Goal: Information Seeking & Learning: Learn about a topic

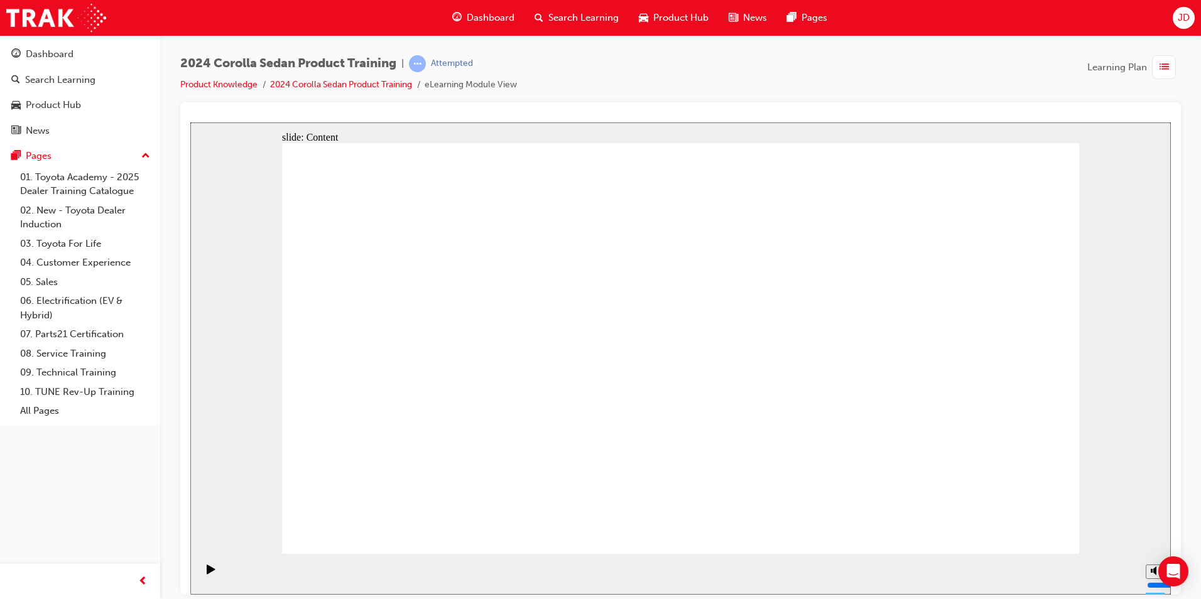
drag, startPoint x: 706, startPoint y: 299, endPoint x: 690, endPoint y: 297, distance: 15.8
drag, startPoint x: 690, startPoint y: 297, endPoint x: 679, endPoint y: 295, distance: 10.8
drag, startPoint x: 637, startPoint y: 267, endPoint x: 632, endPoint y: 209, distance: 58.6
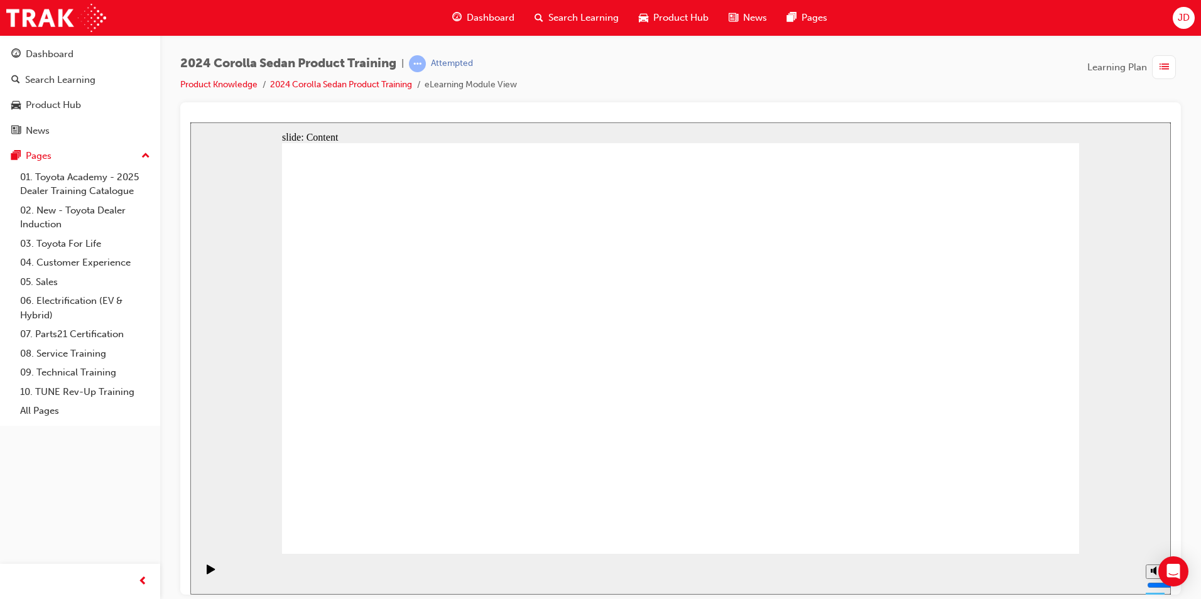
drag, startPoint x: 627, startPoint y: 202, endPoint x: 598, endPoint y: 143, distance: 66.3
drag, startPoint x: 598, startPoint y: 143, endPoint x: 526, endPoint y: 304, distance: 176.8
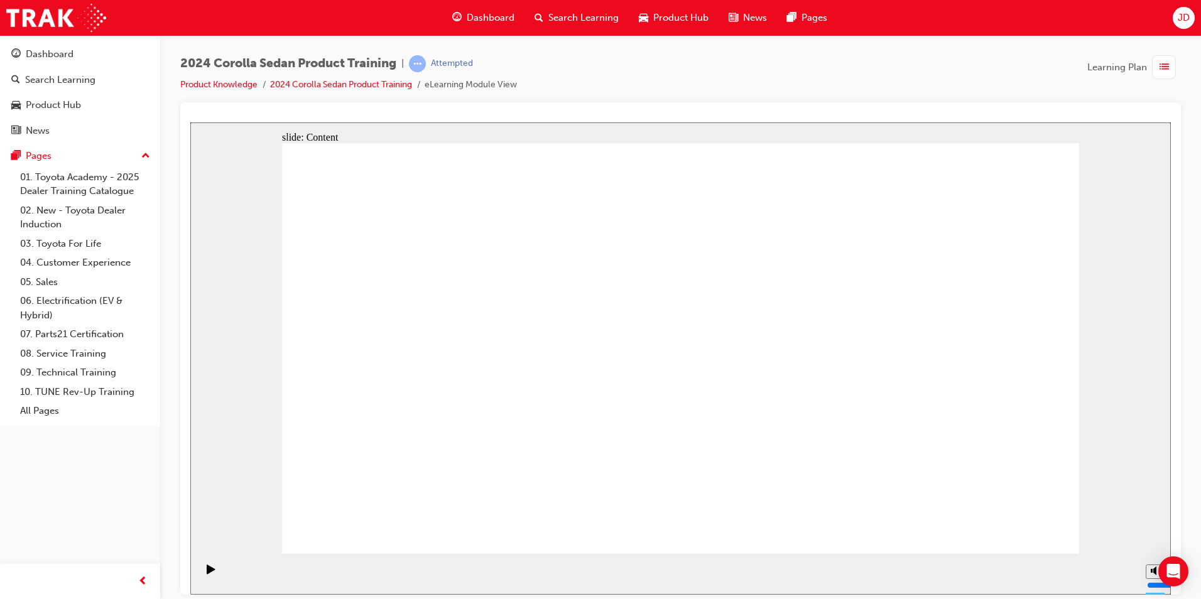
drag, startPoint x: 526, startPoint y: 304, endPoint x: 530, endPoint y: 318, distance: 15.1
drag, startPoint x: 524, startPoint y: 334, endPoint x: 427, endPoint y: 502, distance: 194.1
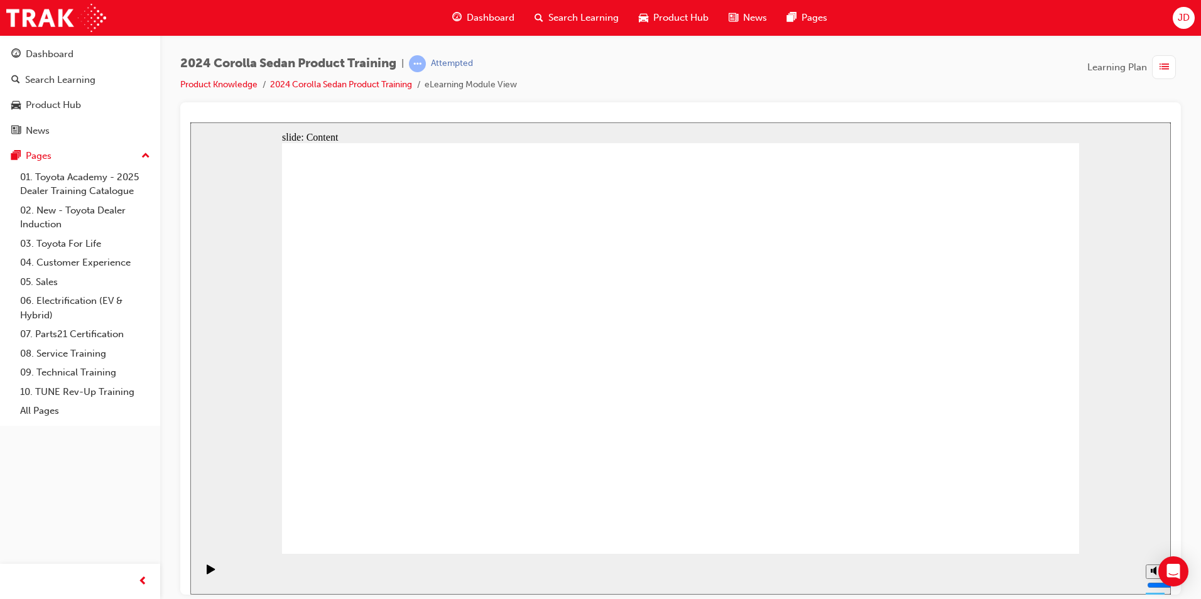
drag, startPoint x: 840, startPoint y: 470, endPoint x: 823, endPoint y: 469, distance: 17.0
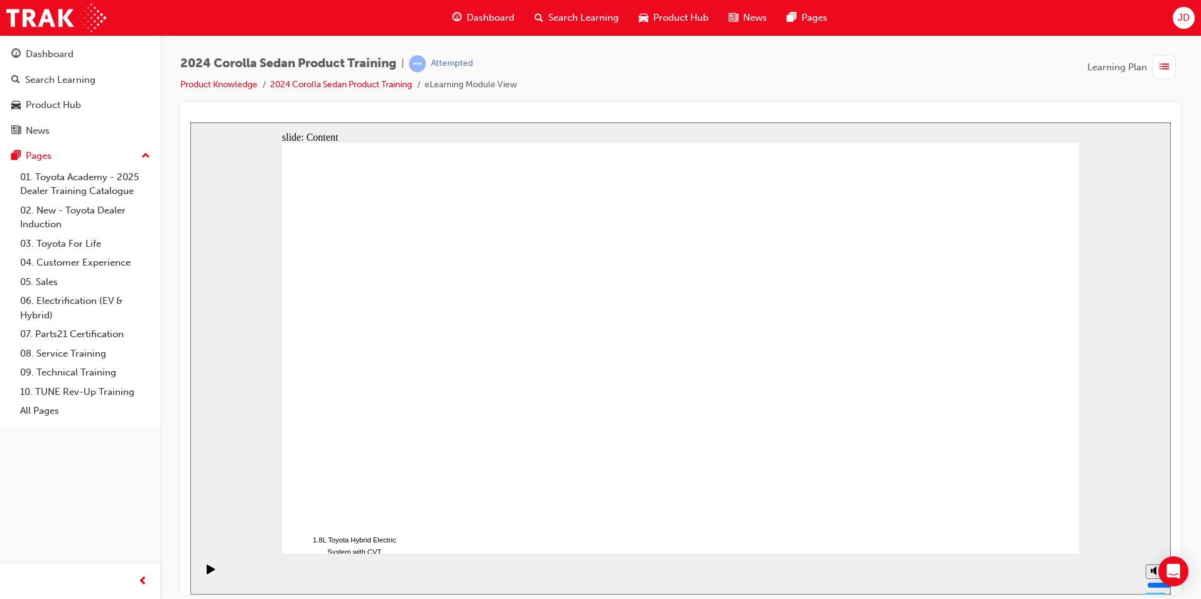
drag, startPoint x: 823, startPoint y: 469, endPoint x: 806, endPoint y: 470, distance: 17.0
drag, startPoint x: 806, startPoint y: 470, endPoint x: 784, endPoint y: 473, distance: 22.2
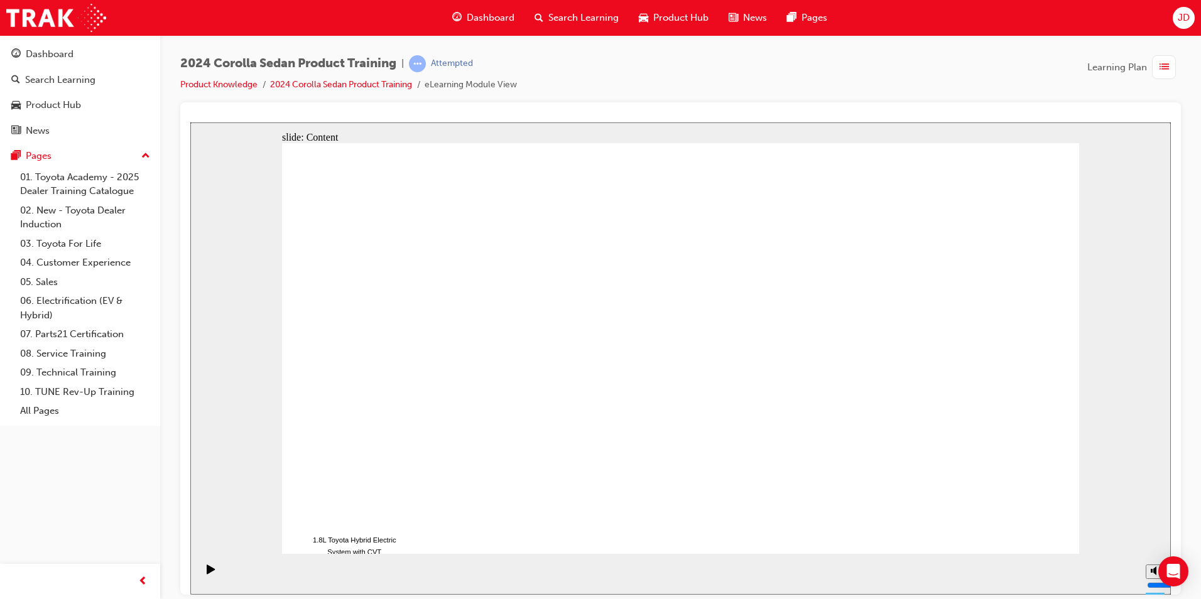
drag, startPoint x: 784, startPoint y: 473, endPoint x: 850, endPoint y: 478, distance: 66.1
drag, startPoint x: 850, startPoint y: 478, endPoint x: 954, endPoint y: 466, distance: 104.3
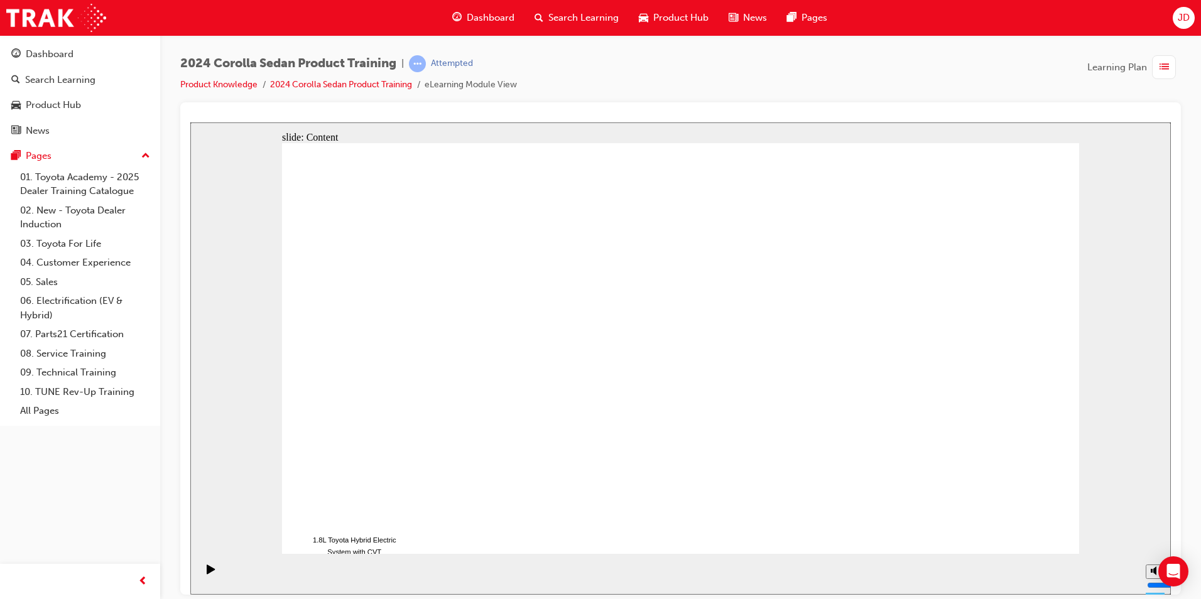
drag, startPoint x: 996, startPoint y: 514, endPoint x: 993, endPoint y: 524, distance: 11.3
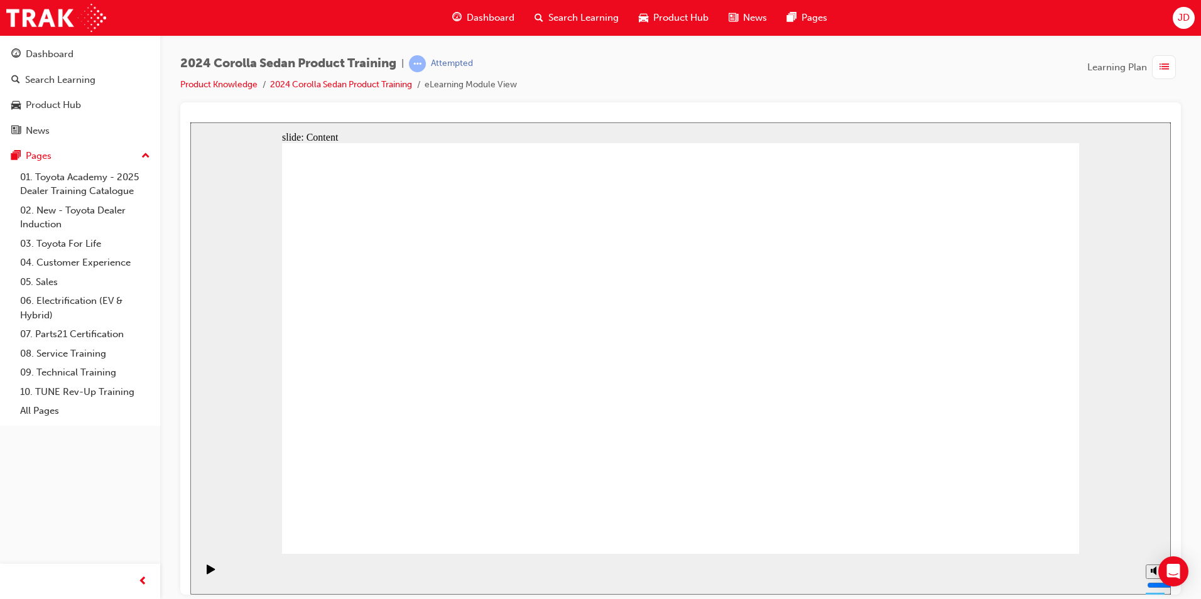
drag, startPoint x: 733, startPoint y: 347, endPoint x: 744, endPoint y: 321, distance: 28.7
drag, startPoint x: 744, startPoint y: 321, endPoint x: 776, endPoint y: 461, distance: 143.6
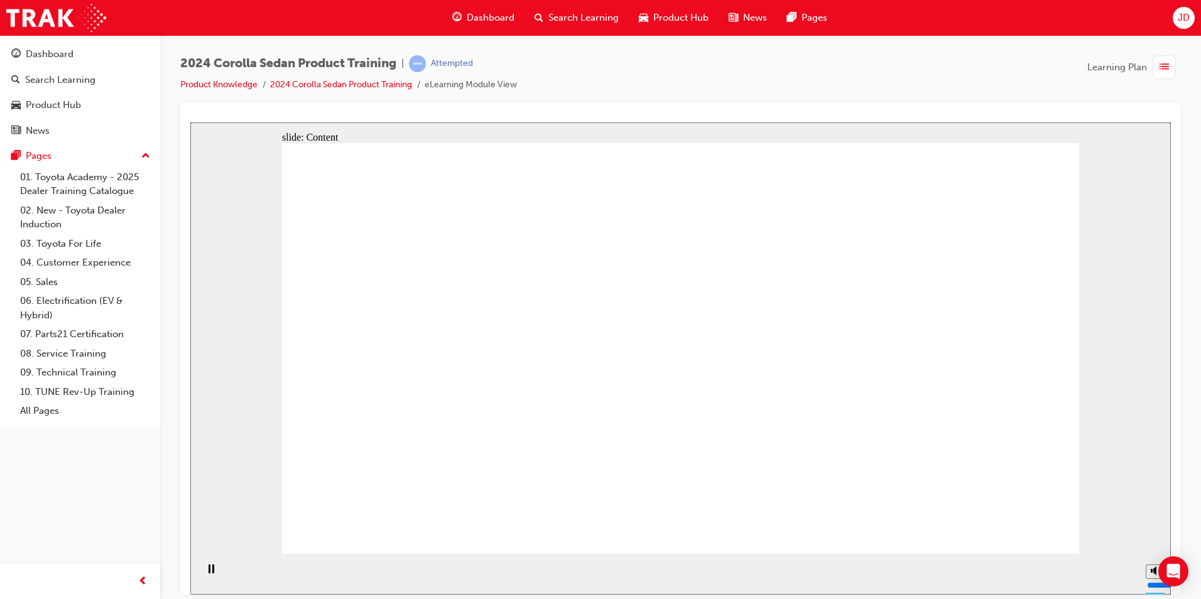
drag, startPoint x: 527, startPoint y: 286, endPoint x: 506, endPoint y: 295, distance: 22.5
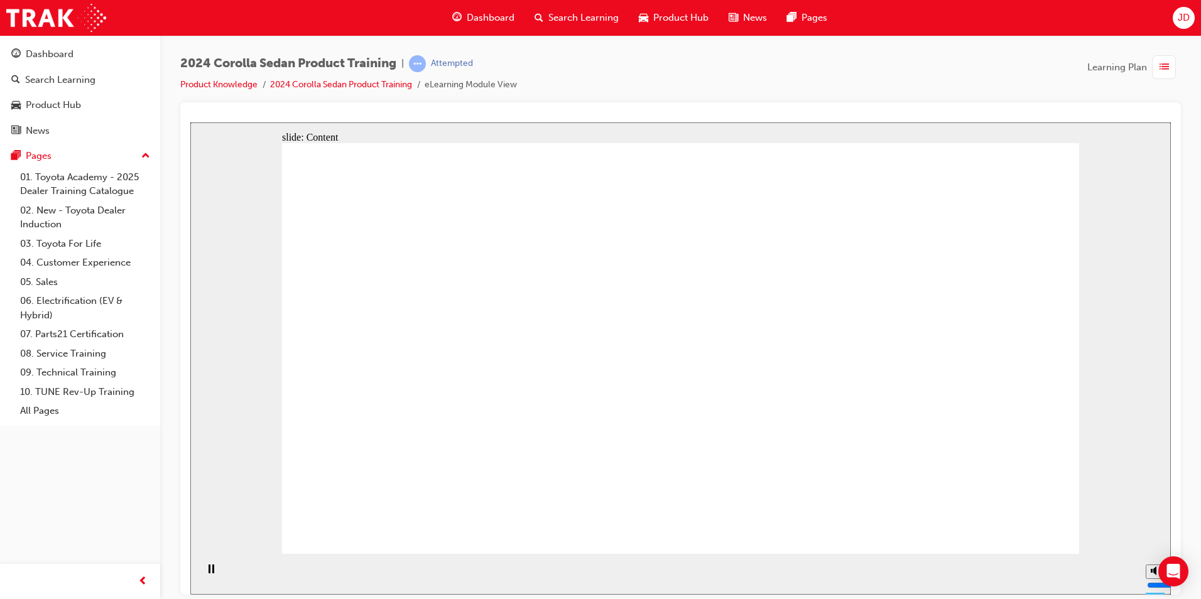
drag, startPoint x: 447, startPoint y: 317, endPoint x: 428, endPoint y: 327, distance: 21.3
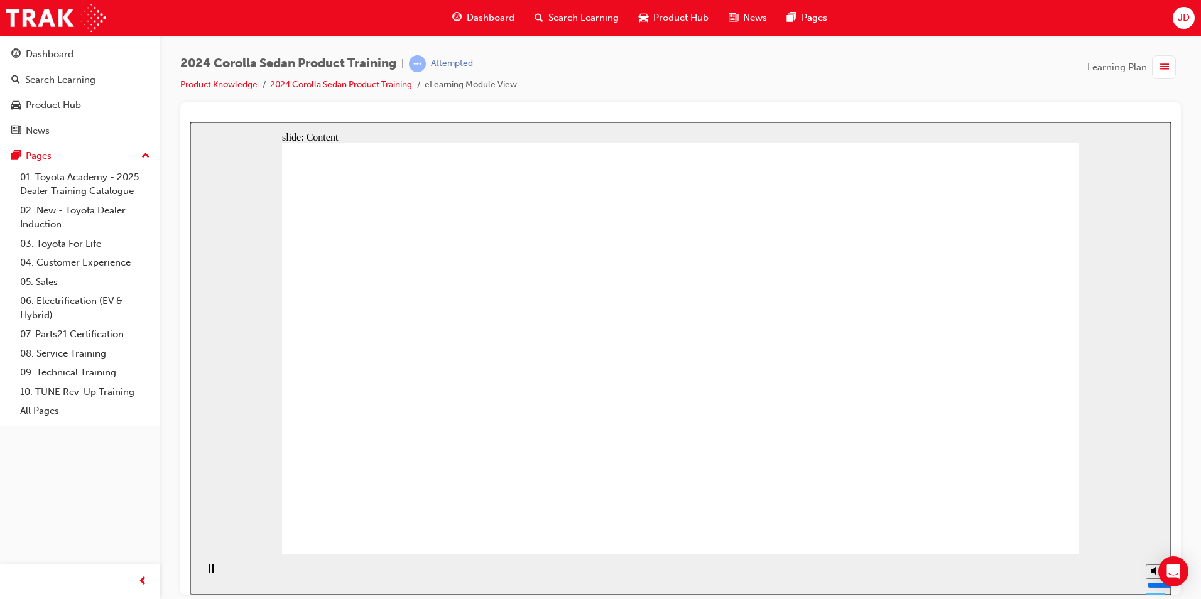
drag, startPoint x: 478, startPoint y: 352, endPoint x: 478, endPoint y: 363, distance: 11.3
drag, startPoint x: 473, startPoint y: 380, endPoint x: 307, endPoint y: 399, distance: 167.4
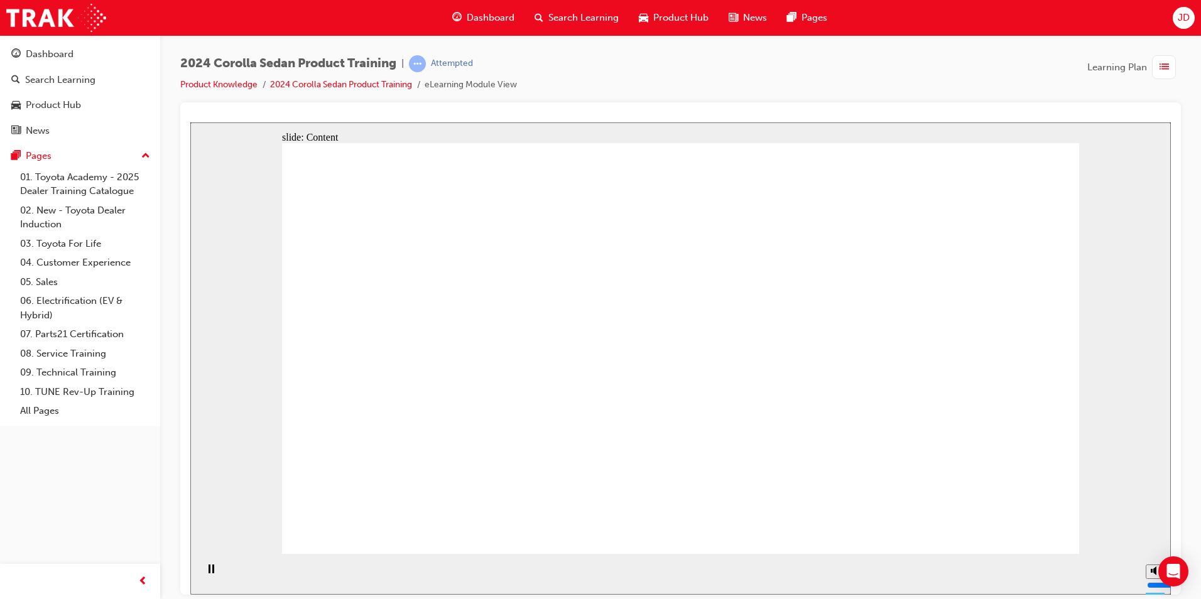
drag, startPoint x: 307, startPoint y: 399, endPoint x: 318, endPoint y: 399, distance: 10.7
drag, startPoint x: 983, startPoint y: 478, endPoint x: 988, endPoint y: 497, distance: 20.3
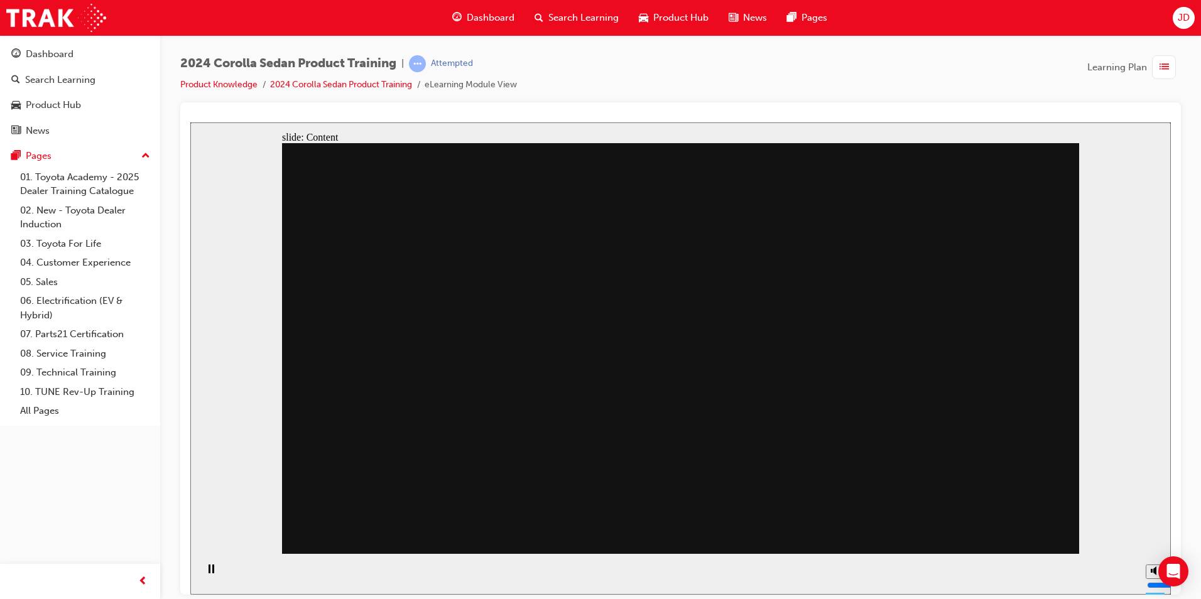
drag, startPoint x: 757, startPoint y: 259, endPoint x: 760, endPoint y: 267, distance: 9.6
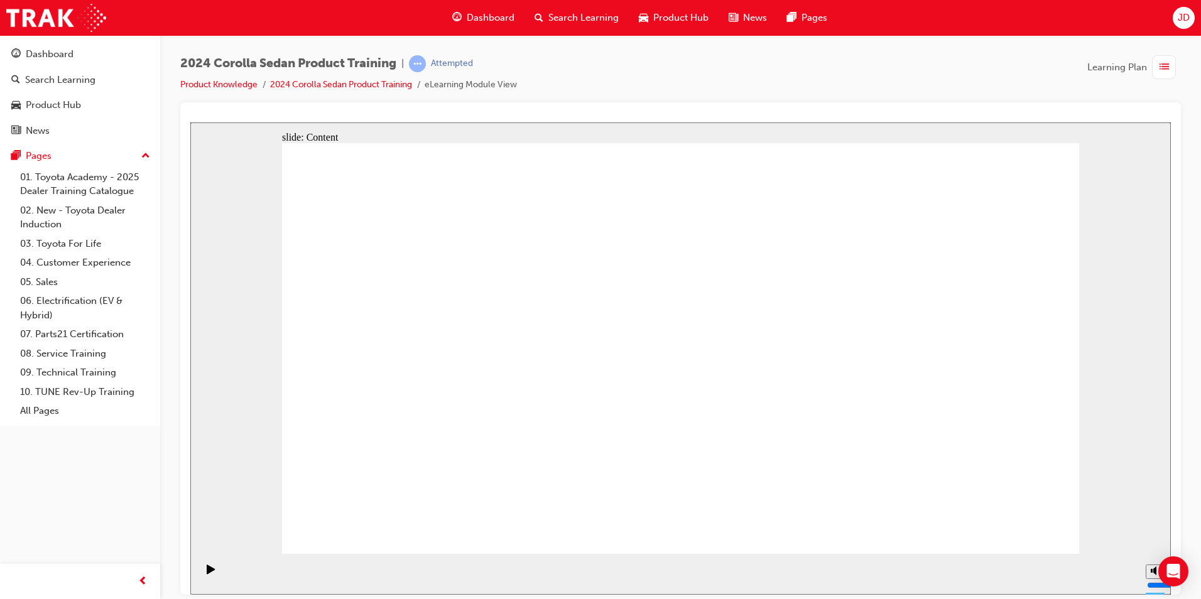
drag, startPoint x: 509, startPoint y: 407, endPoint x: 522, endPoint y: 414, distance: 15.4
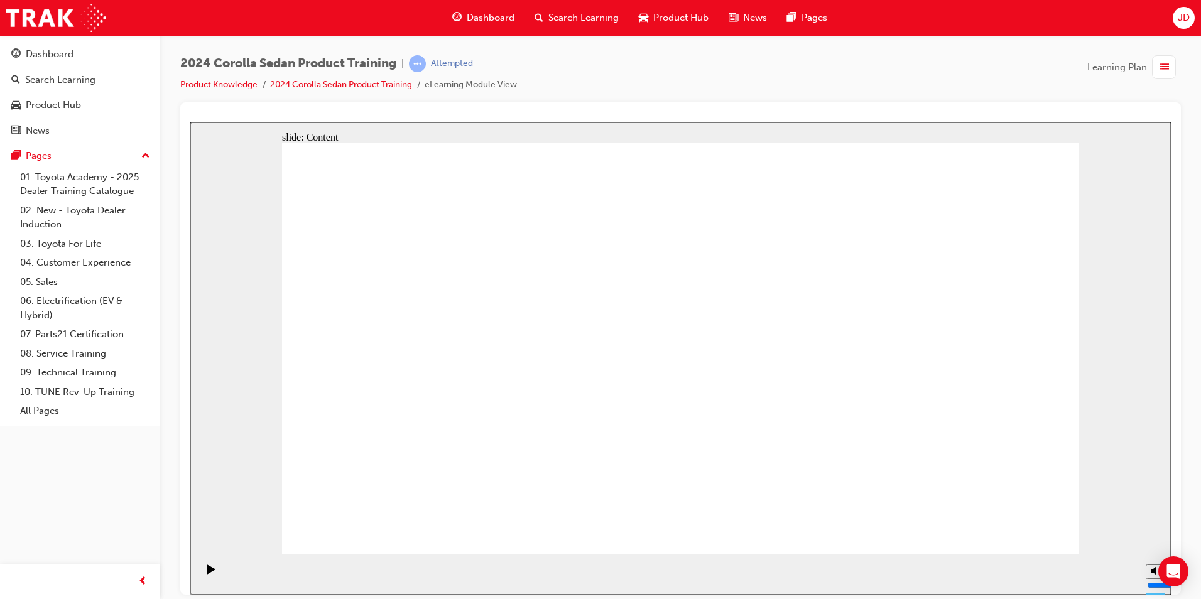
drag, startPoint x: 1017, startPoint y: 514, endPoint x: 1017, endPoint y: 526, distance: 11.9
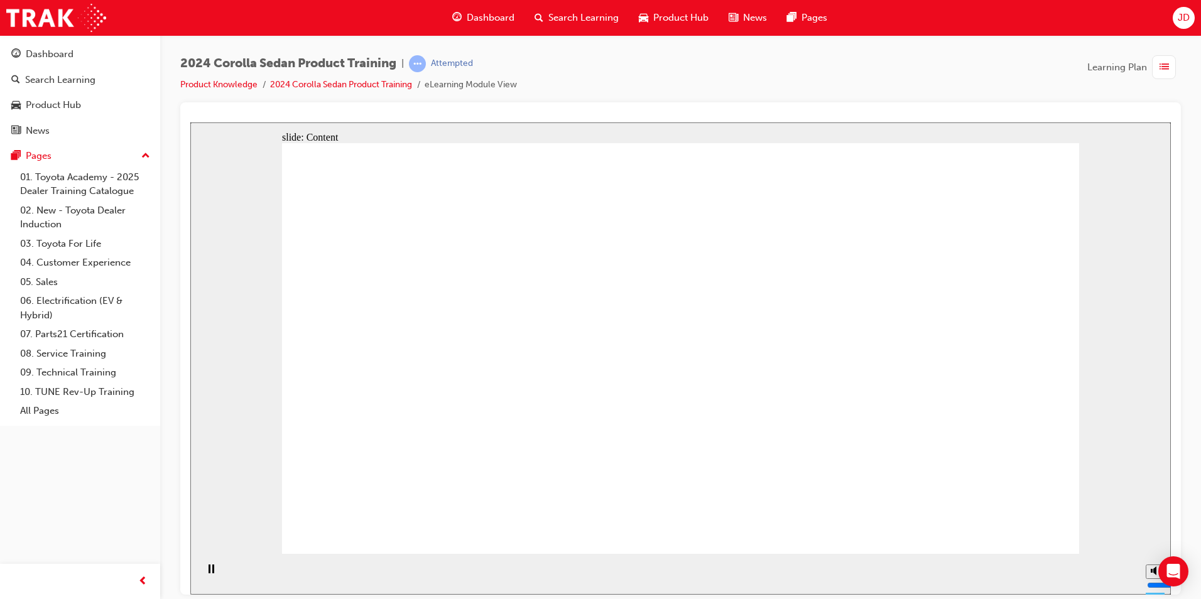
drag, startPoint x: 979, startPoint y: 518, endPoint x: 1018, endPoint y: 531, distance: 40.3
drag, startPoint x: 418, startPoint y: 278, endPoint x: 424, endPoint y: 276, distance: 6.6
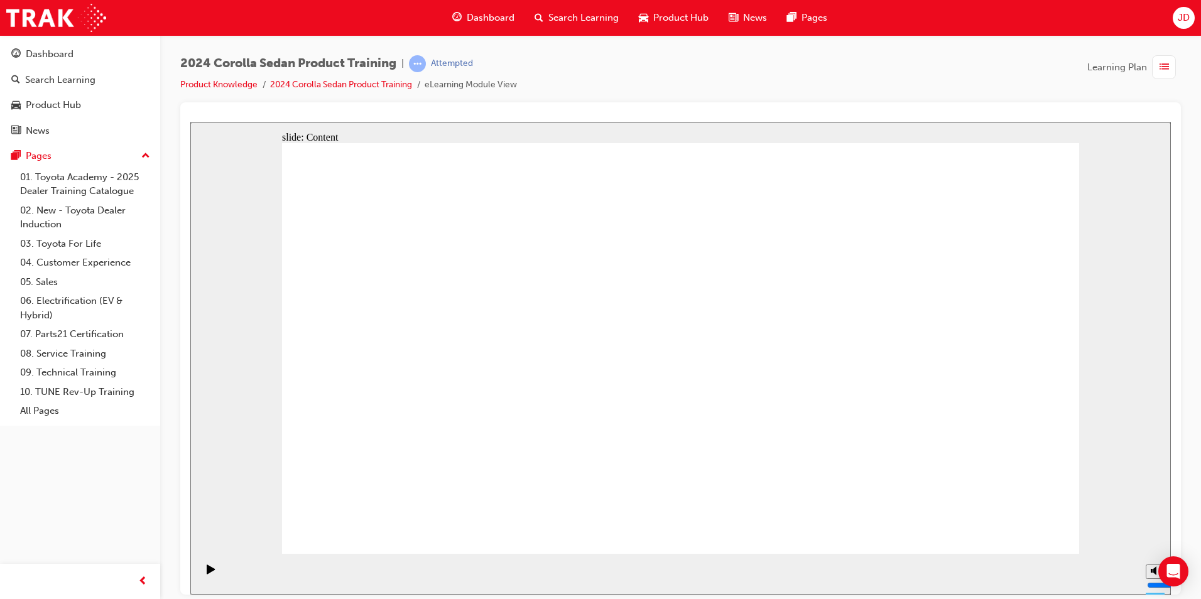
radio input "true"
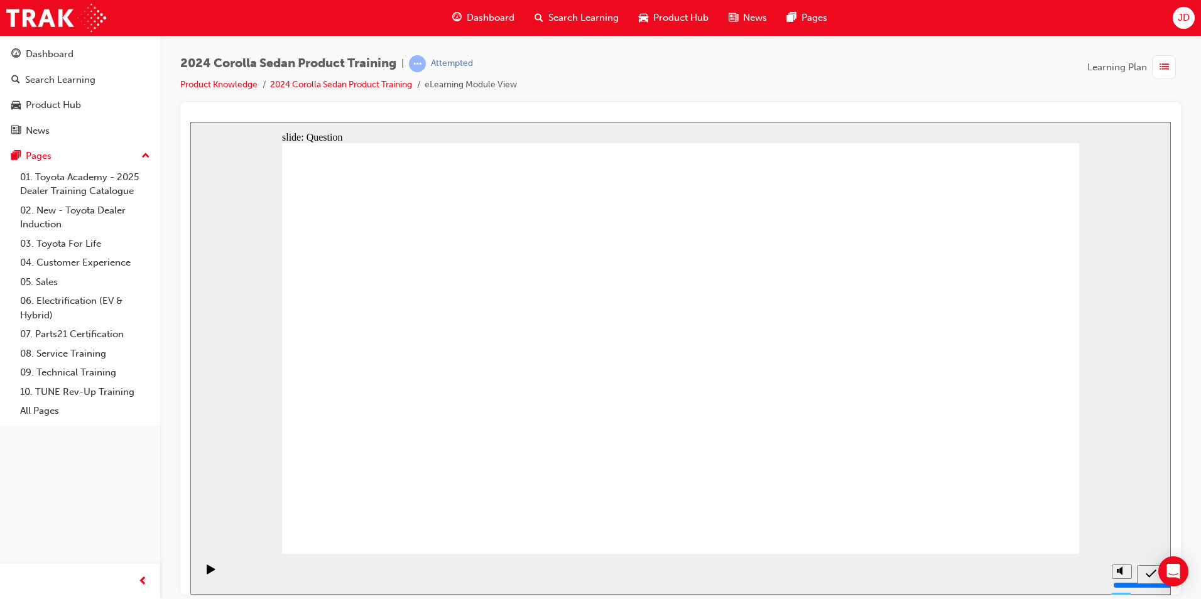
radio input "true"
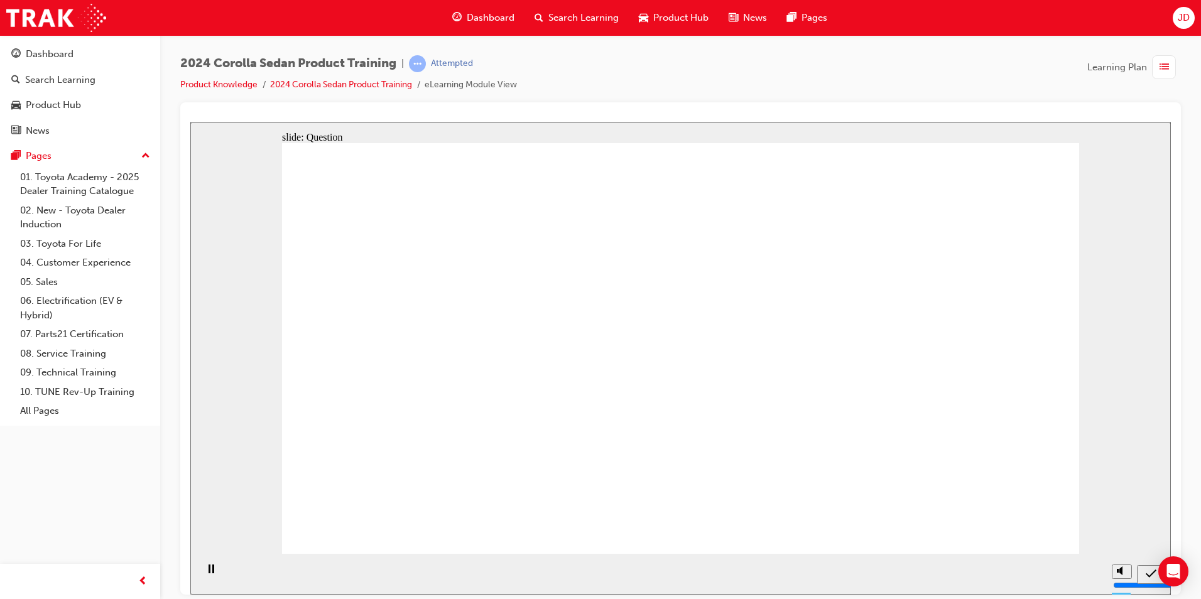
radio input "true"
drag, startPoint x: 679, startPoint y: 466, endPoint x: 679, endPoint y: 450, distance: 15.7
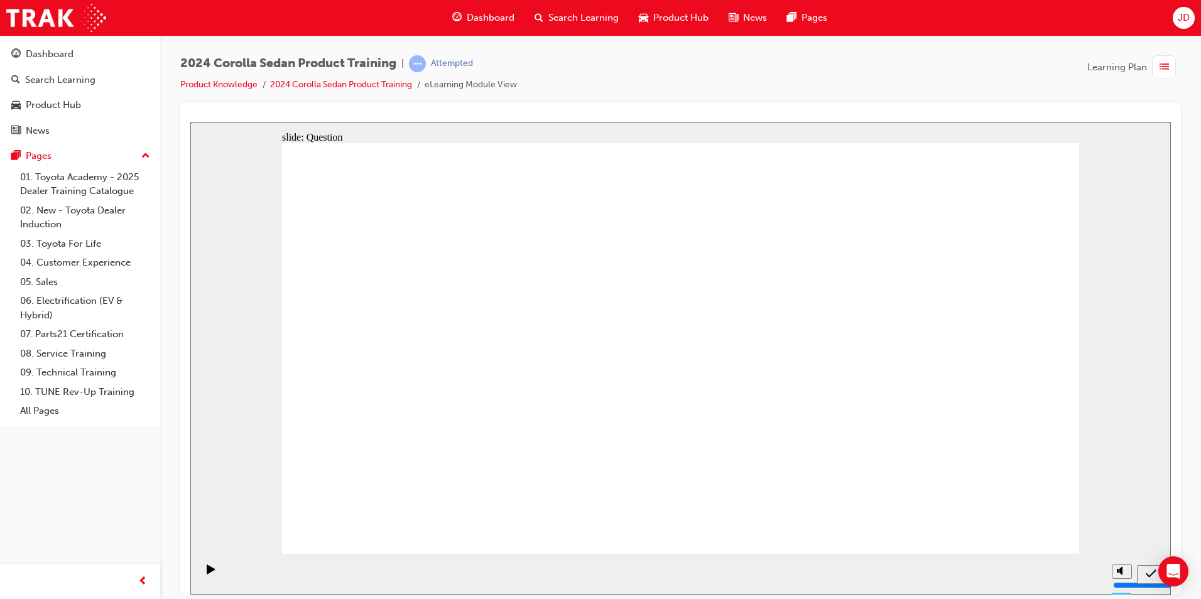
radio input "true"
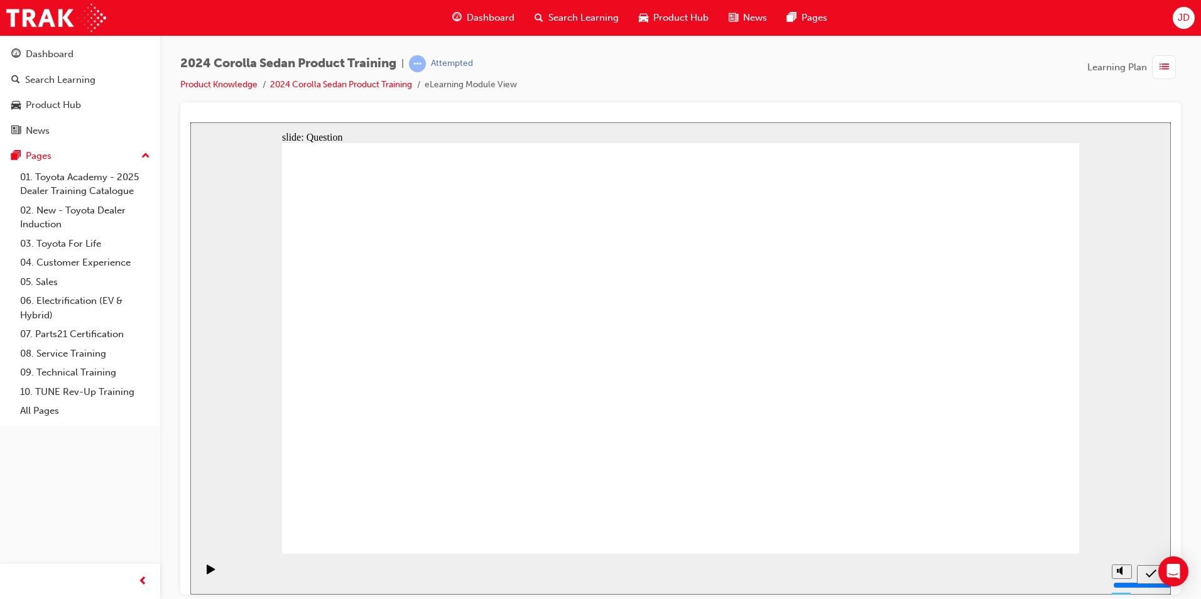
drag, startPoint x: 669, startPoint y: 454, endPoint x: 668, endPoint y: 399, distance: 54.6
drag, startPoint x: 470, startPoint y: 308, endPoint x: 472, endPoint y: 328, distance: 20.2
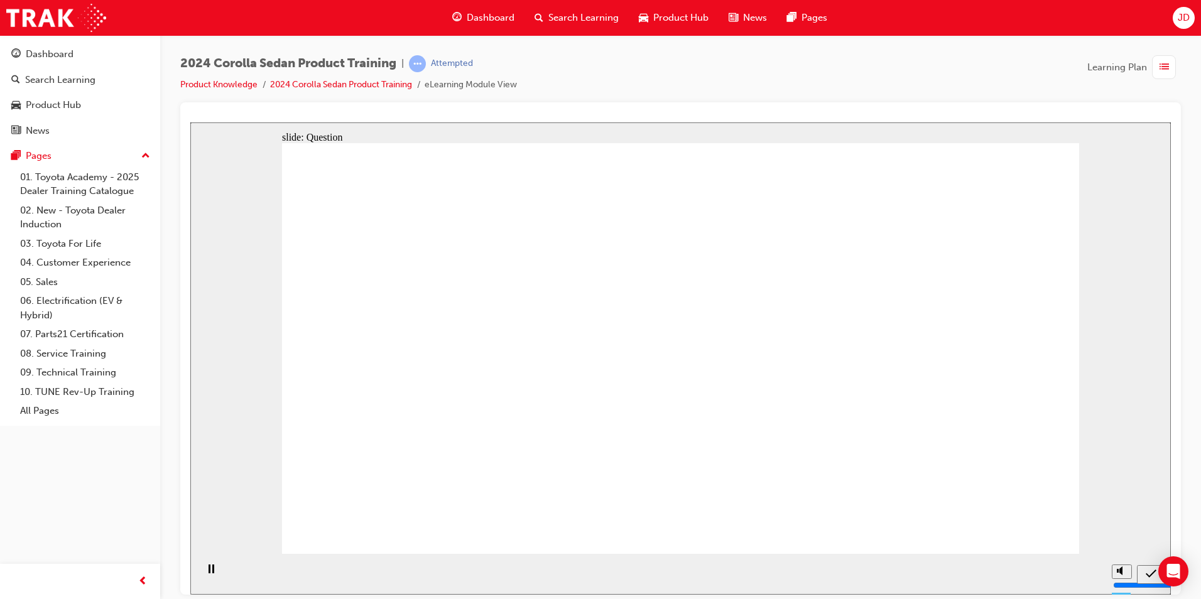
drag, startPoint x: 472, startPoint y: 326, endPoint x: 501, endPoint y: 320, distance: 29.6
drag, startPoint x: 741, startPoint y: 333, endPoint x: 453, endPoint y: 465, distance: 316.6
drag, startPoint x: 592, startPoint y: 328, endPoint x: 745, endPoint y: 442, distance: 190.2
drag, startPoint x: 481, startPoint y: 342, endPoint x: 928, endPoint y: 439, distance: 457.5
drag, startPoint x: 918, startPoint y: 367, endPoint x: 689, endPoint y: 467, distance: 249.4
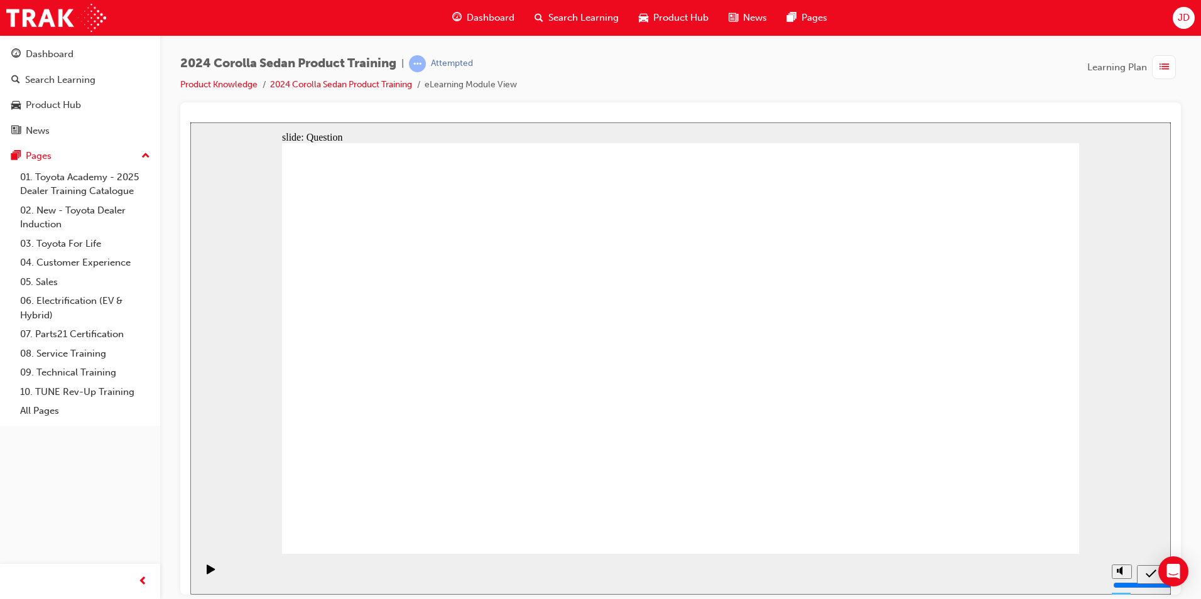
drag, startPoint x: 661, startPoint y: 416, endPoint x: 664, endPoint y: 431, distance: 15.4
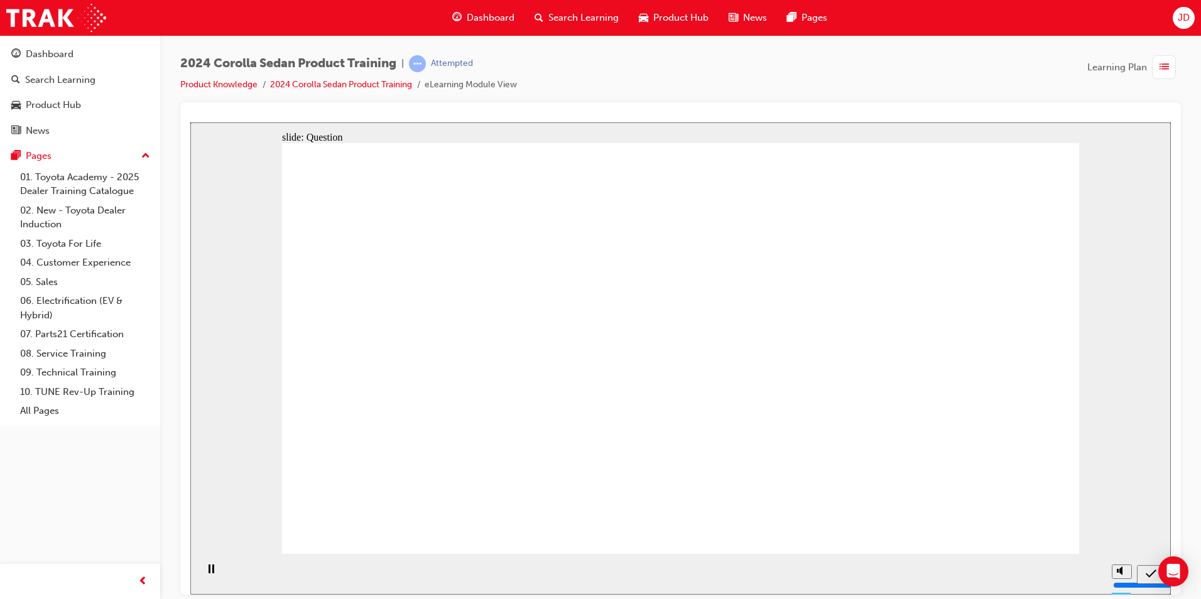
radio input "true"
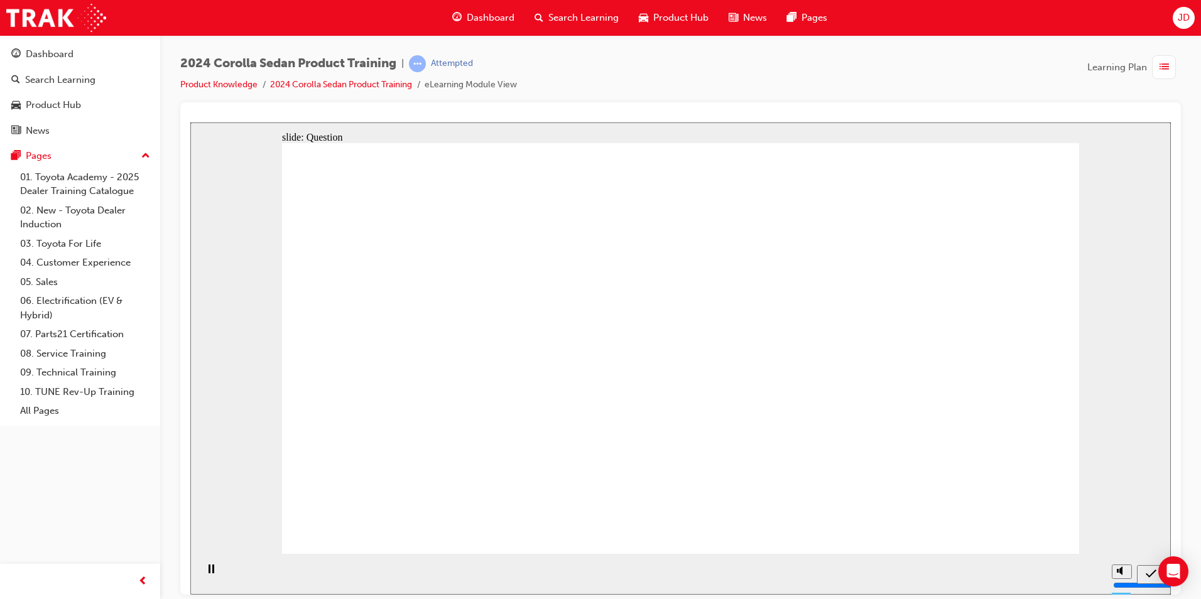
radio input "true"
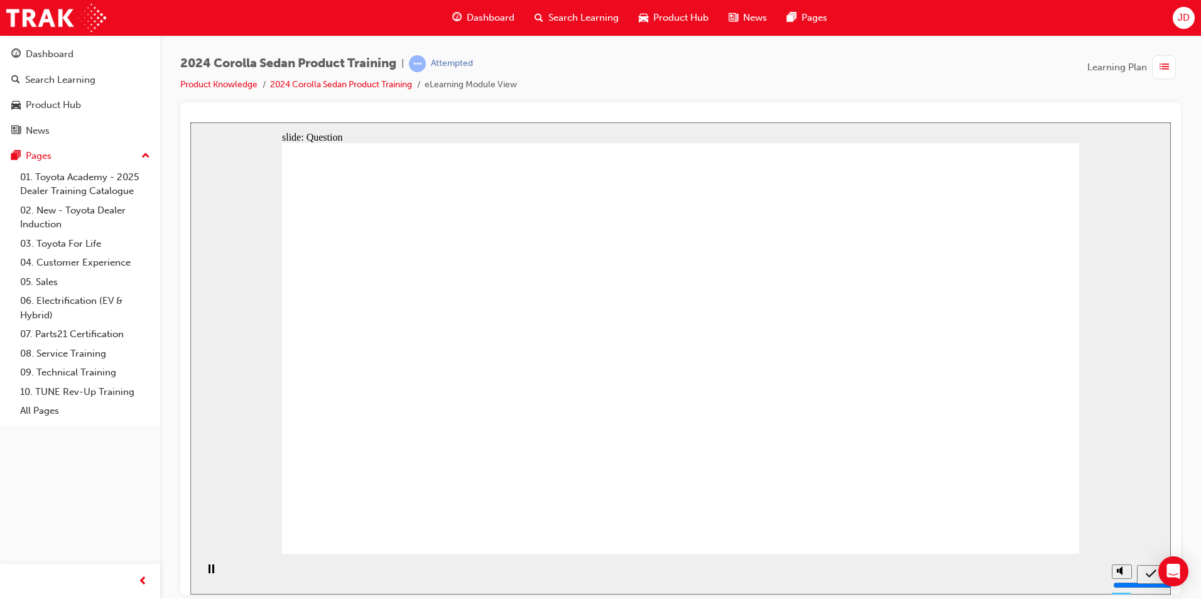
radio input "false"
radio input "true"
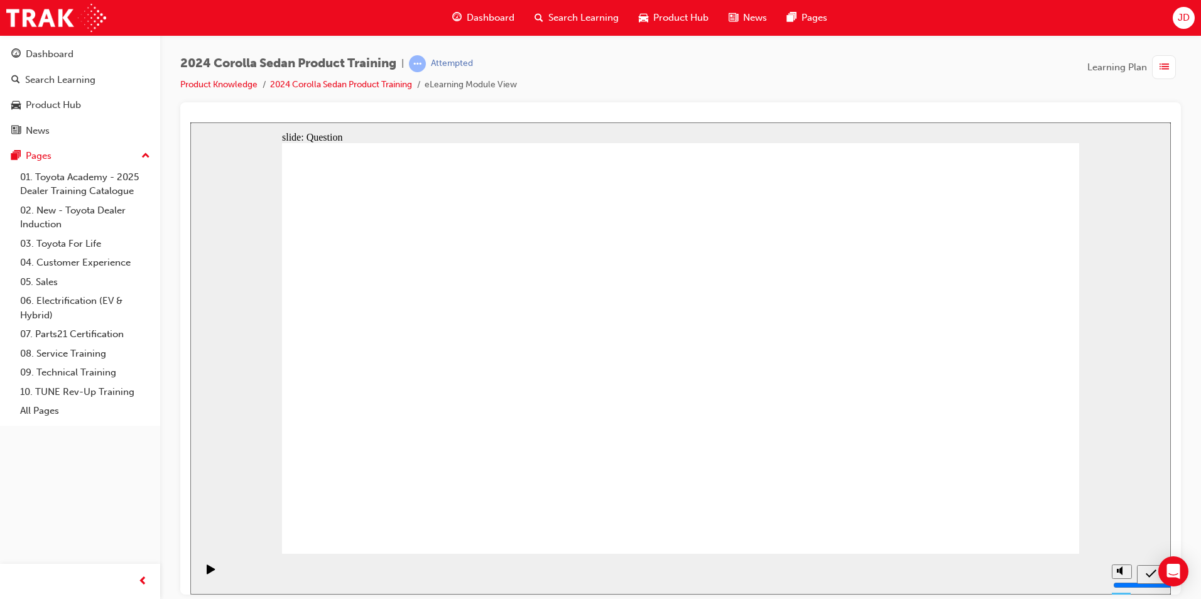
radio input "true"
radio input "false"
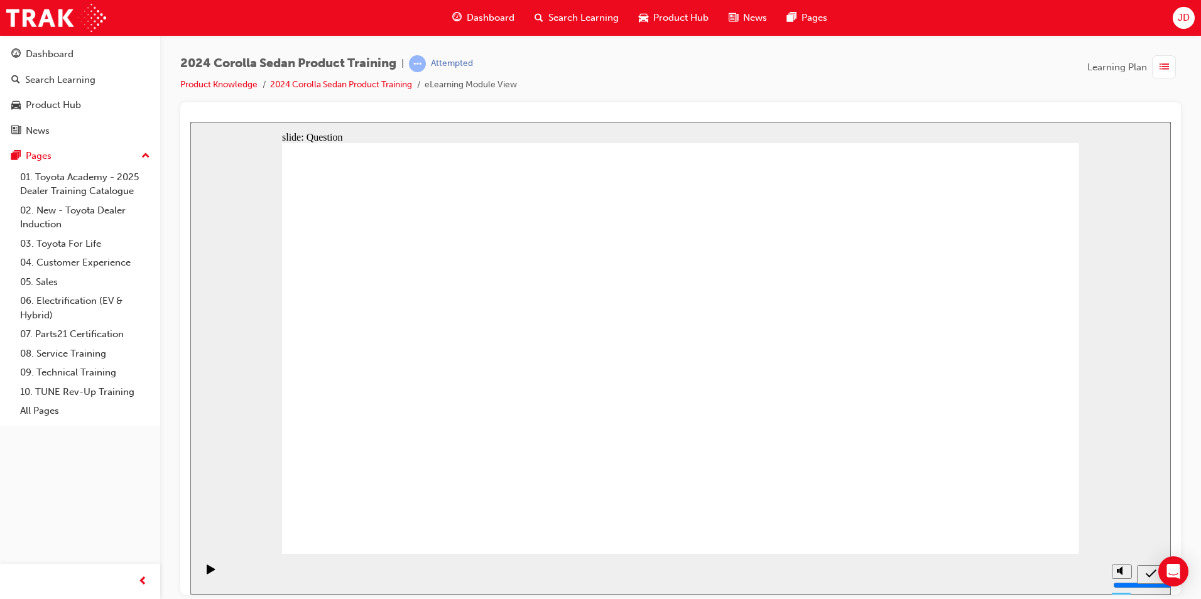
radio input "true"
drag, startPoint x: 596, startPoint y: 321, endPoint x: 753, endPoint y: 451, distance: 203.4
drag, startPoint x: 490, startPoint y: 340, endPoint x: 893, endPoint y: 459, distance: 420.2
drag, startPoint x: 890, startPoint y: 351, endPoint x: 650, endPoint y: 446, distance: 258.5
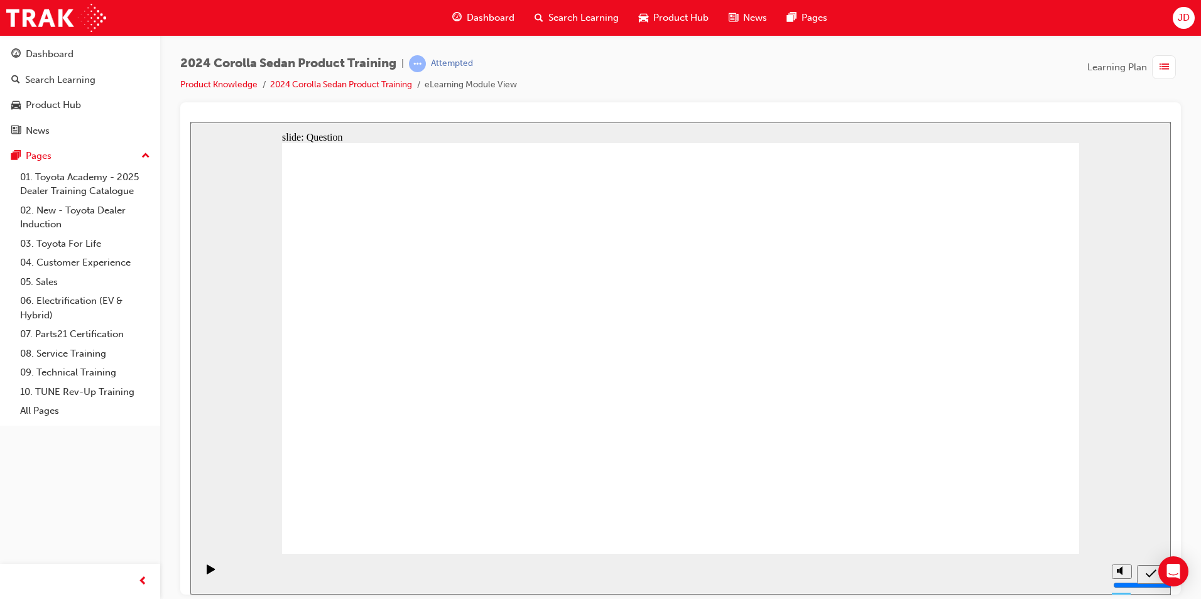
drag, startPoint x: 661, startPoint y: 384, endPoint x: 495, endPoint y: 467, distance: 184.8
radio input "true"
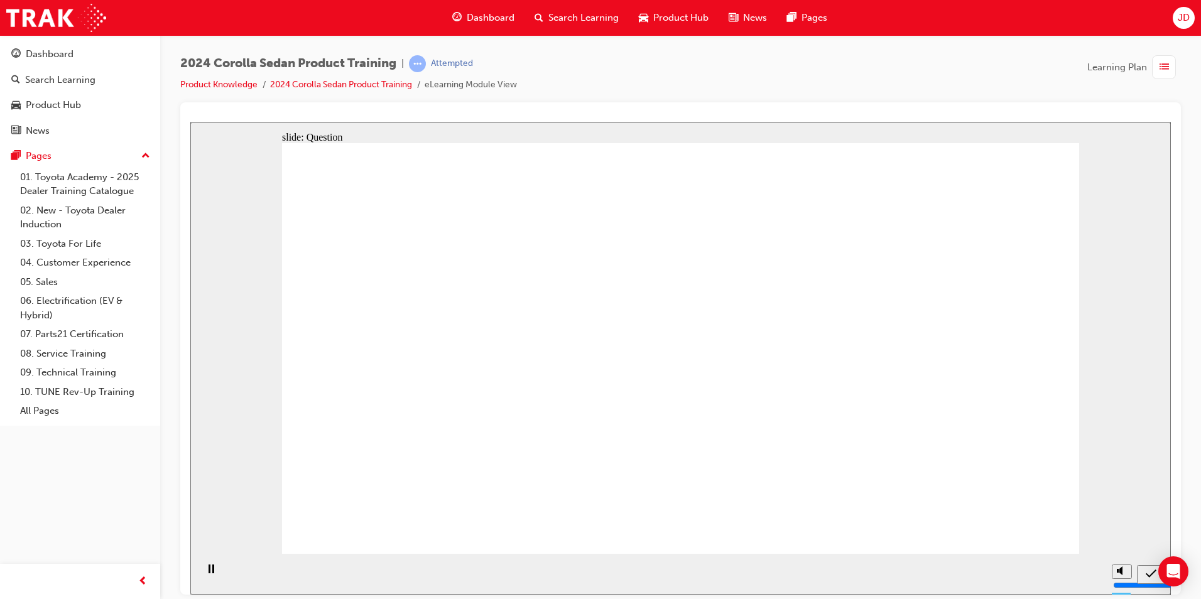
radio input "true"
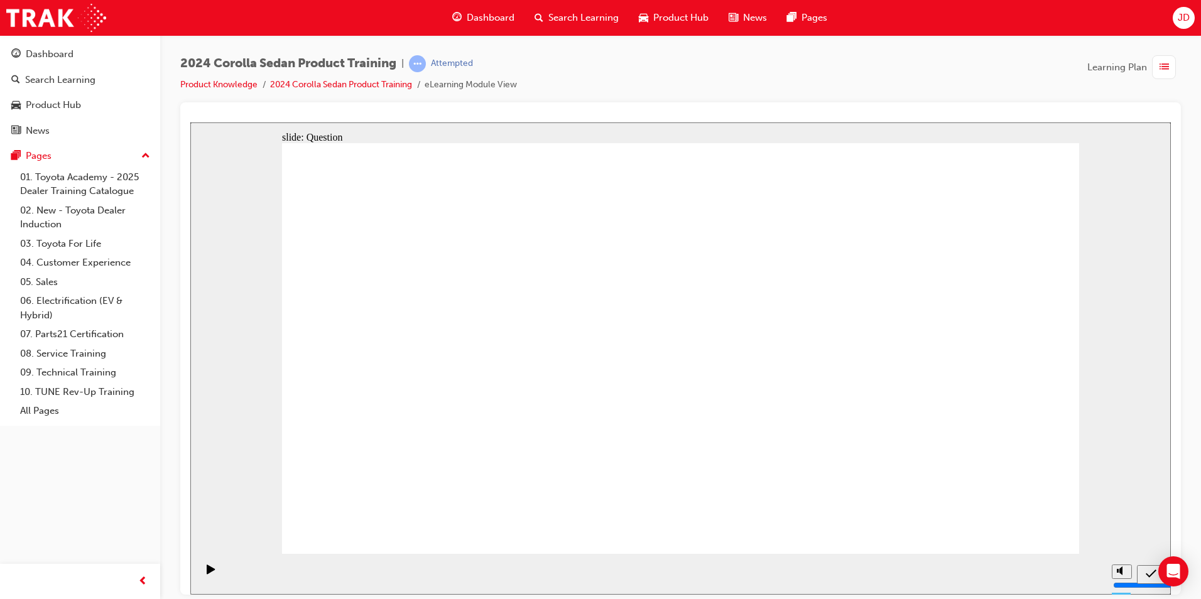
radio input "true"
drag, startPoint x: 951, startPoint y: 494, endPoint x: 971, endPoint y: 543, distance: 52.7
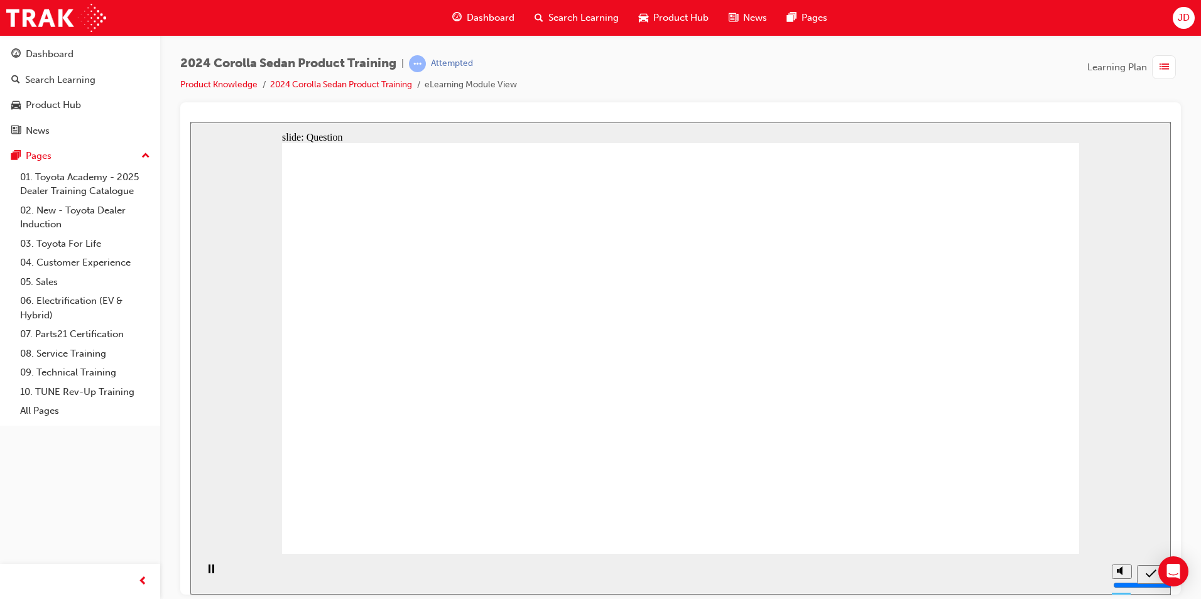
drag, startPoint x: 985, startPoint y: 538, endPoint x: 669, endPoint y: 434, distance: 332.4
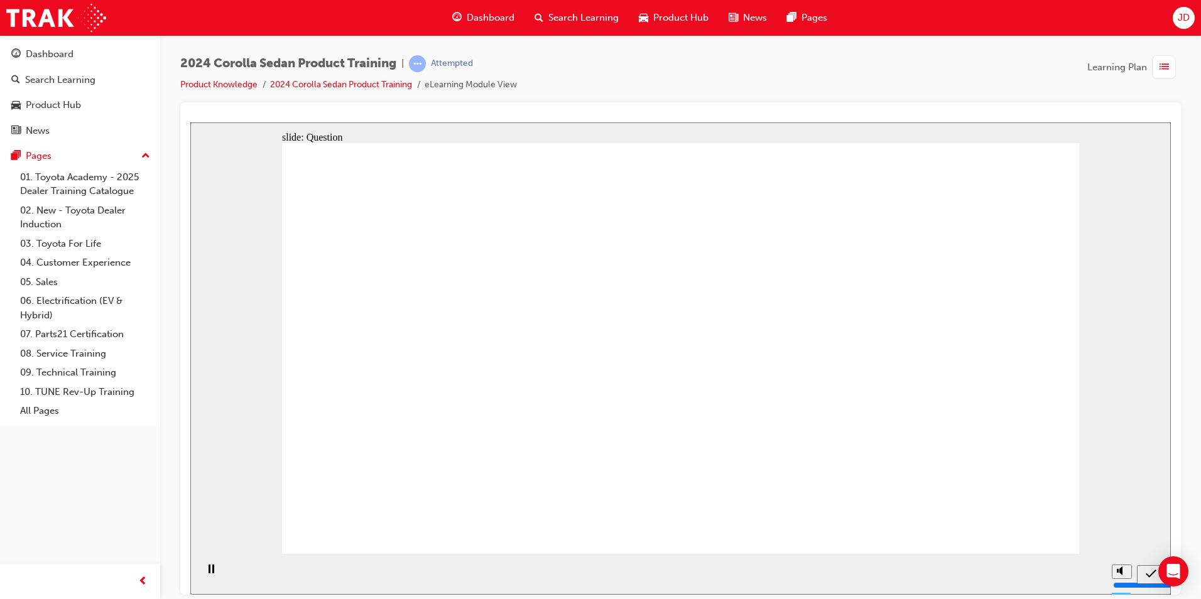
radio input "true"
drag, startPoint x: 593, startPoint y: 332, endPoint x: 707, endPoint y: 440, distance: 157.2
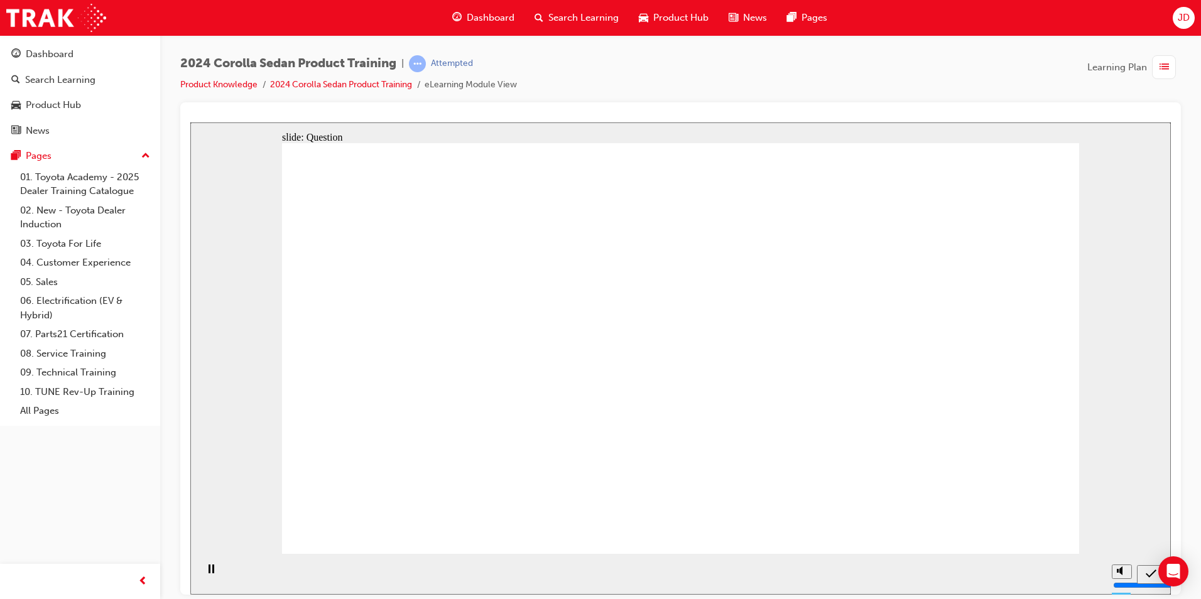
drag, startPoint x: 744, startPoint y: 331, endPoint x: 497, endPoint y: 439, distance: 269.4
drag, startPoint x: 478, startPoint y: 361, endPoint x: 831, endPoint y: 374, distance: 353.1
drag, startPoint x: 611, startPoint y: 445, endPoint x: 860, endPoint y: 434, distance: 249.5
drag, startPoint x: 905, startPoint y: 460, endPoint x: 871, endPoint y: 330, distance: 133.7
drag, startPoint x: 887, startPoint y: 449, endPoint x: 641, endPoint y: 453, distance: 246.2
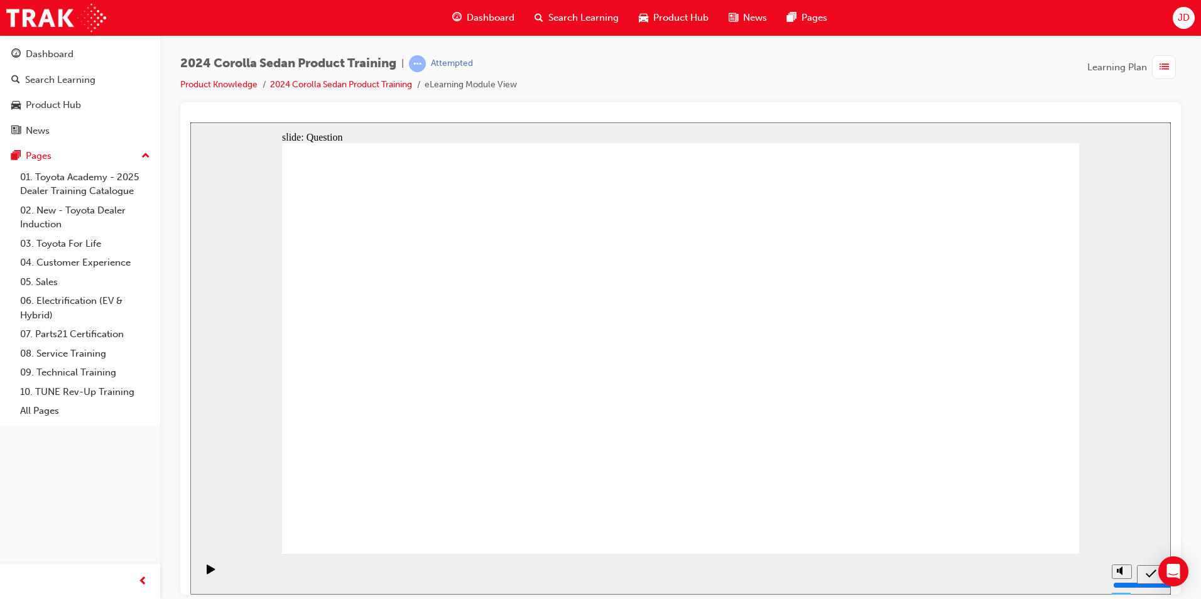
drag, startPoint x: 855, startPoint y: 328, endPoint x: 967, endPoint y: 494, distance: 200.8
drag, startPoint x: 676, startPoint y: 456, endPoint x: 676, endPoint y: 450, distance: 6.3
drag, startPoint x: 985, startPoint y: 483, endPoint x: 986, endPoint y: 504, distance: 20.7
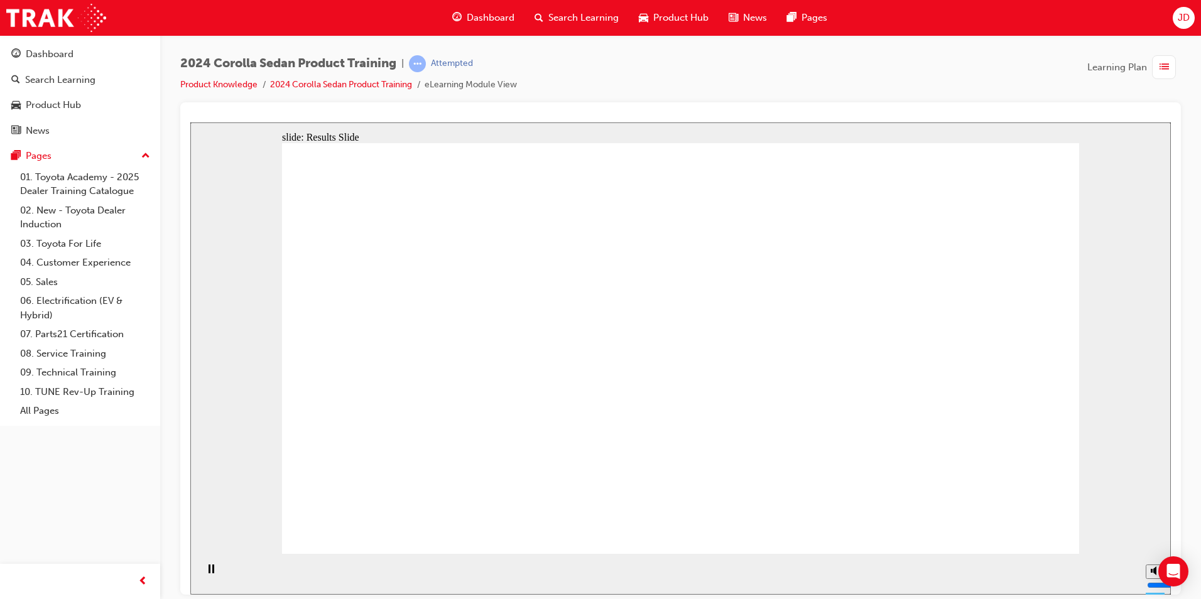
drag, startPoint x: 896, startPoint y: 195, endPoint x: 892, endPoint y: 226, distance: 31.0
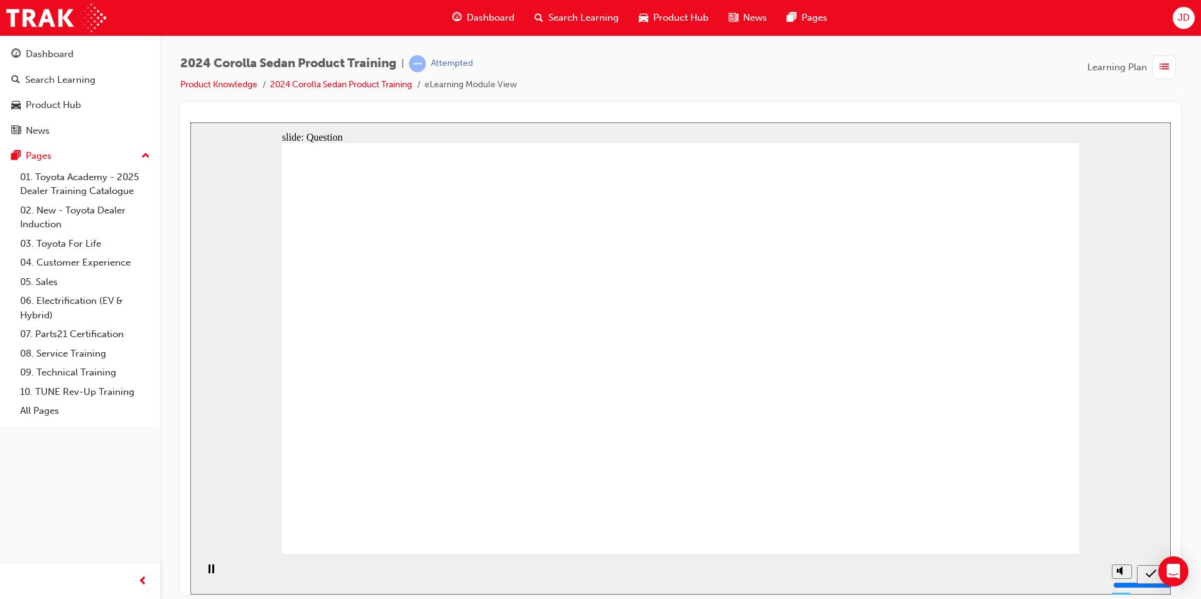
radio input "true"
drag, startPoint x: 973, startPoint y: 519, endPoint x: 978, endPoint y: 530, distance: 12.6
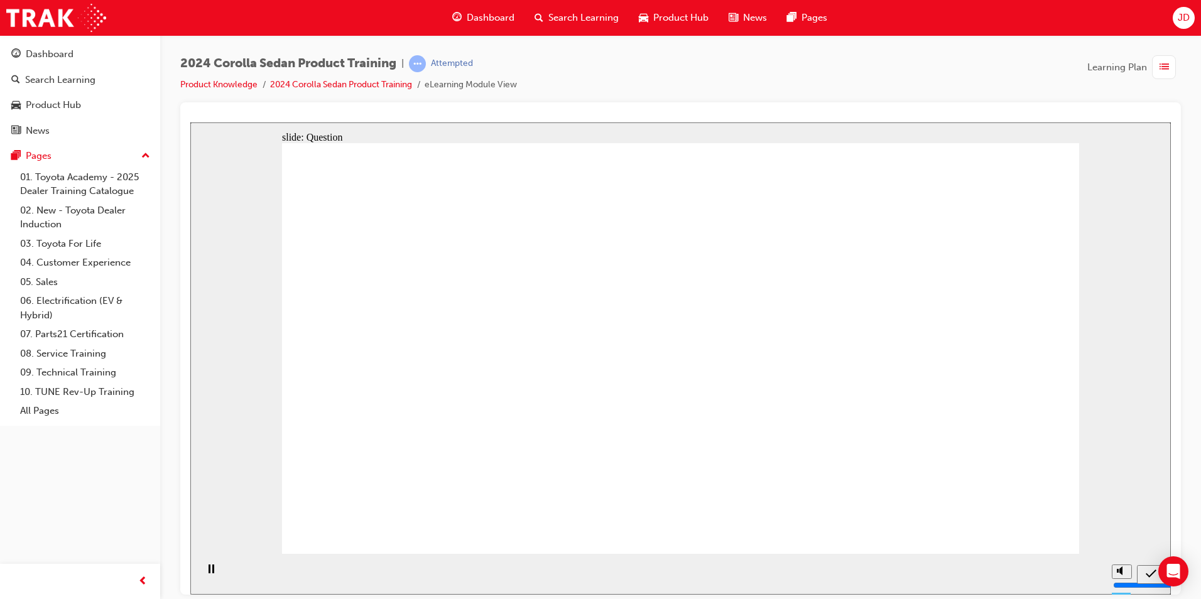
radio input "true"
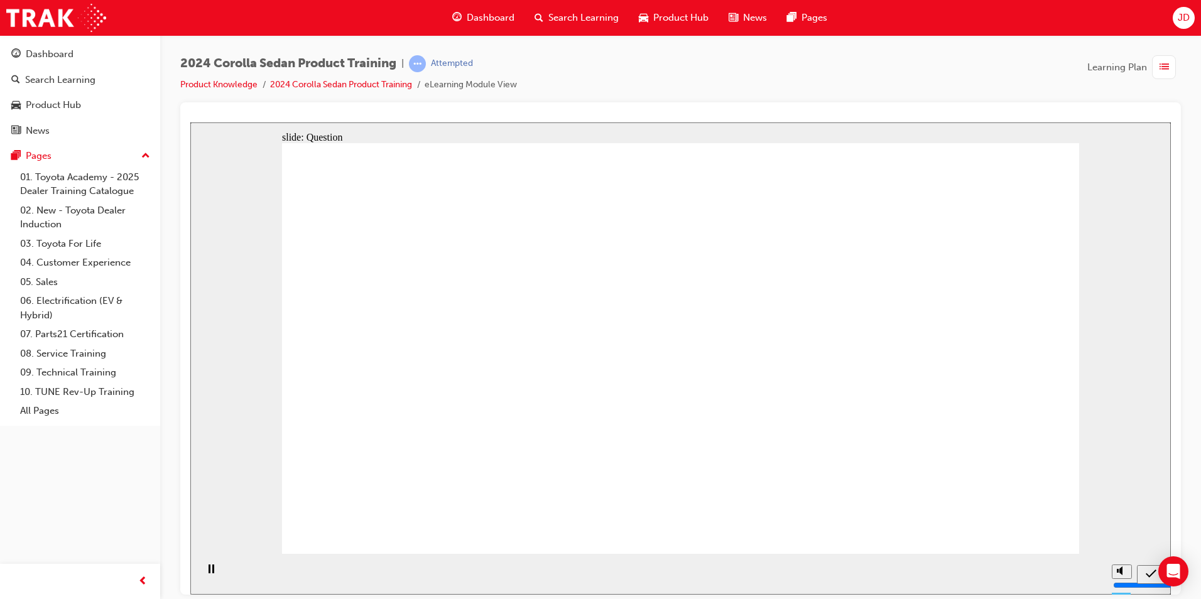
radio input "true"
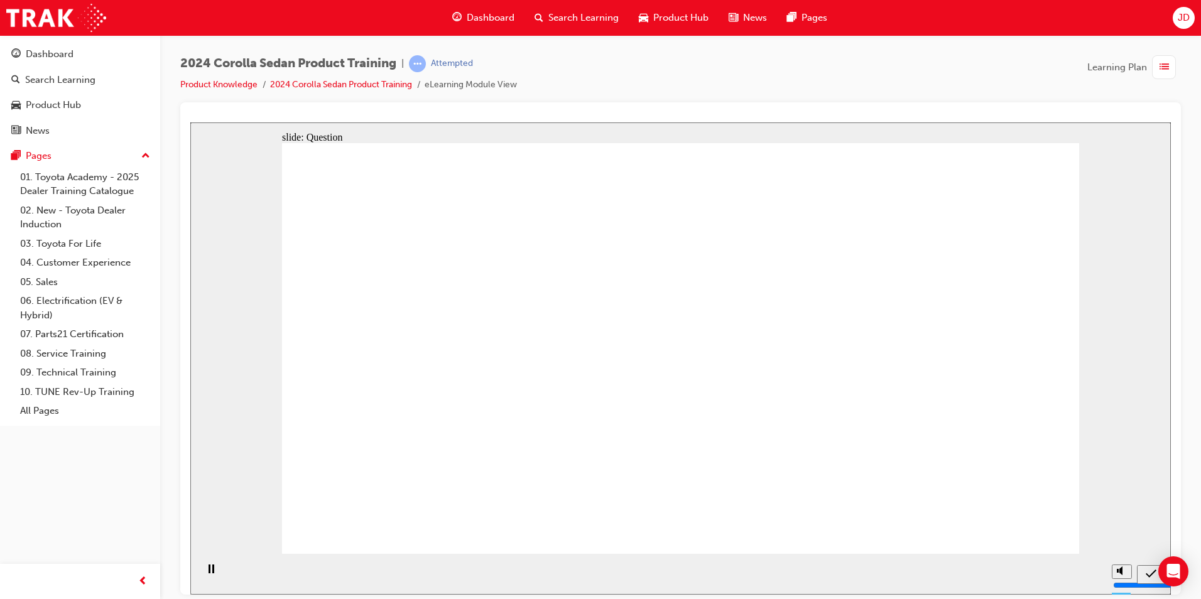
drag, startPoint x: 597, startPoint y: 385, endPoint x: 640, endPoint y: 430, distance: 62.2
drag, startPoint x: 846, startPoint y: 461, endPoint x: 852, endPoint y: 458, distance: 7.3
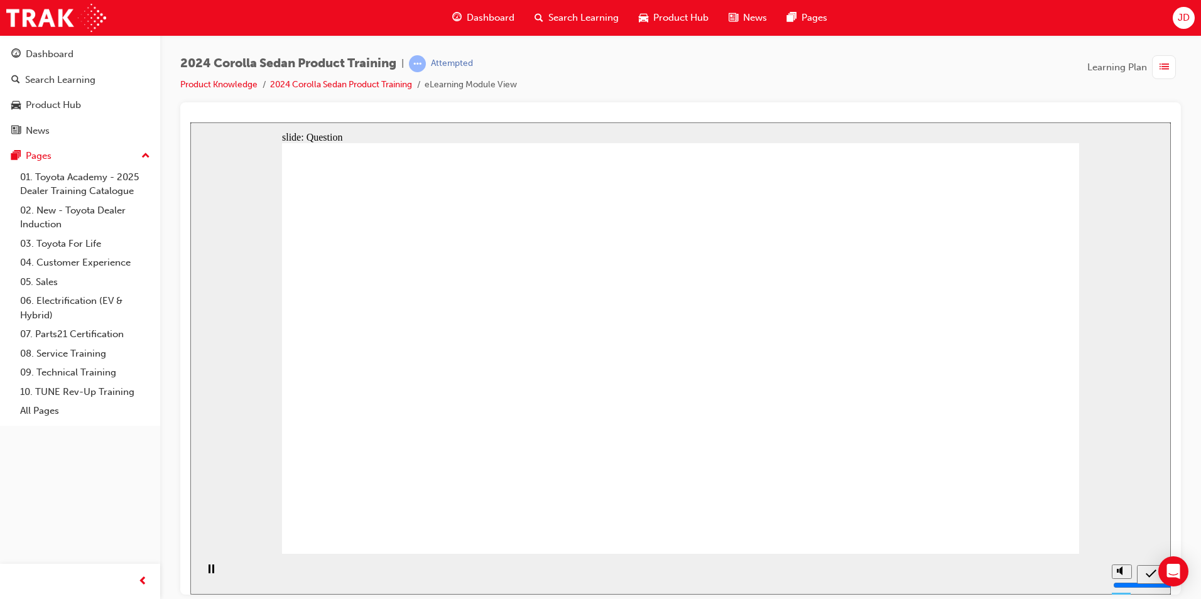
drag, startPoint x: 853, startPoint y: 447, endPoint x: 861, endPoint y: 436, distance: 14.3
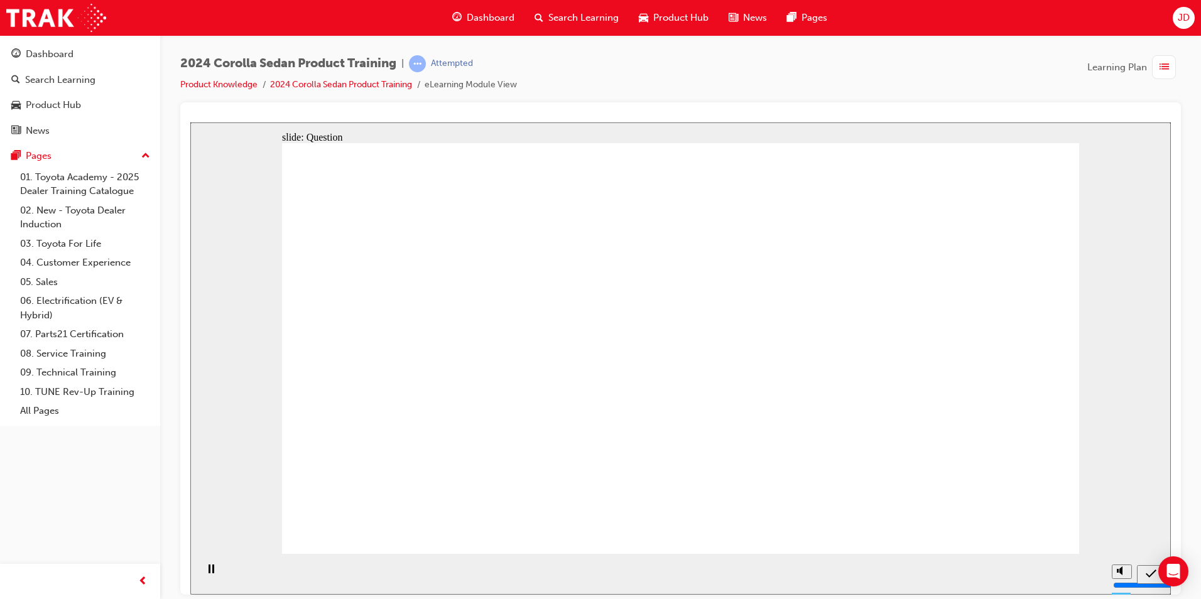
radio input "true"
drag, startPoint x: 939, startPoint y: 497, endPoint x: 965, endPoint y: 509, distance: 28.4
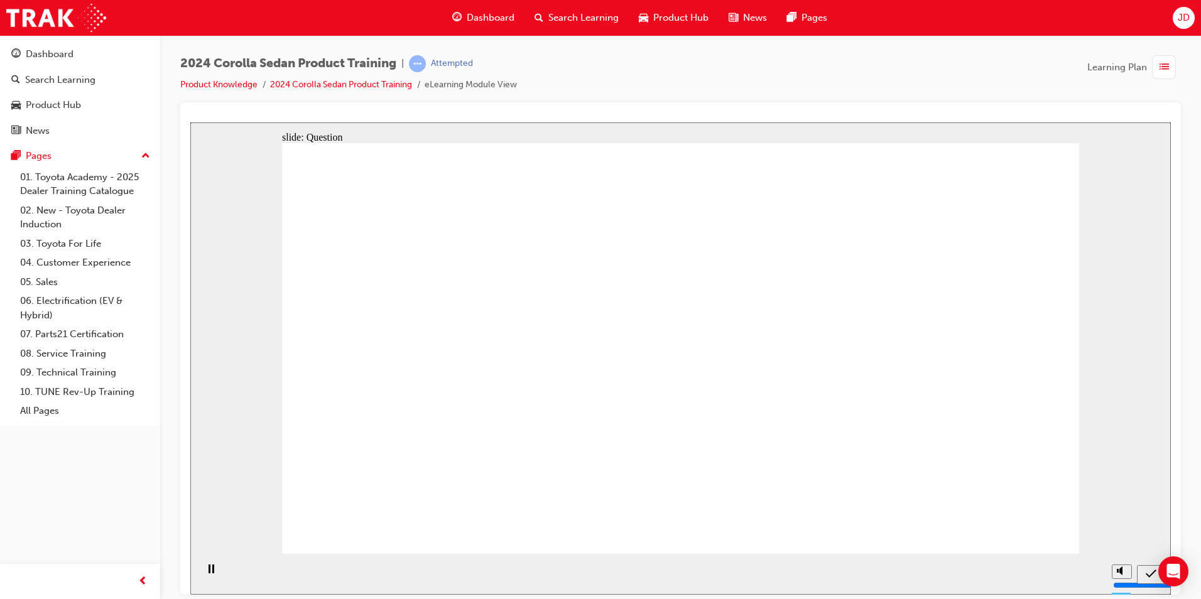
drag, startPoint x: 753, startPoint y: 401, endPoint x: 704, endPoint y: 431, distance: 57.0
drag, startPoint x: 818, startPoint y: 347, endPoint x: 881, endPoint y: 416, distance: 93.3
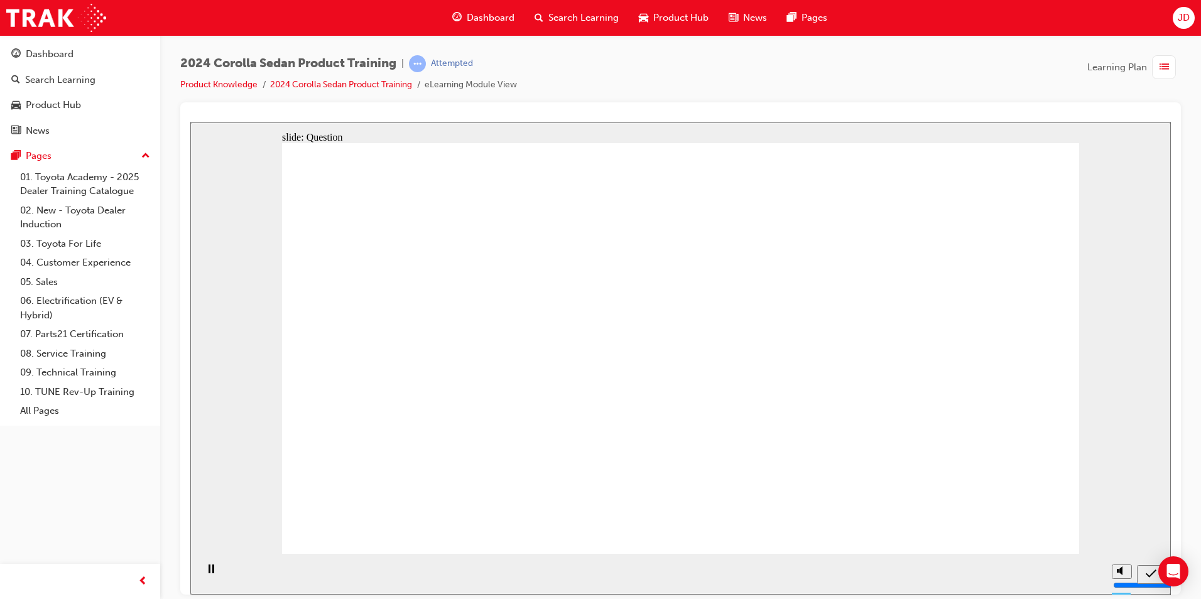
drag, startPoint x: 891, startPoint y: 416, endPoint x: 880, endPoint y: 330, distance: 86.7
drag, startPoint x: 875, startPoint y: 377, endPoint x: 875, endPoint y: 399, distance: 22.6
drag, startPoint x: 726, startPoint y: 369, endPoint x: 723, endPoint y: 392, distance: 24.0
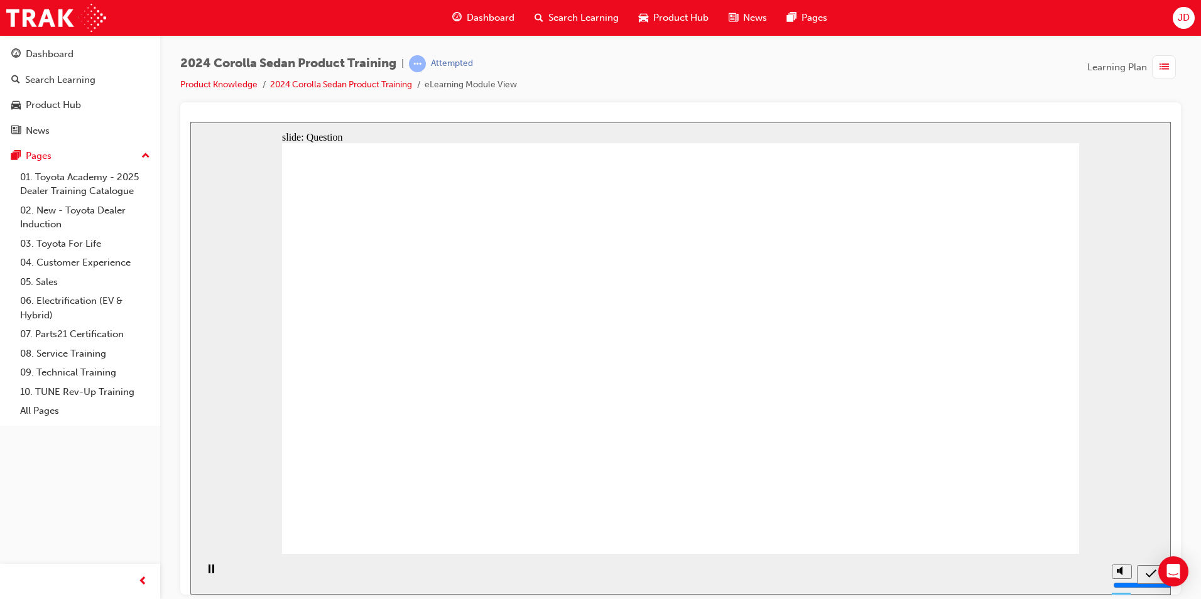
drag, startPoint x: 612, startPoint y: 391, endPoint x: 585, endPoint y: 423, distance: 42.4
drag, startPoint x: 485, startPoint y: 293, endPoint x: 471, endPoint y: 395, distance: 103.4
drag, startPoint x: 1058, startPoint y: 488, endPoint x: 1037, endPoint y: 505, distance: 27.3
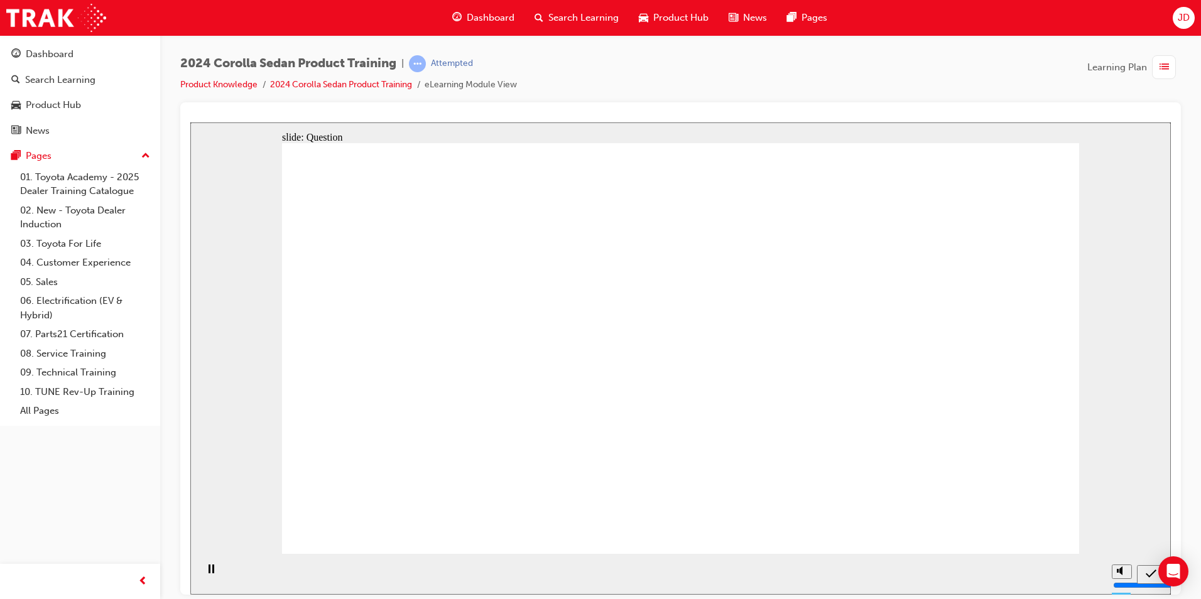
drag, startPoint x: 1027, startPoint y: 517, endPoint x: 1000, endPoint y: 536, distance: 32.0
drag, startPoint x: 627, startPoint y: 437, endPoint x: 684, endPoint y: 432, distance: 58.0
drag, startPoint x: 684, startPoint y: 432, endPoint x: 706, endPoint y: 424, distance: 22.6
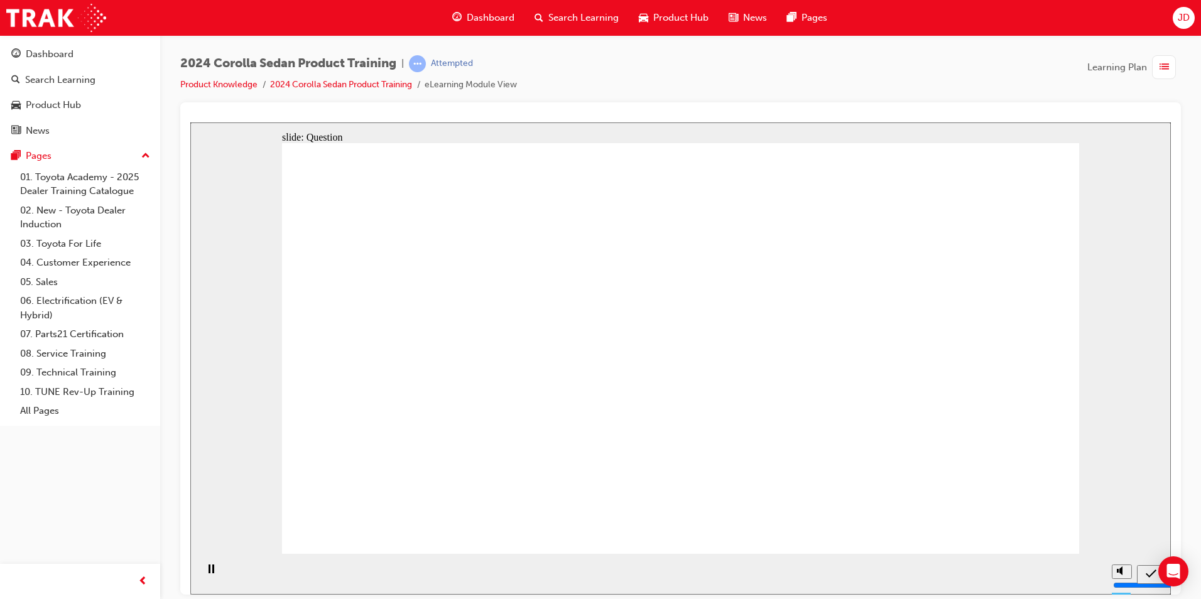
drag, startPoint x: 937, startPoint y: 473, endPoint x: 1006, endPoint y: 519, distance: 82.0
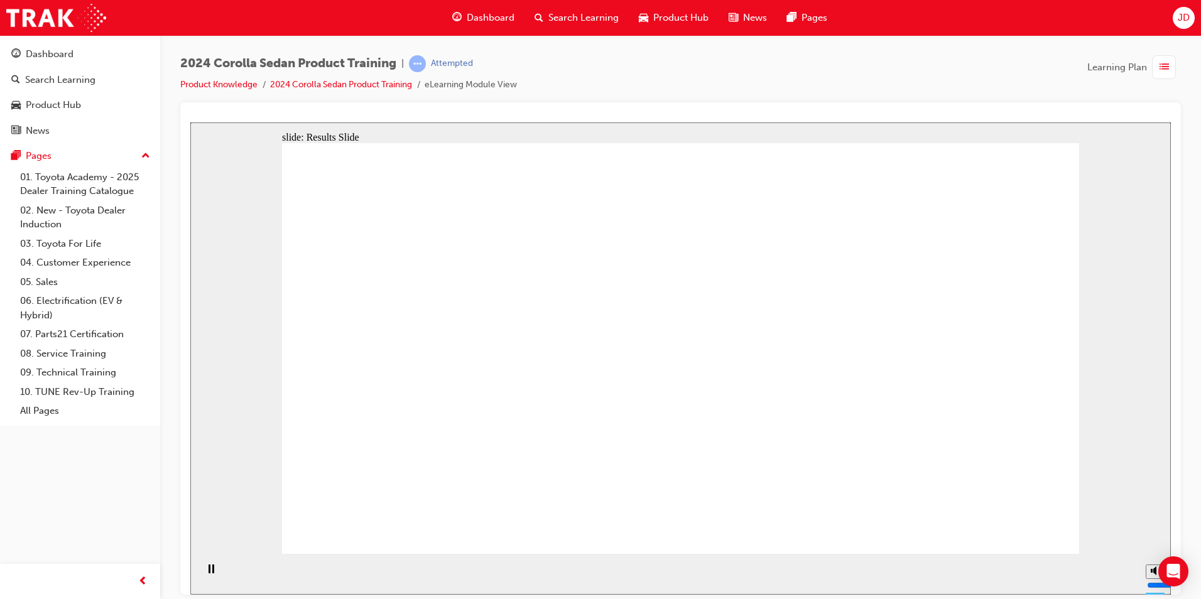
radio input "true"
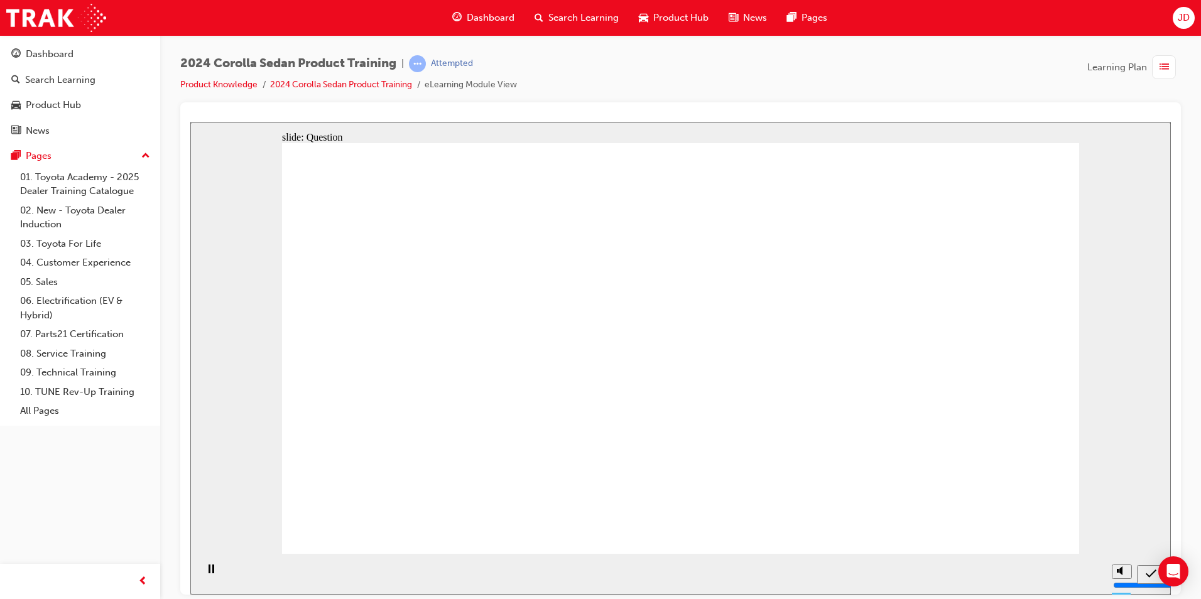
radio input "true"
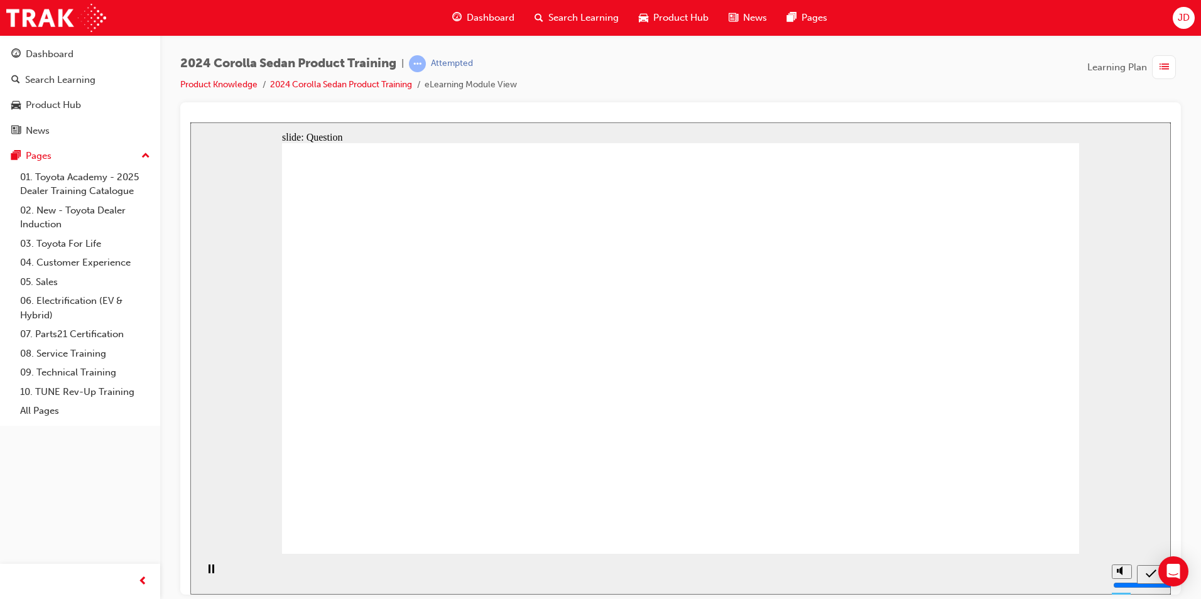
radio input "true"
drag, startPoint x: 1040, startPoint y: 554, endPoint x: 1032, endPoint y: 537, distance: 19.1
click at [1039, 552] on div "slide: Question Rectangle 1 Rectangle 1 Question 3 True or False? Complimenting…" at bounding box center [680, 358] width 980 height 472
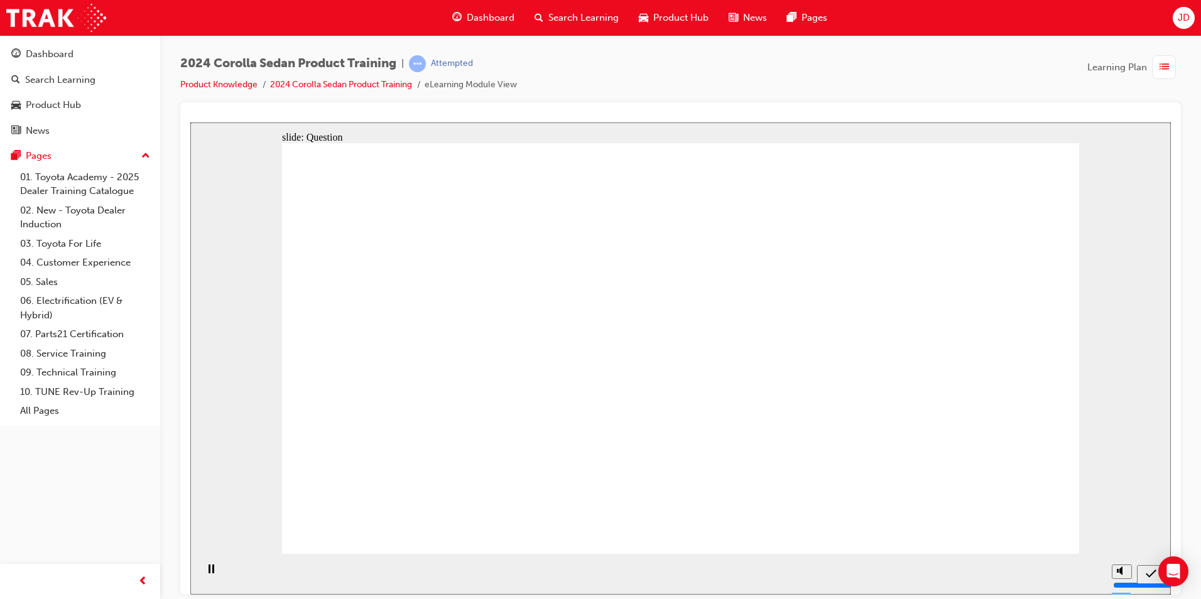
drag, startPoint x: 944, startPoint y: 419, endPoint x: 946, endPoint y: 431, distance: 12.1
radio input "true"
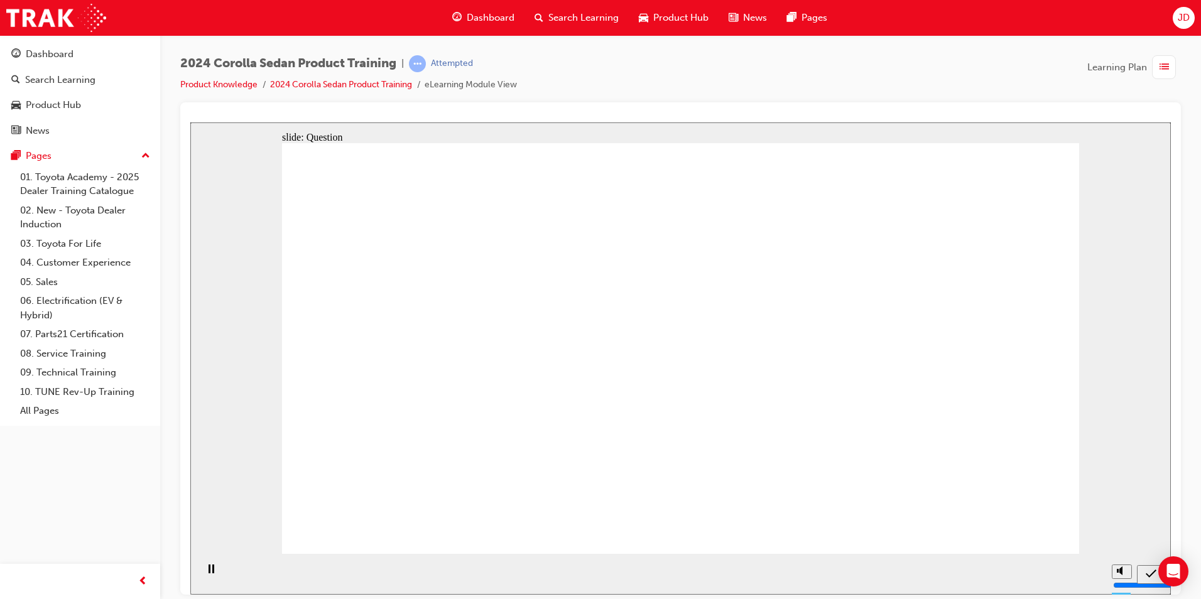
drag, startPoint x: 810, startPoint y: 412, endPoint x: 826, endPoint y: 426, distance: 20.9
drag
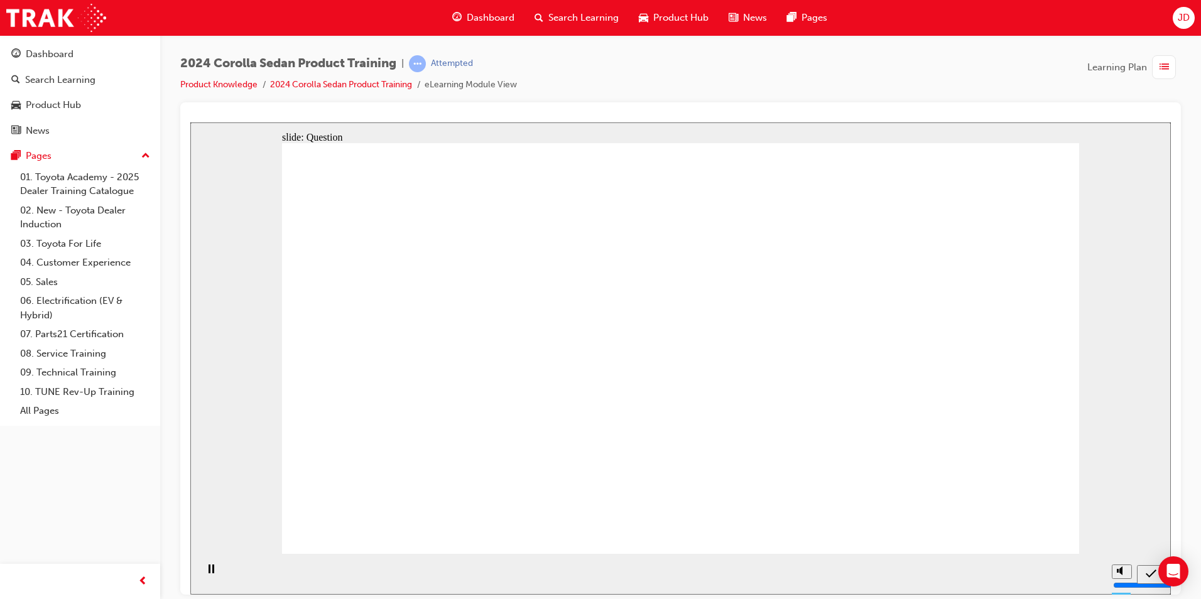
click at [1131, 533] on div "slide: Question Rectangle 1 Question 5 Match the Corolla Sedan safety feature t…" at bounding box center [680, 358] width 980 height 472
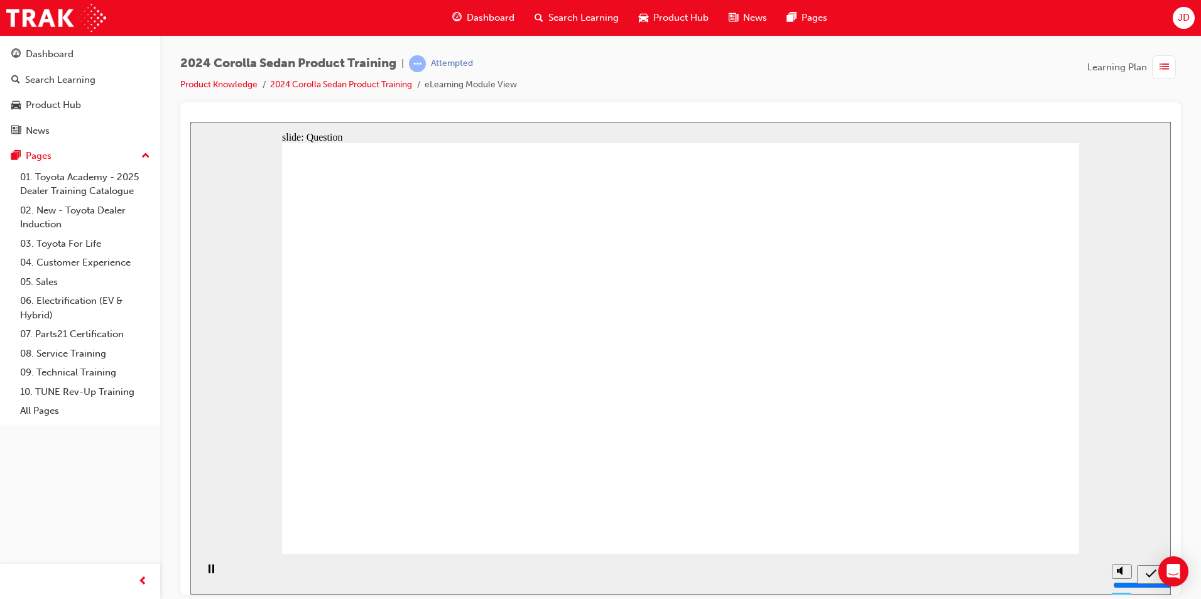
radio input "true"
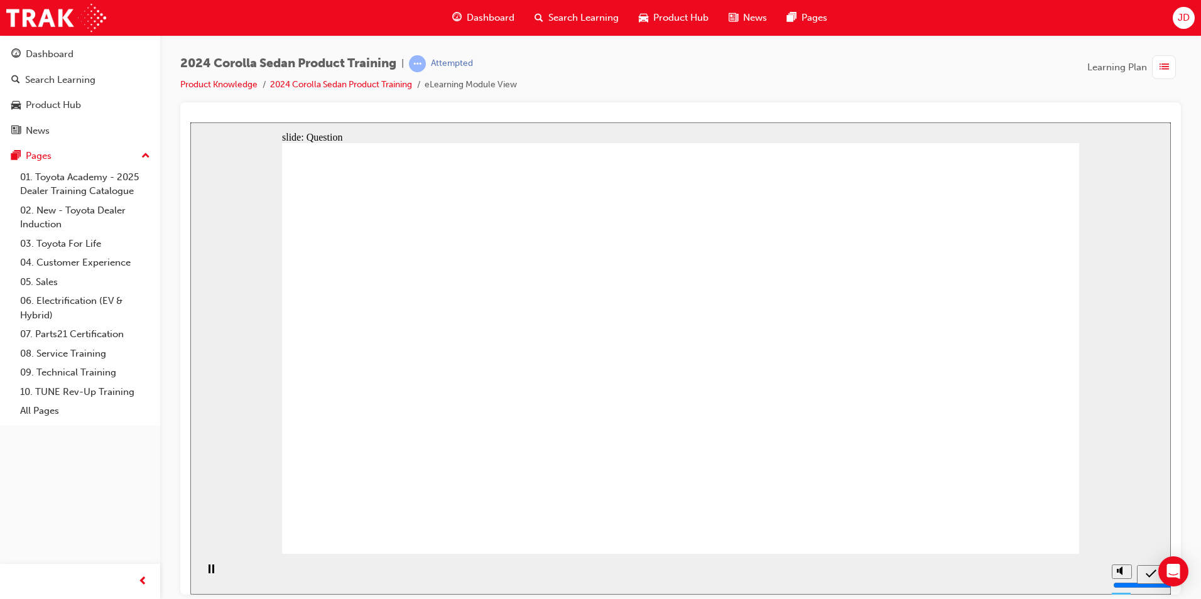
radio input "true"
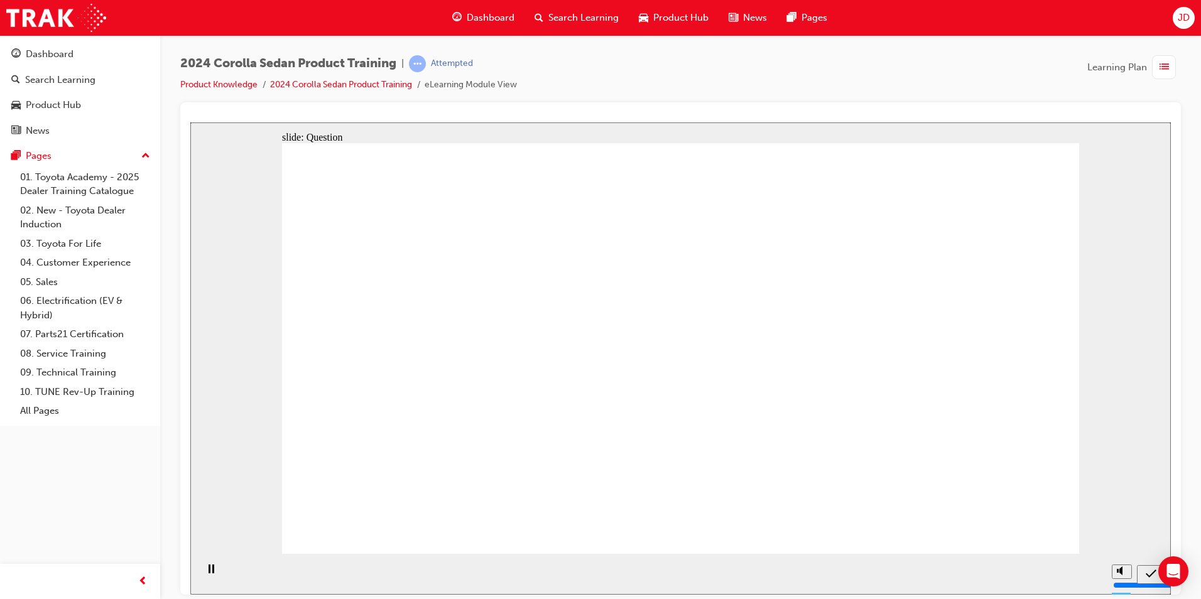
drag, startPoint x: 967, startPoint y: 497, endPoint x: 993, endPoint y: 512, distance: 29.8
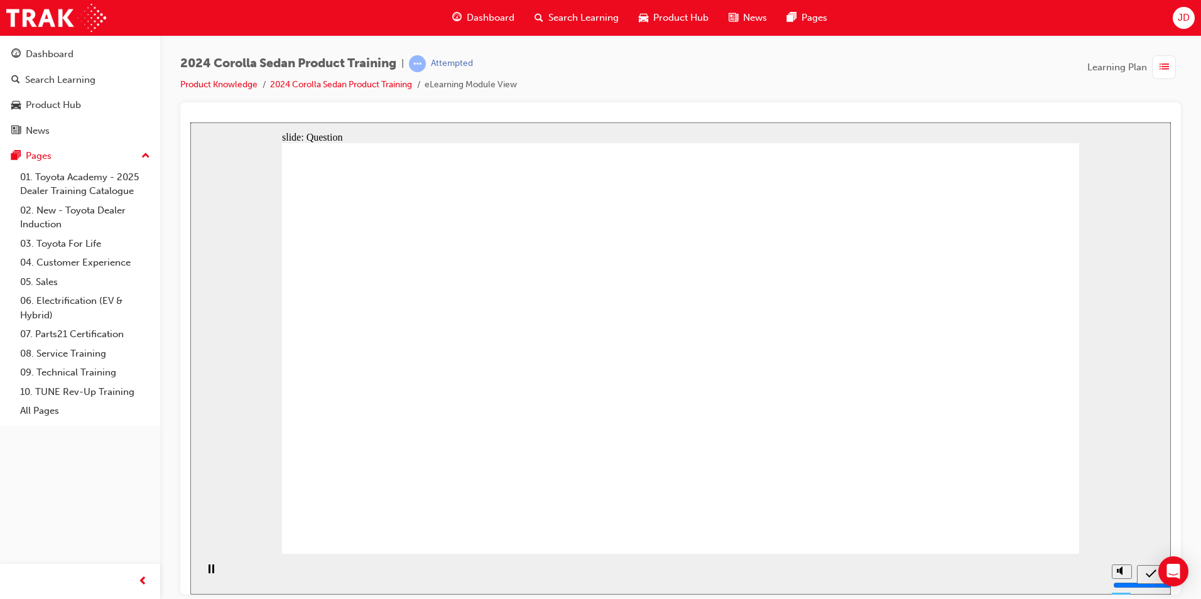
drag, startPoint x: 1008, startPoint y: 541, endPoint x: 1005, endPoint y: 530, distance: 11.0
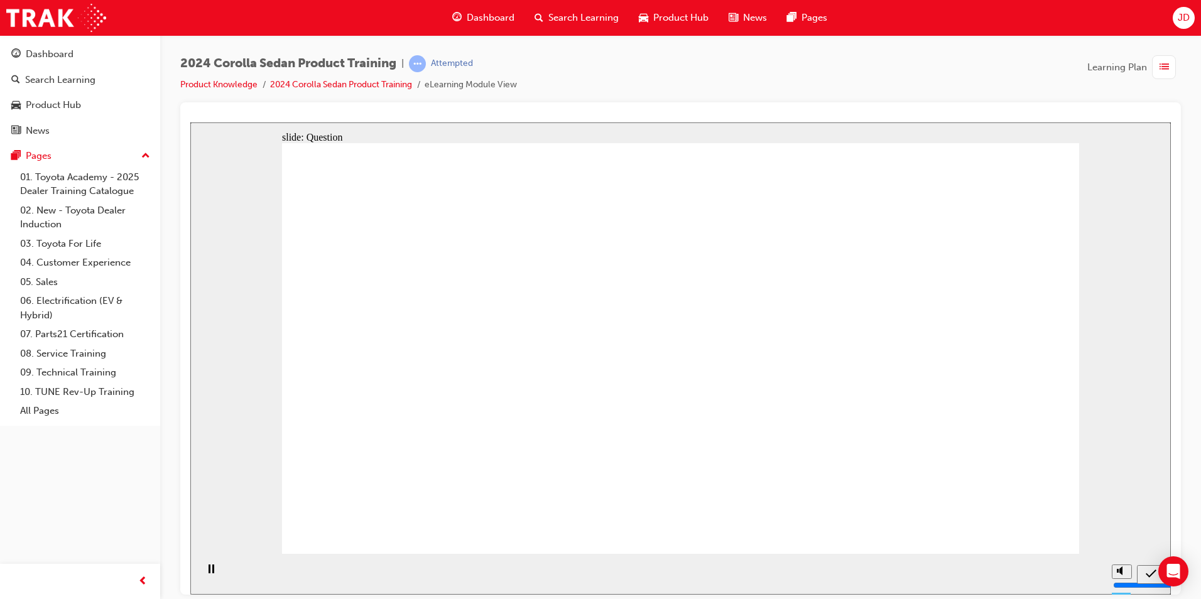
radio input "true"
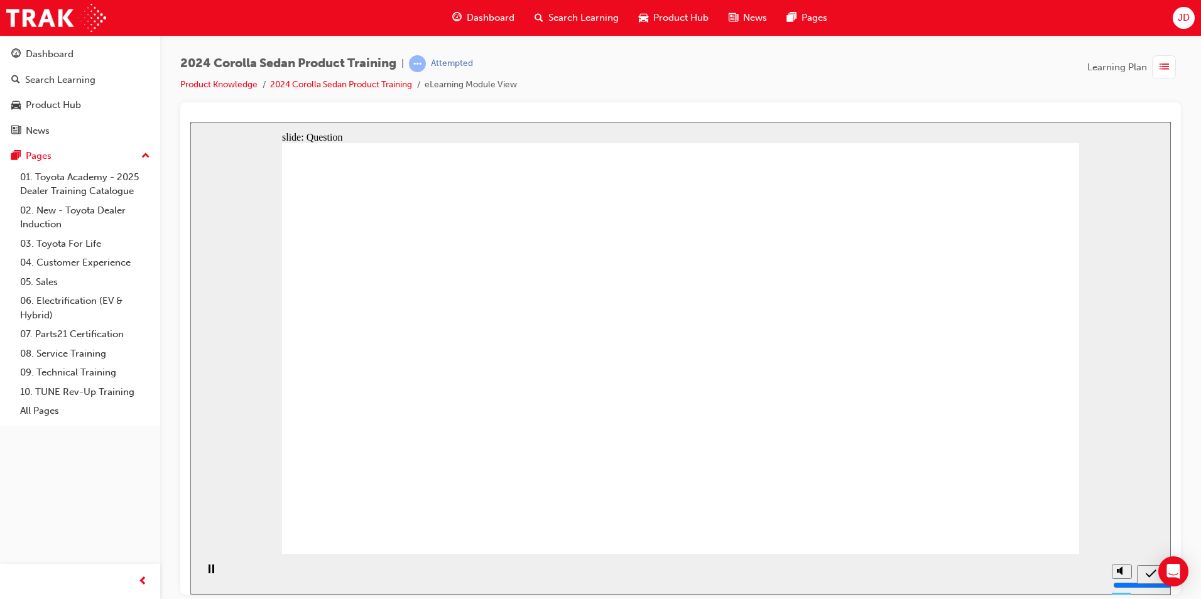
drag, startPoint x: 993, startPoint y: 507, endPoint x: 1005, endPoint y: 561, distance: 54.6
click at [1005, 561] on div "slide: Question Rectangle 1 Rectangle 1 Question 4 Ascent Sport, SX & ZR Ascent…" at bounding box center [680, 358] width 980 height 472
click at [998, 545] on div "slide: Question Rectangle 1 Rectangle 1 Question 4 Ascent Sport, SX & ZR Ascent…" at bounding box center [680, 358] width 980 height 472
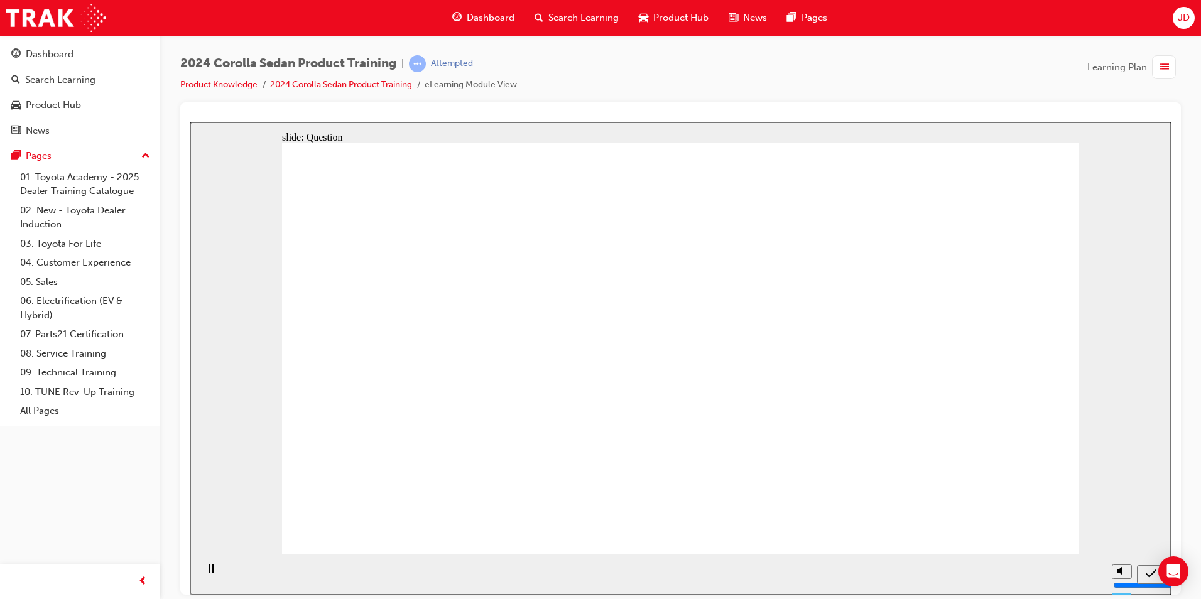
radio input "true"
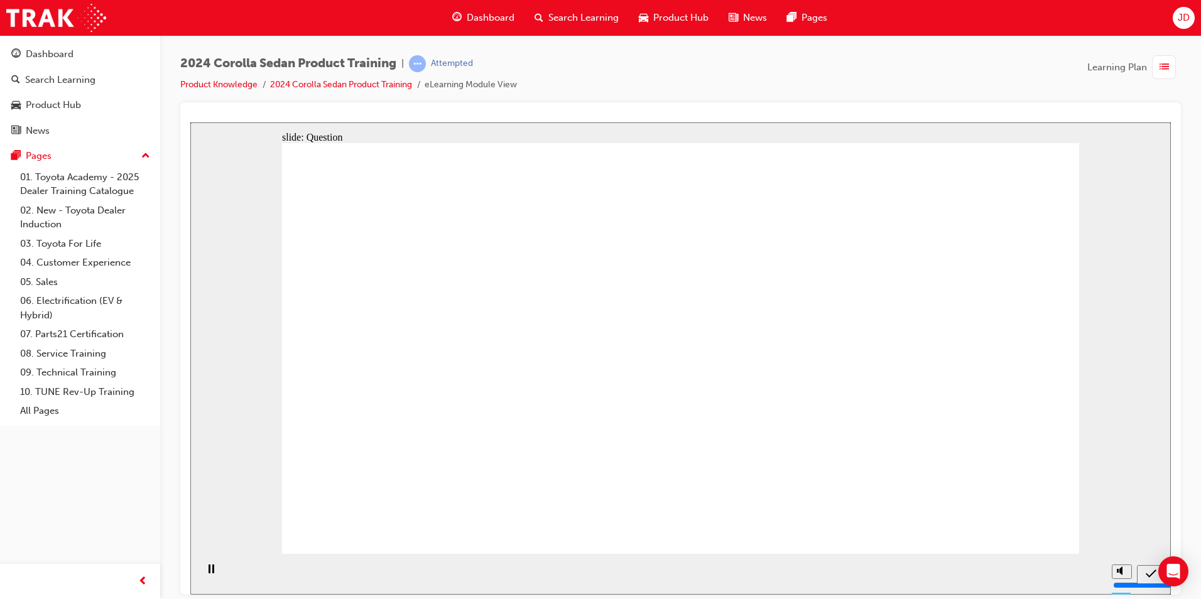
radio input "true"
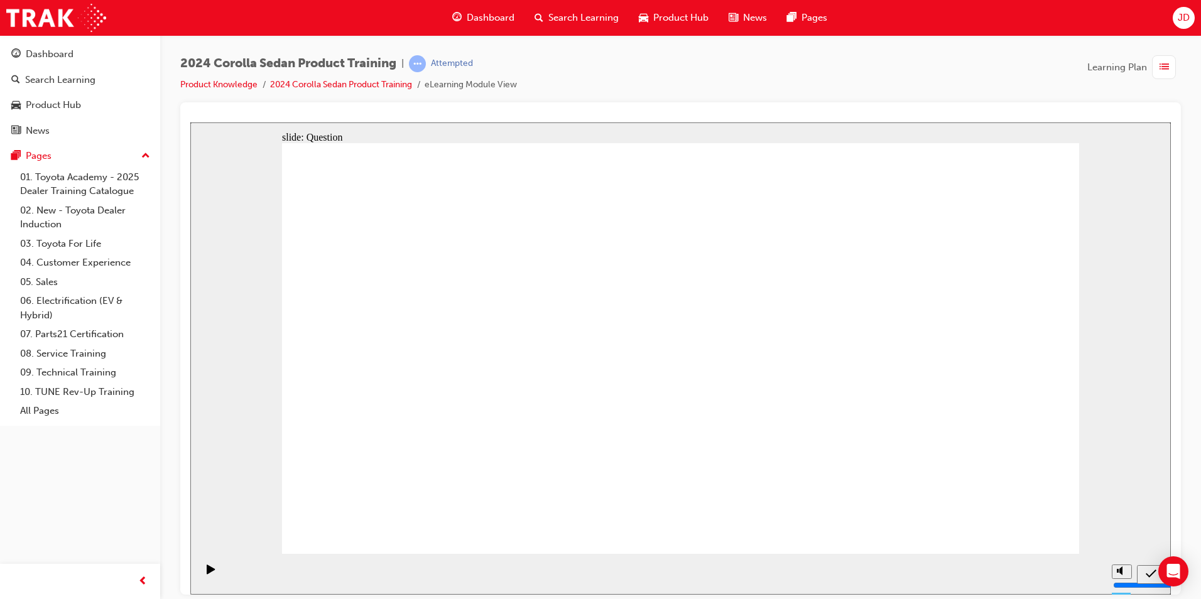
radio input "true"
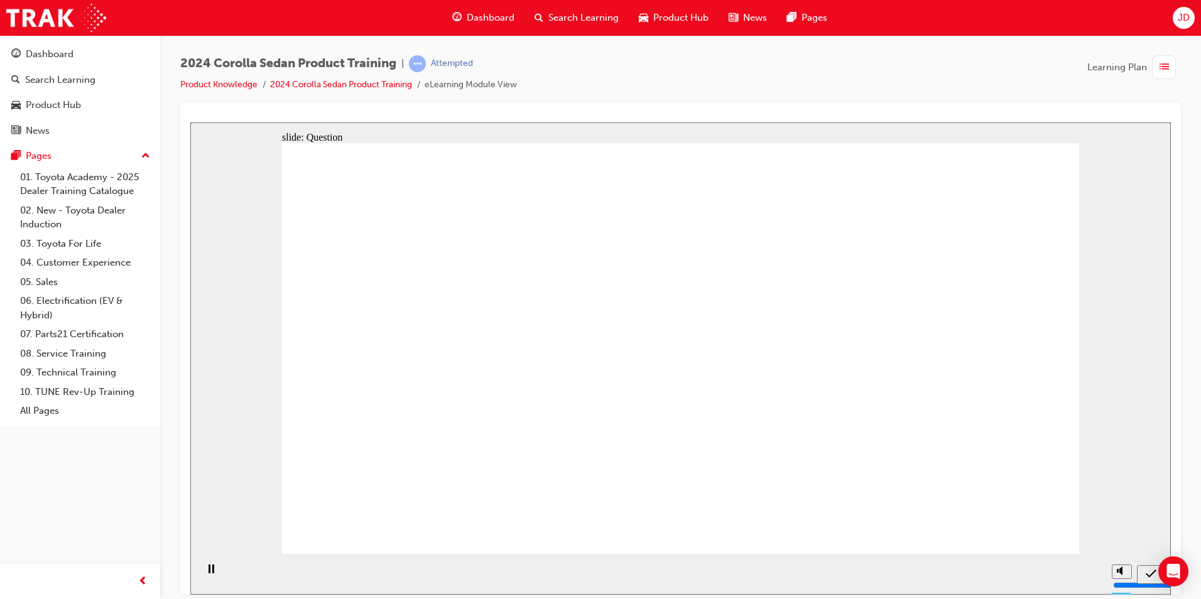
radio input "true"
drag, startPoint x: 991, startPoint y: 513, endPoint x: 1008, endPoint y: 535, distance: 28.1
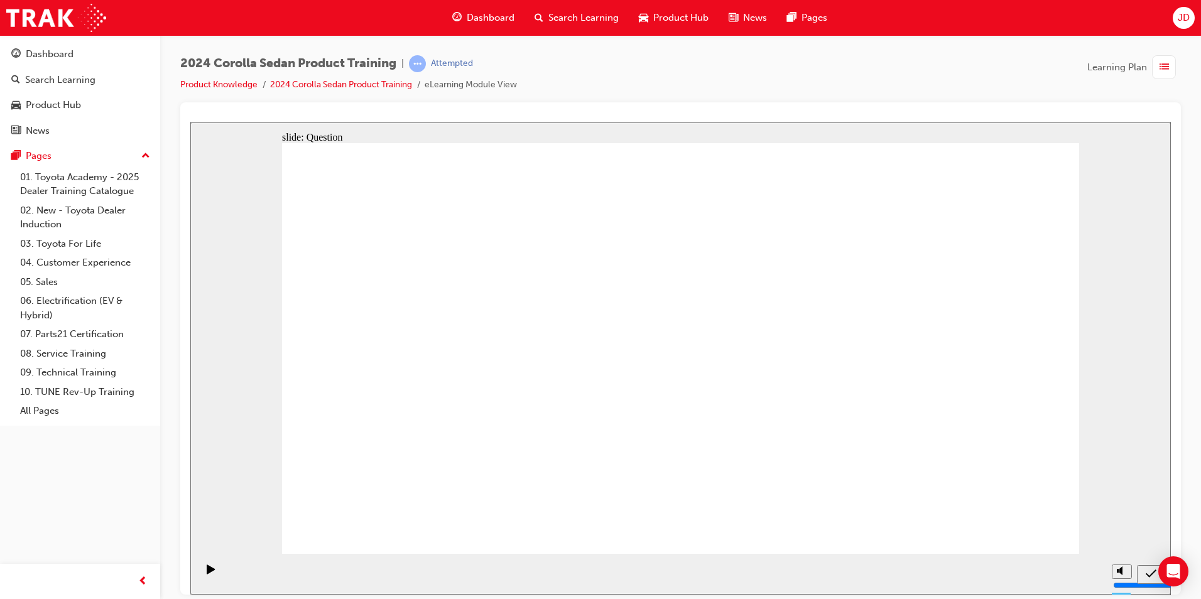
drag, startPoint x: 721, startPoint y: 323, endPoint x: 474, endPoint y: 434, distance: 271.5
drag, startPoint x: 577, startPoint y: 323, endPoint x: 708, endPoint y: 424, distance: 165.6
drag, startPoint x: 440, startPoint y: 306, endPoint x: 893, endPoint y: 451, distance: 475.4
drag, startPoint x: 893, startPoint y: 451, endPoint x: 886, endPoint y: 454, distance: 7.6
drag, startPoint x: 900, startPoint y: 330, endPoint x: 652, endPoint y: 448, distance: 273.8
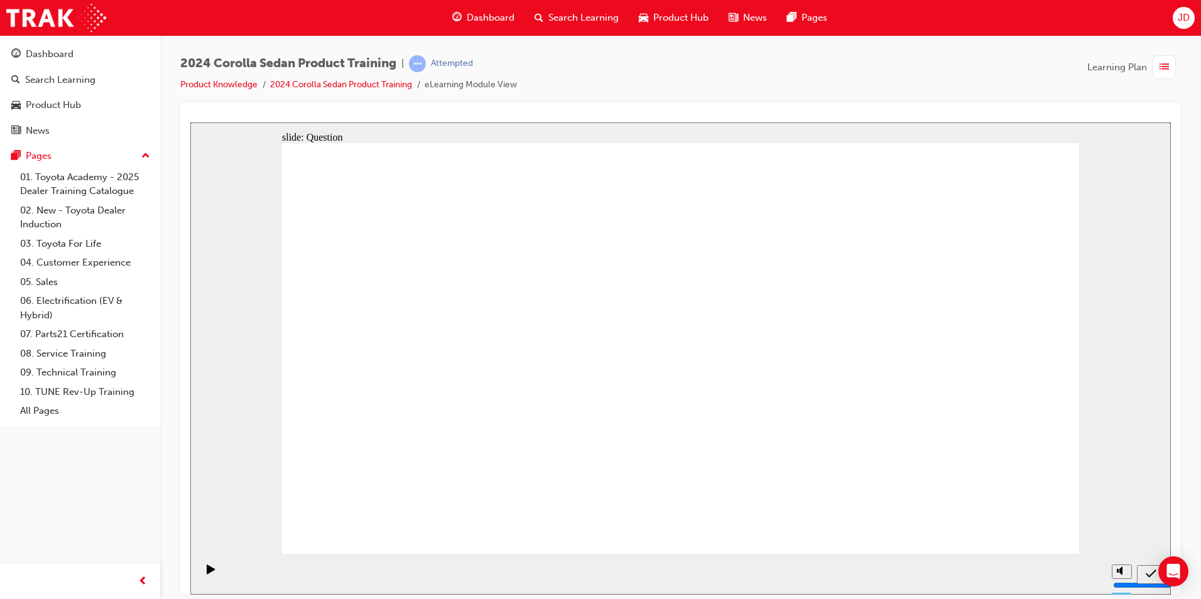
drag, startPoint x: 1038, startPoint y: 534, endPoint x: 1038, endPoint y: 522, distance: 11.3
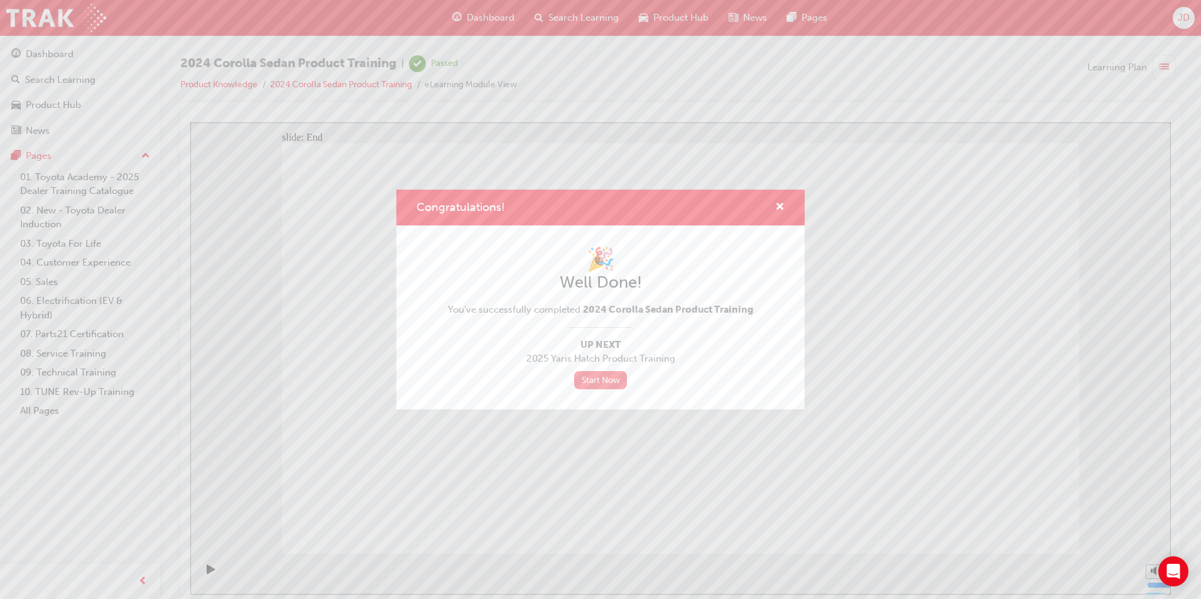
click at [574, 379] on link "Start Now" at bounding box center [600, 380] width 53 height 18
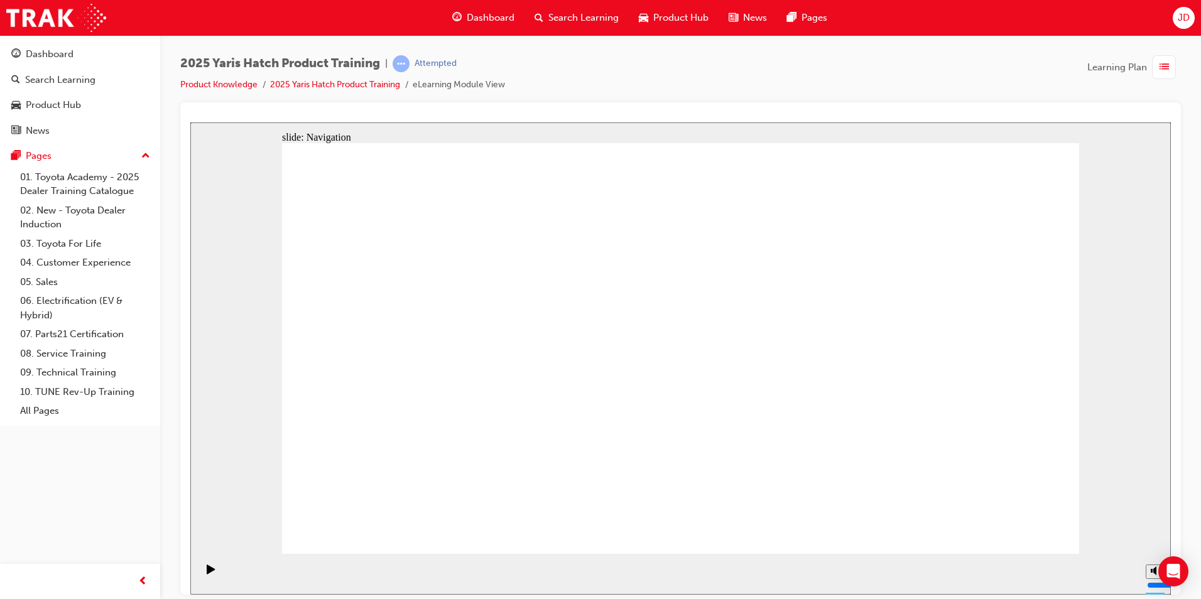
drag, startPoint x: 1022, startPoint y: 487, endPoint x: 1009, endPoint y: 537, distance: 51.9
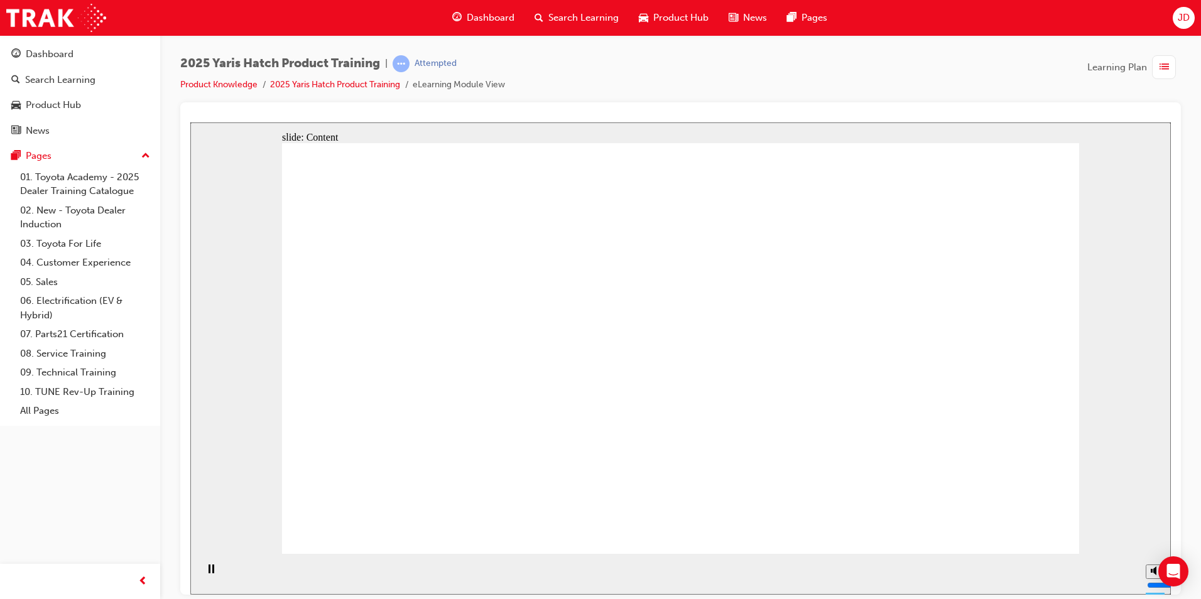
drag, startPoint x: 1009, startPoint y: 537, endPoint x: 1008, endPoint y: 528, distance: 9.5
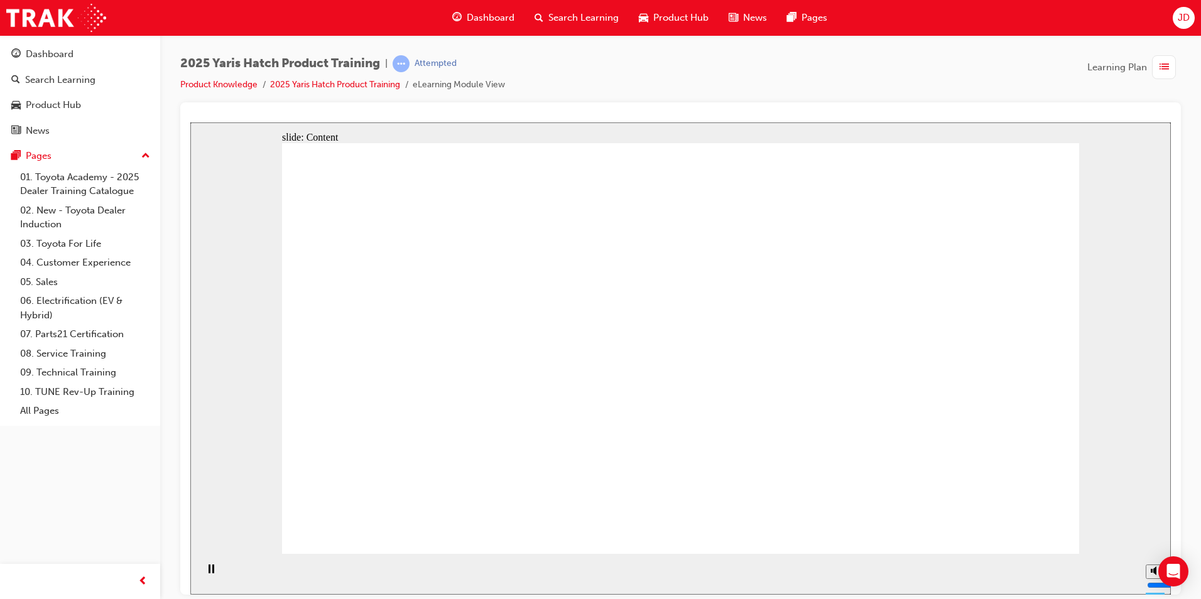
drag, startPoint x: 656, startPoint y: 341, endPoint x: 772, endPoint y: 340, distance: 116.2
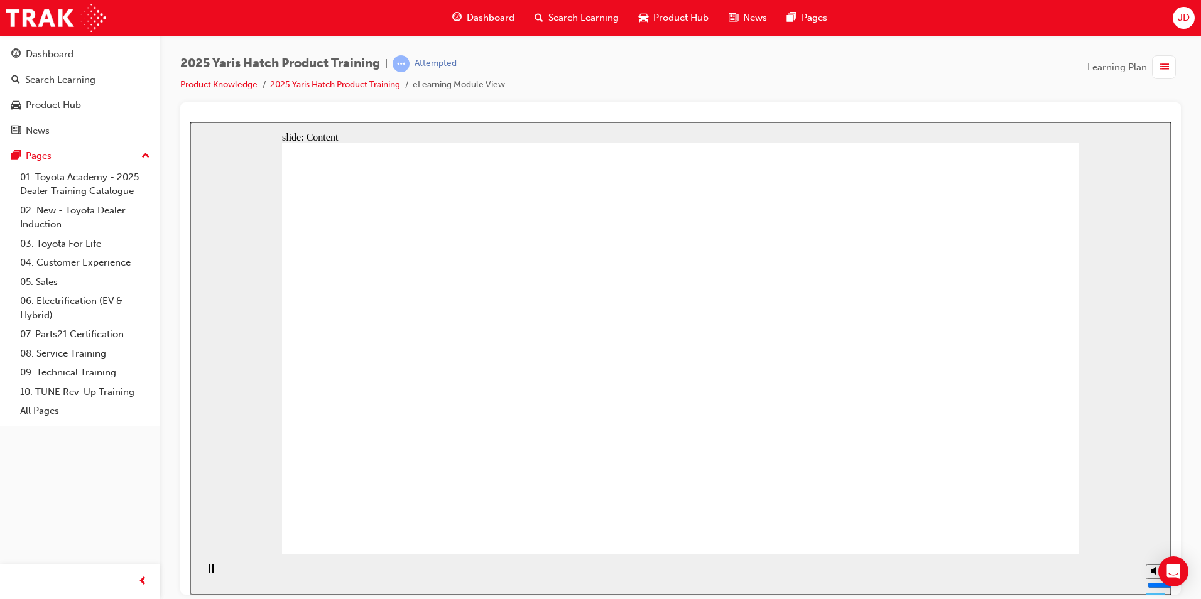
drag, startPoint x: 780, startPoint y: 342, endPoint x: 696, endPoint y: 365, distance: 87.3
drag, startPoint x: 690, startPoint y: 360, endPoint x: 679, endPoint y: 359, distance: 11.5
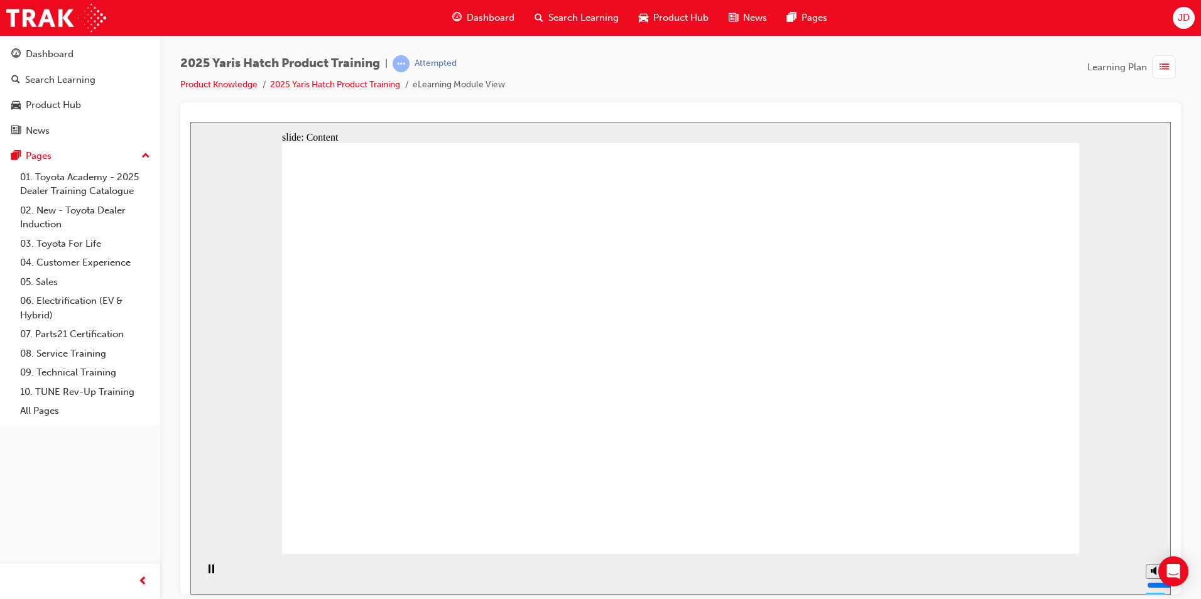
drag, startPoint x: 674, startPoint y: 235, endPoint x: 671, endPoint y: 247, distance: 11.9
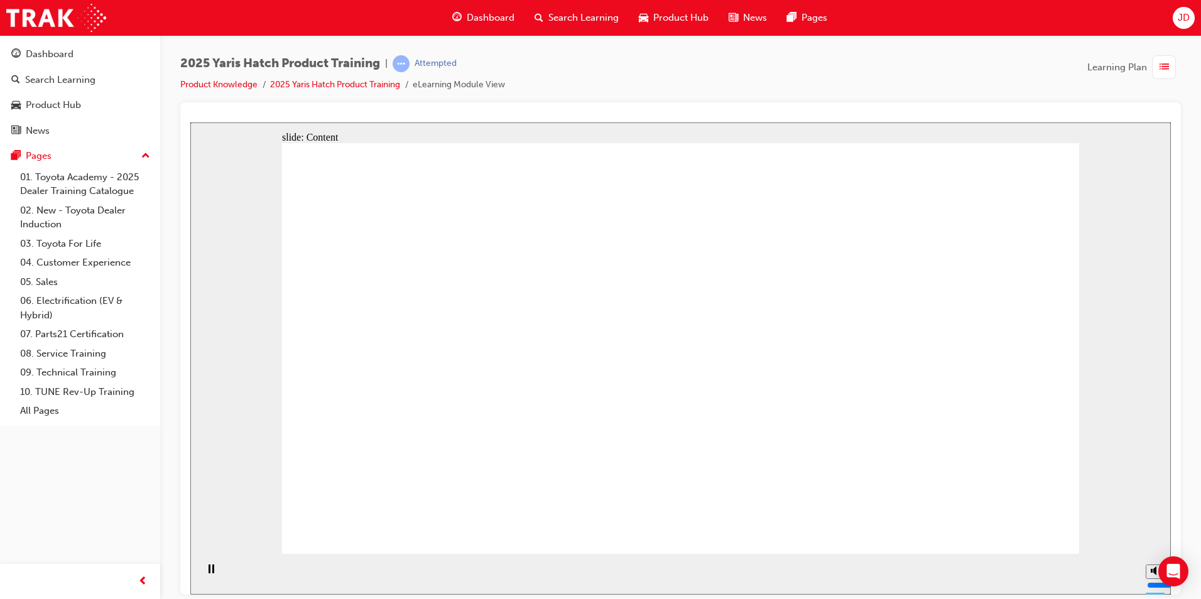
drag, startPoint x: 674, startPoint y: 249, endPoint x: 637, endPoint y: 286, distance: 53.3
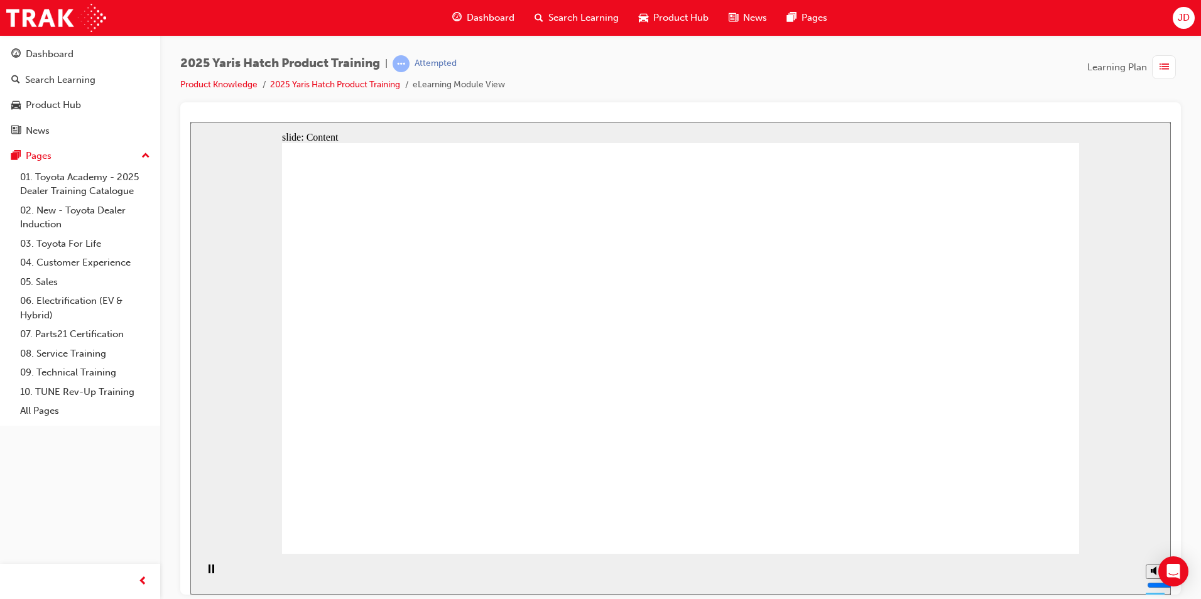
drag, startPoint x: 416, startPoint y: 349, endPoint x: 421, endPoint y: 323, distance: 26.2
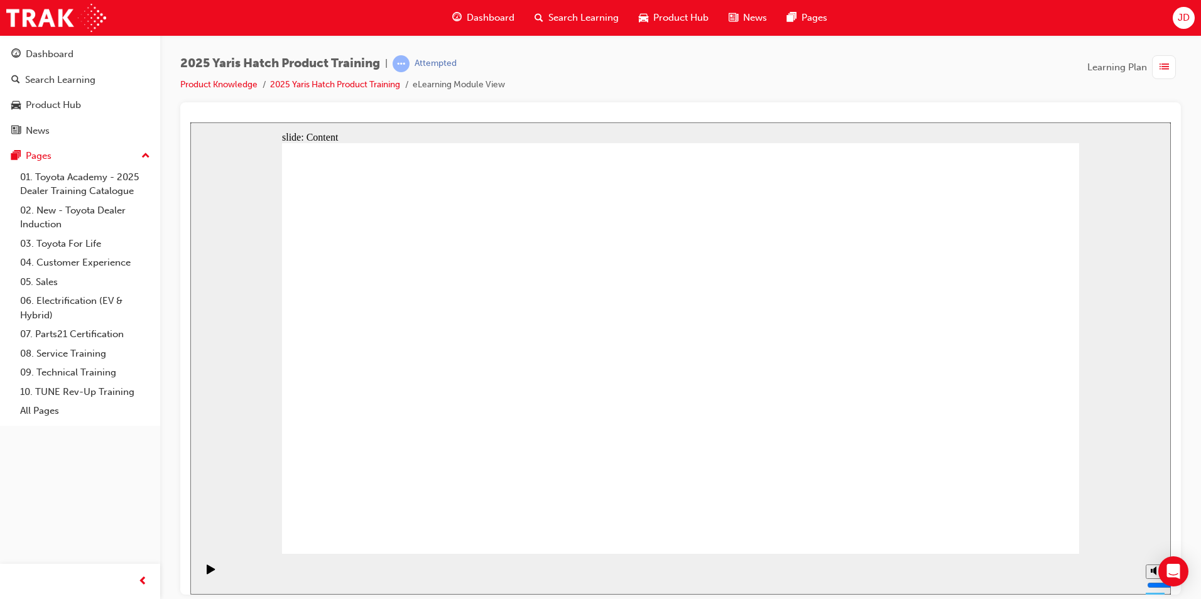
drag, startPoint x: 799, startPoint y: 337, endPoint x: 794, endPoint y: 328, distance: 9.8
drag, startPoint x: 856, startPoint y: 392, endPoint x: 853, endPoint y: 386, distance: 6.5
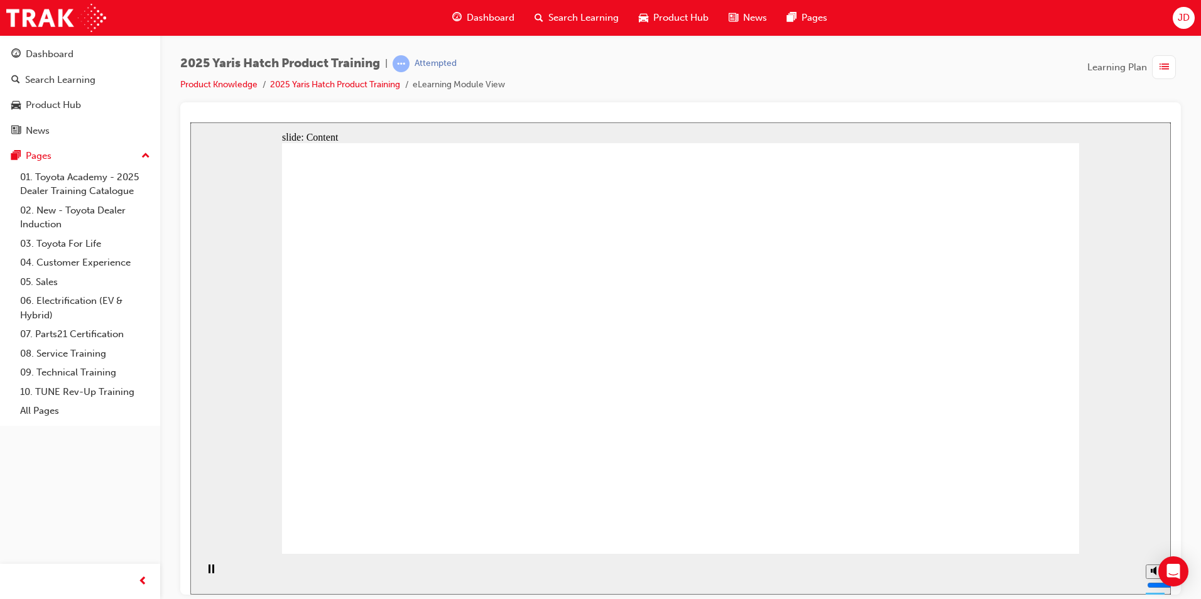
drag, startPoint x: 850, startPoint y: 394, endPoint x: 868, endPoint y: 451, distance: 59.6
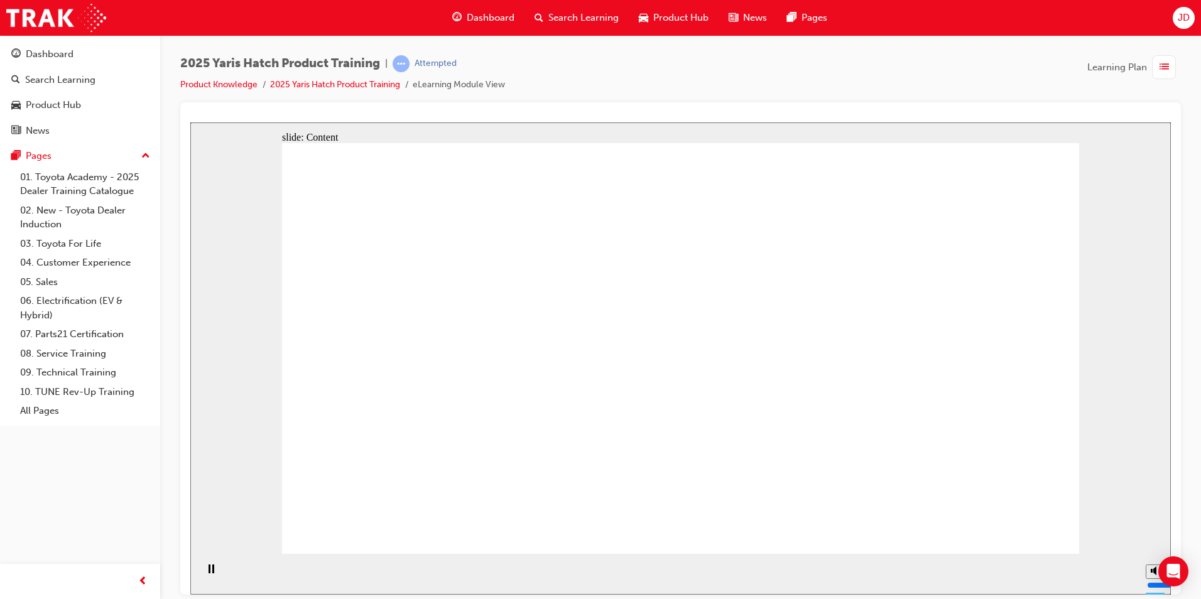
drag, startPoint x: 487, startPoint y: 278, endPoint x: 475, endPoint y: 301, distance: 26.7
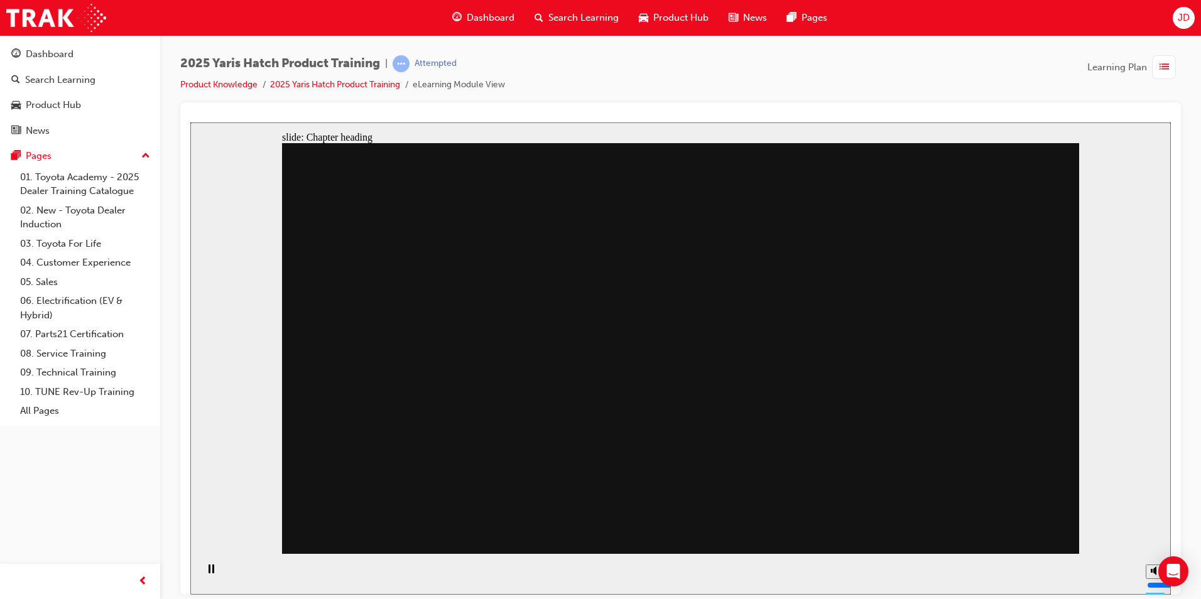
drag, startPoint x: 512, startPoint y: 340, endPoint x: 514, endPoint y: 385, distance: 45.2
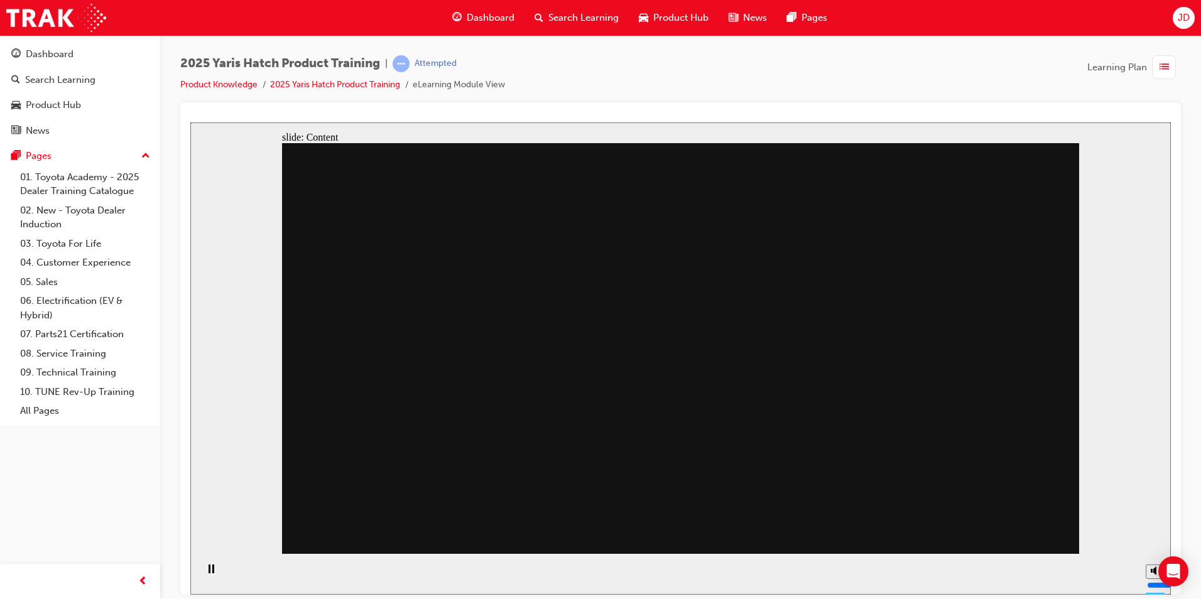
drag, startPoint x: 514, startPoint y: 385, endPoint x: 662, endPoint y: 305, distance: 168.6
drag, startPoint x: 662, startPoint y: 305, endPoint x: 682, endPoint y: 387, distance: 85.1
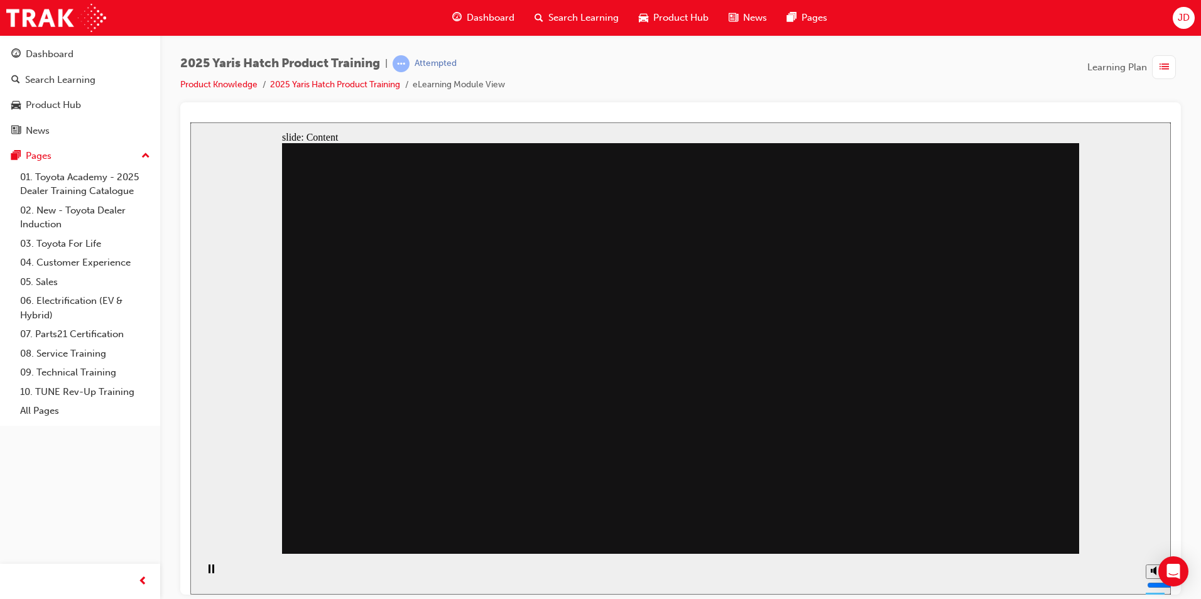
drag, startPoint x: 814, startPoint y: 300, endPoint x: 826, endPoint y: 400, distance: 100.5
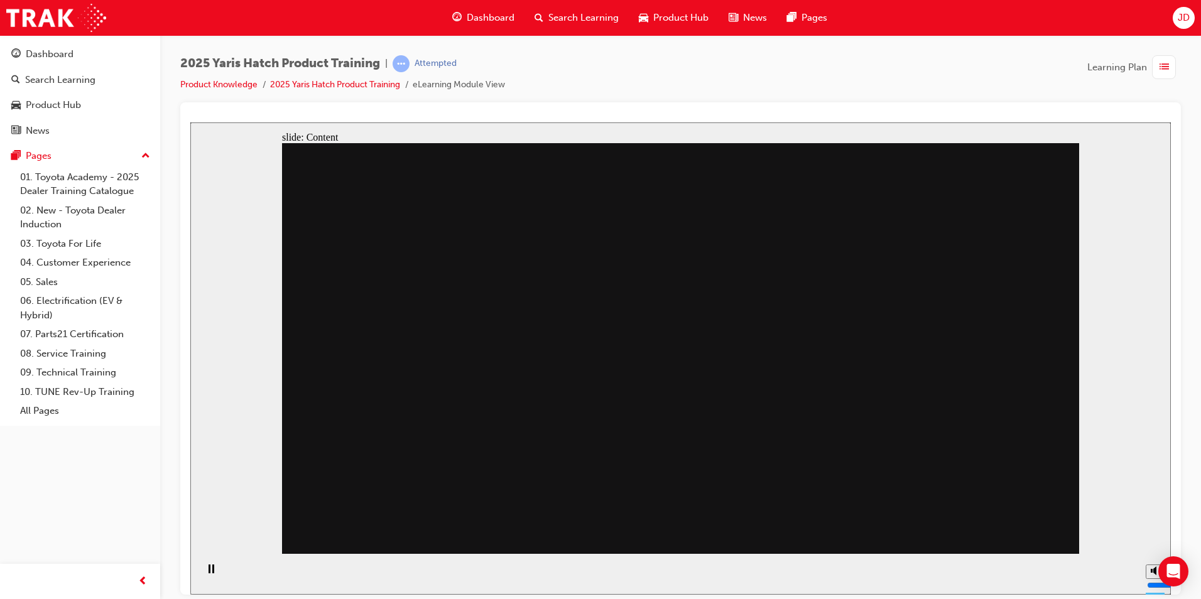
drag, startPoint x: 653, startPoint y: 402, endPoint x: 647, endPoint y: 402, distance: 6.3
drag, startPoint x: 647, startPoint y: 402, endPoint x: 560, endPoint y: 402, distance: 86.6
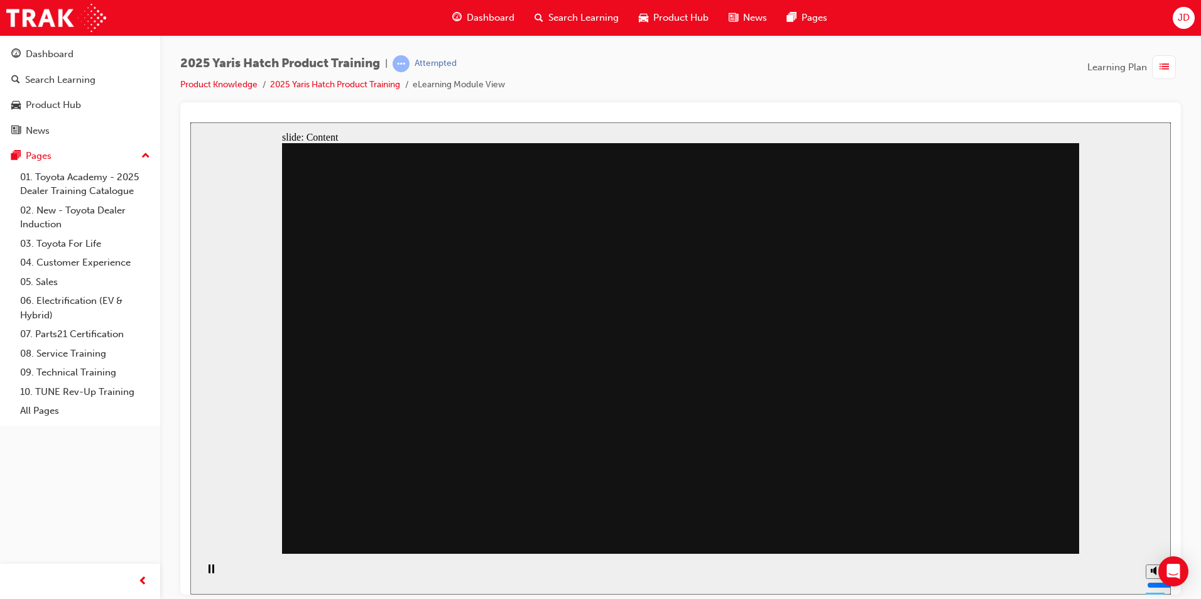
drag, startPoint x: 492, startPoint y: 407, endPoint x: 492, endPoint y: 316, distance: 91.0
drag, startPoint x: 535, startPoint y: 289, endPoint x: 647, endPoint y: 268, distance: 113.8
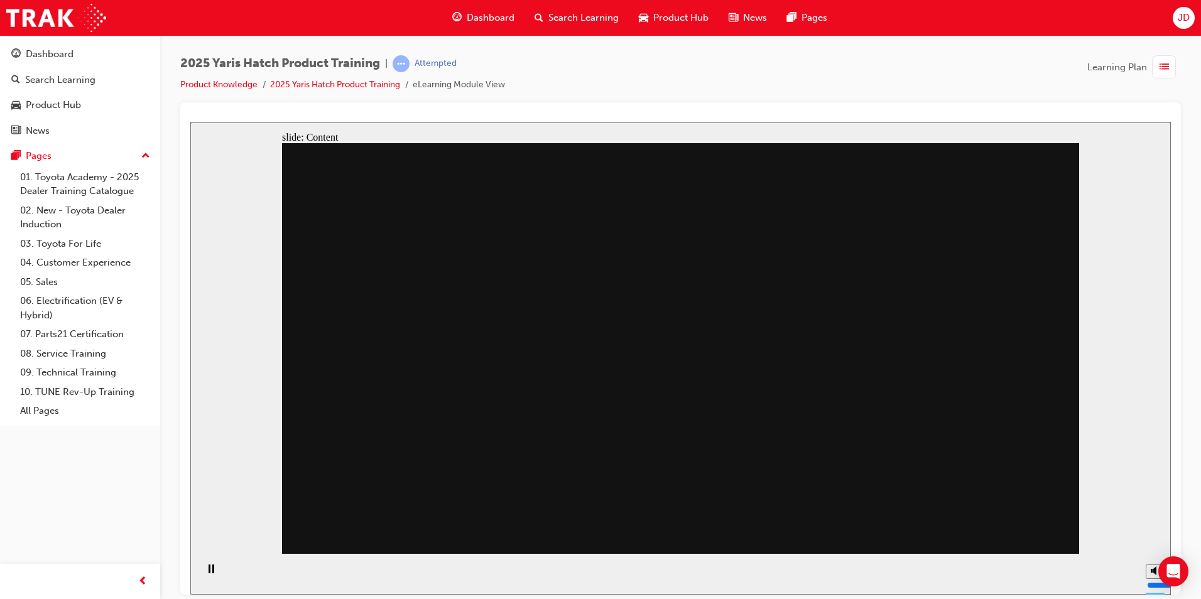
drag, startPoint x: 647, startPoint y: 268, endPoint x: 704, endPoint y: 263, distance: 58.0
drag, startPoint x: 704, startPoint y: 263, endPoint x: 772, endPoint y: 262, distance: 67.8
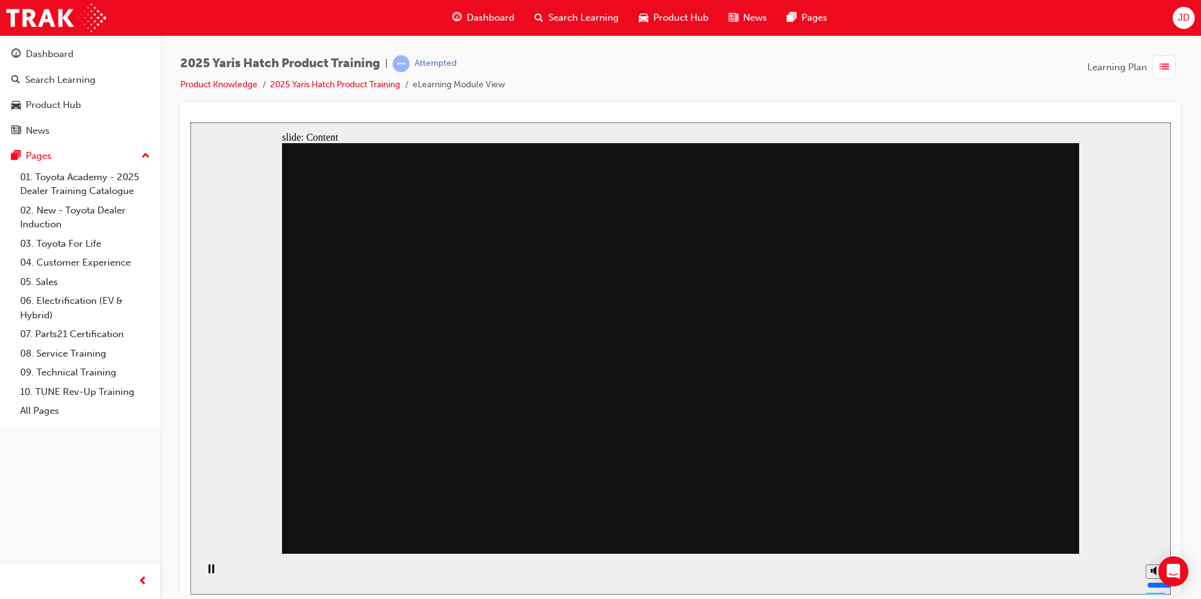
drag, startPoint x: 845, startPoint y: 375, endPoint x: 843, endPoint y: 413, distance: 37.1
drag, startPoint x: 843, startPoint y: 413, endPoint x: 931, endPoint y: 473, distance: 106.4
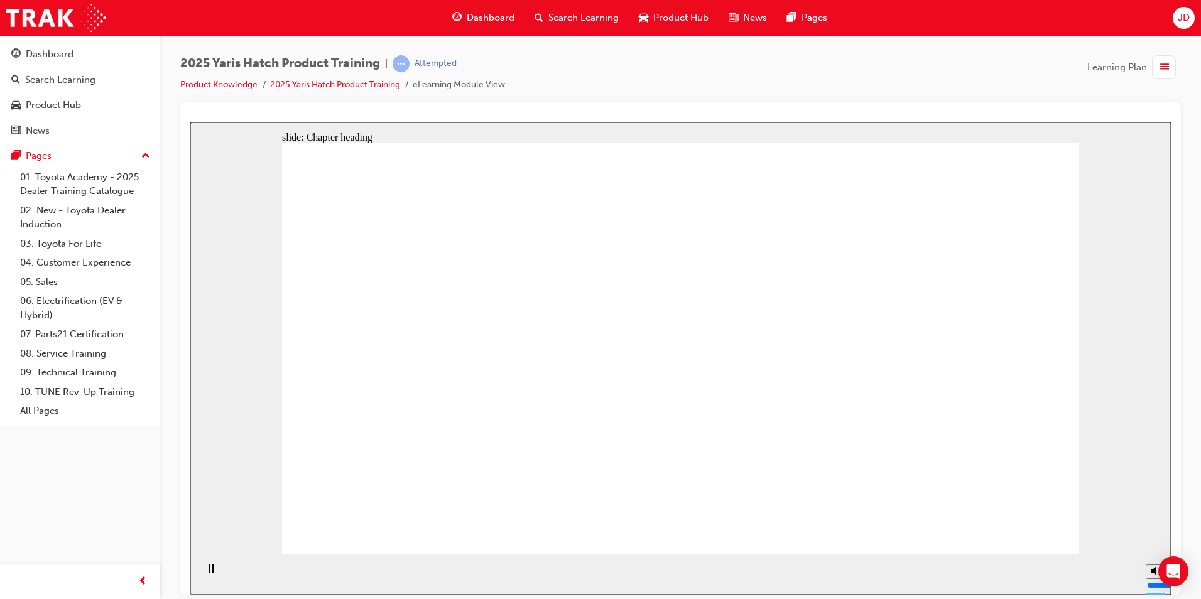
drag, startPoint x: 639, startPoint y: 276, endPoint x: 632, endPoint y: 276, distance: 6.3
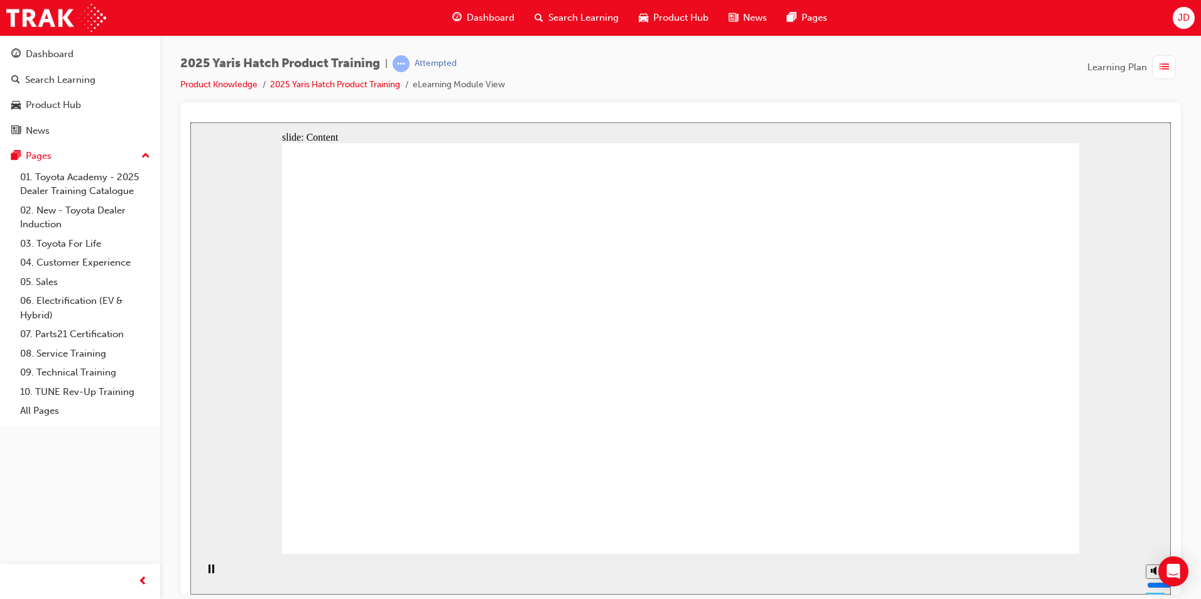
drag, startPoint x: 506, startPoint y: 271, endPoint x: 487, endPoint y: 275, distance: 19.2
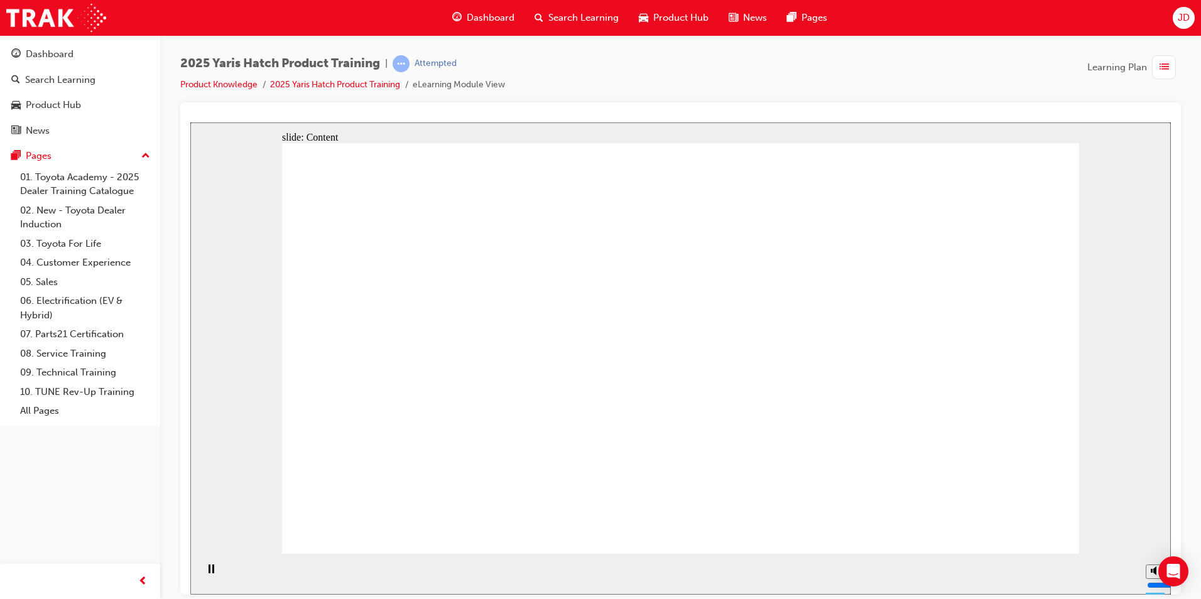
drag, startPoint x: 414, startPoint y: 320, endPoint x: 424, endPoint y: 314, distance: 12.1
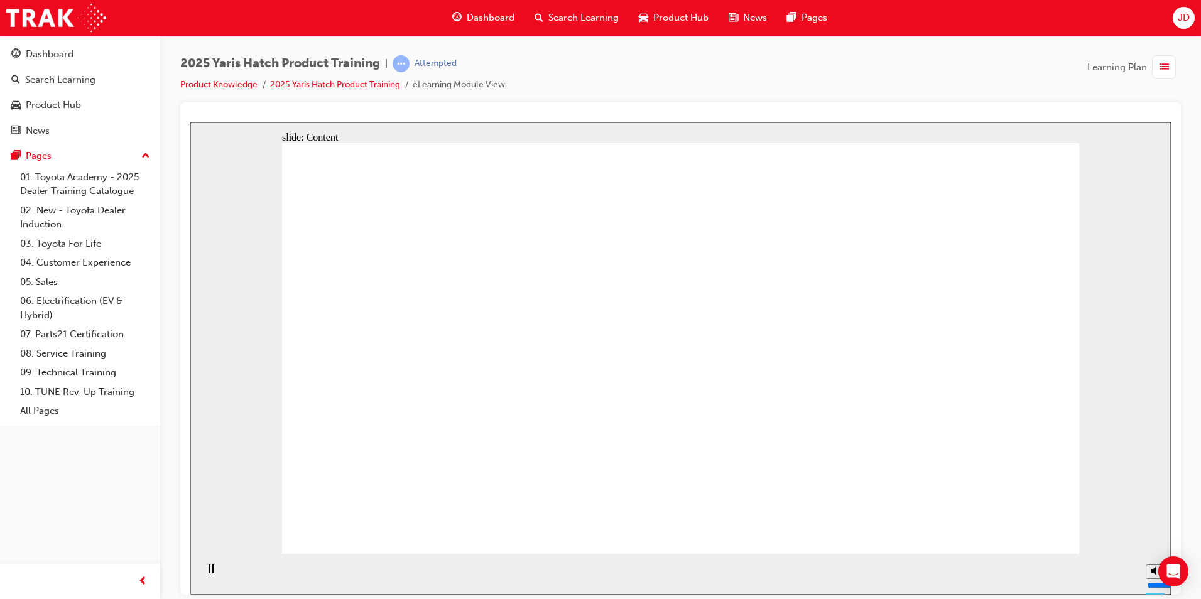
drag, startPoint x: 412, startPoint y: 307, endPoint x: 424, endPoint y: 317, distance: 16.1
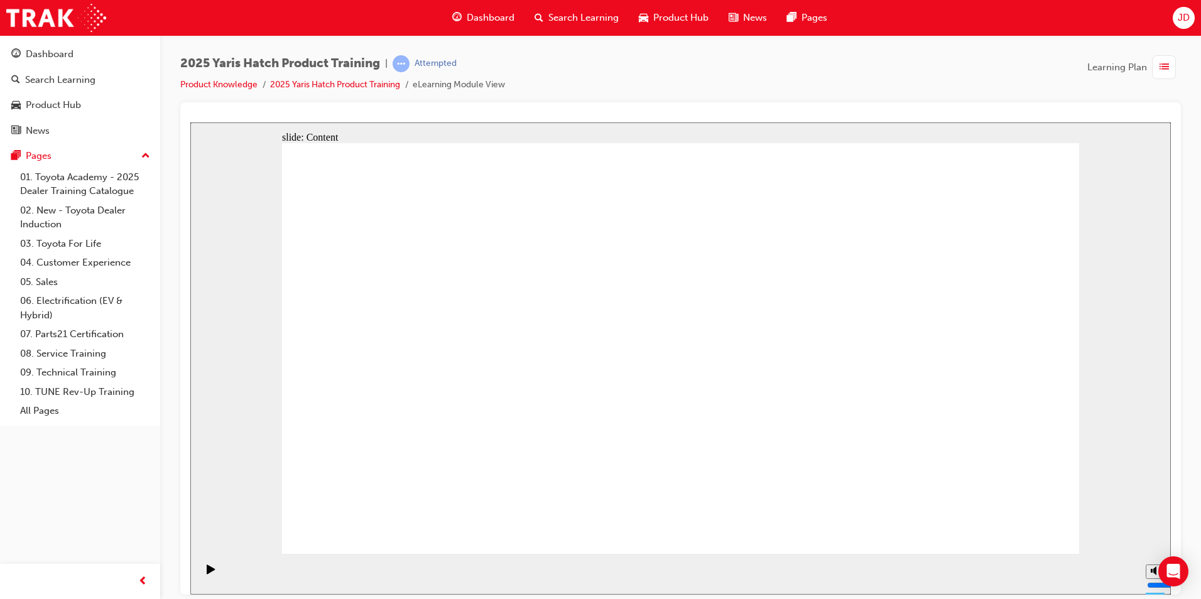
click at [1040, 548] on div "slide: Content Group 1 x x PASSENGER - FRONT SEATS Driver and passenger seats a…" at bounding box center [680, 358] width 980 height 472
drag, startPoint x: 1033, startPoint y: 546, endPoint x: 1023, endPoint y: 532, distance: 17.5
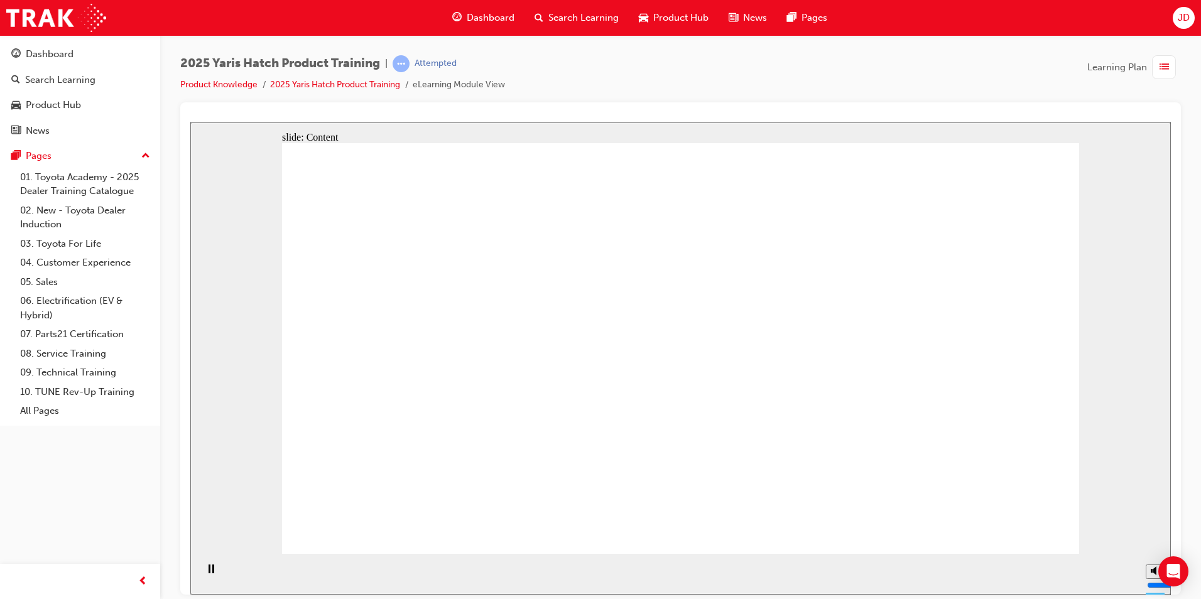
drag, startPoint x: 551, startPoint y: 360, endPoint x: 559, endPoint y: 365, distance: 9.6
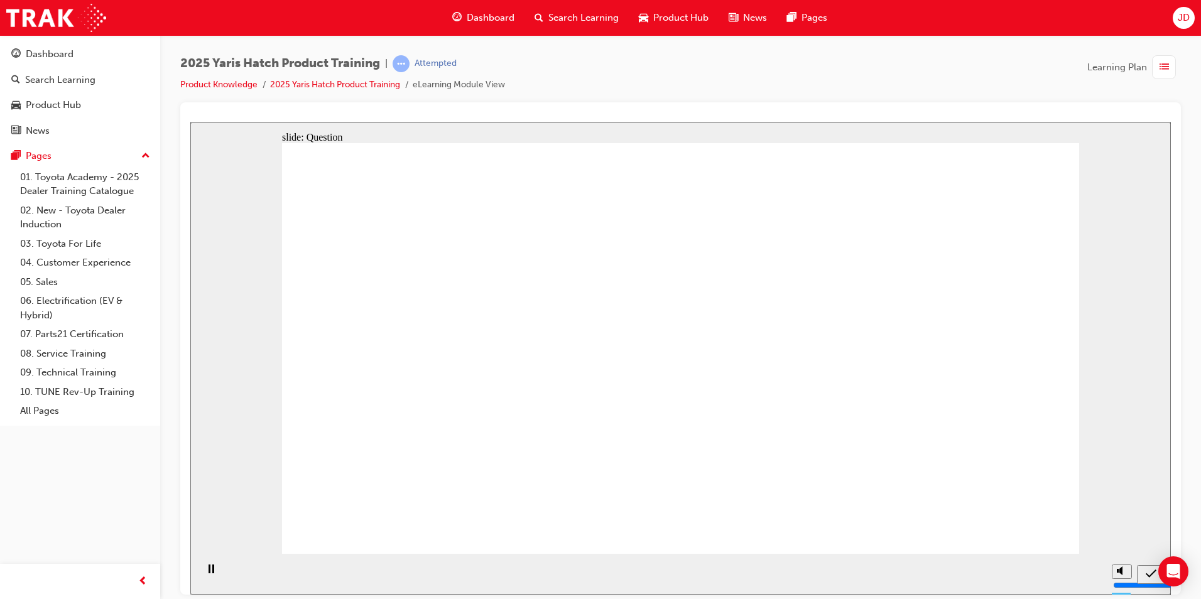
radio input "true"
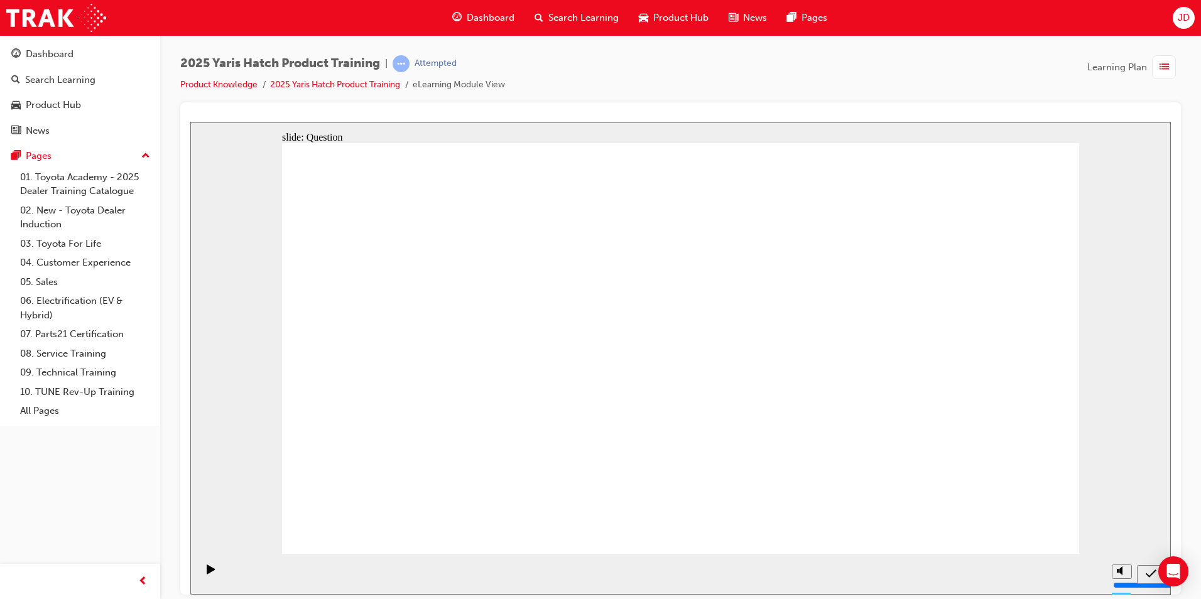
radio input "true"
radio input "false"
radio input "true"
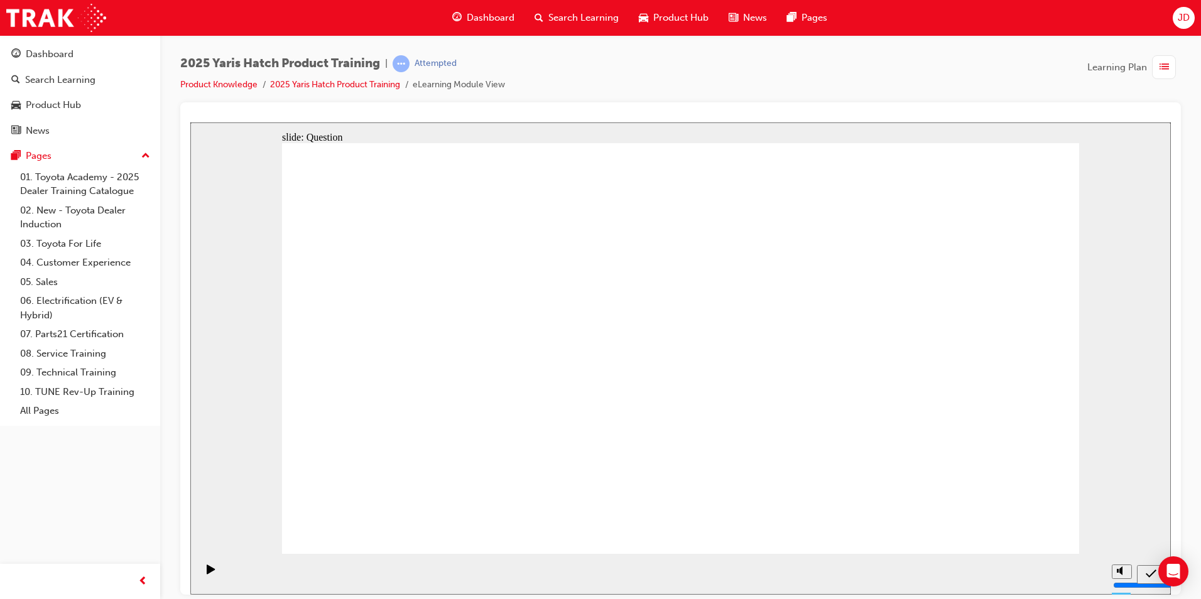
radio input "true"
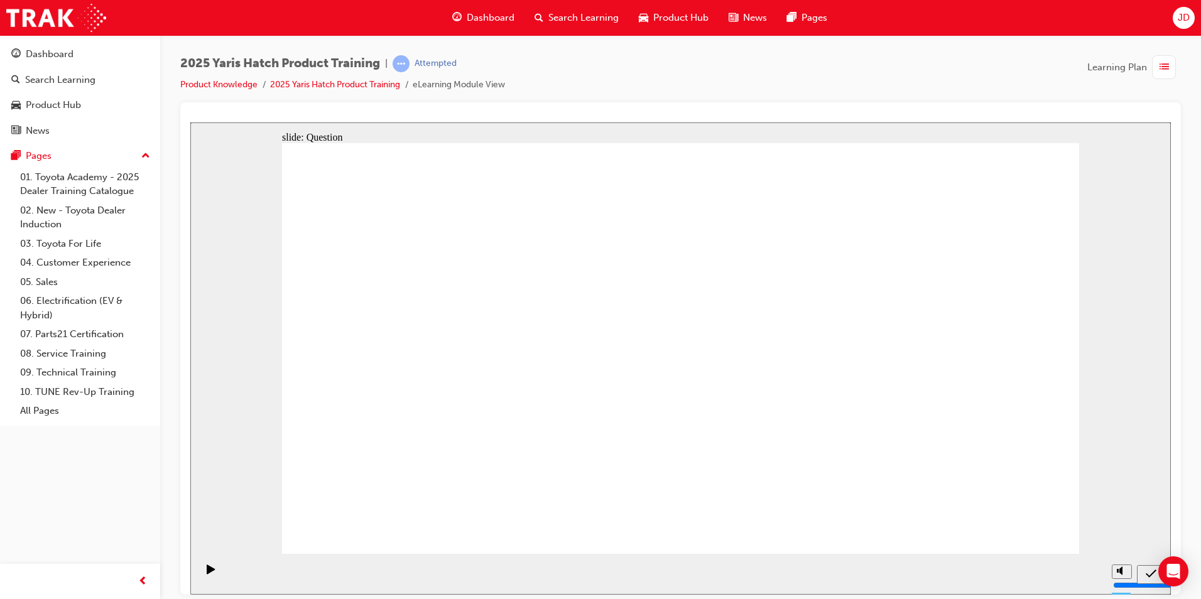
drag, startPoint x: 851, startPoint y: 392, endPoint x: 851, endPoint y: 414, distance: 21.3
radio input "true"
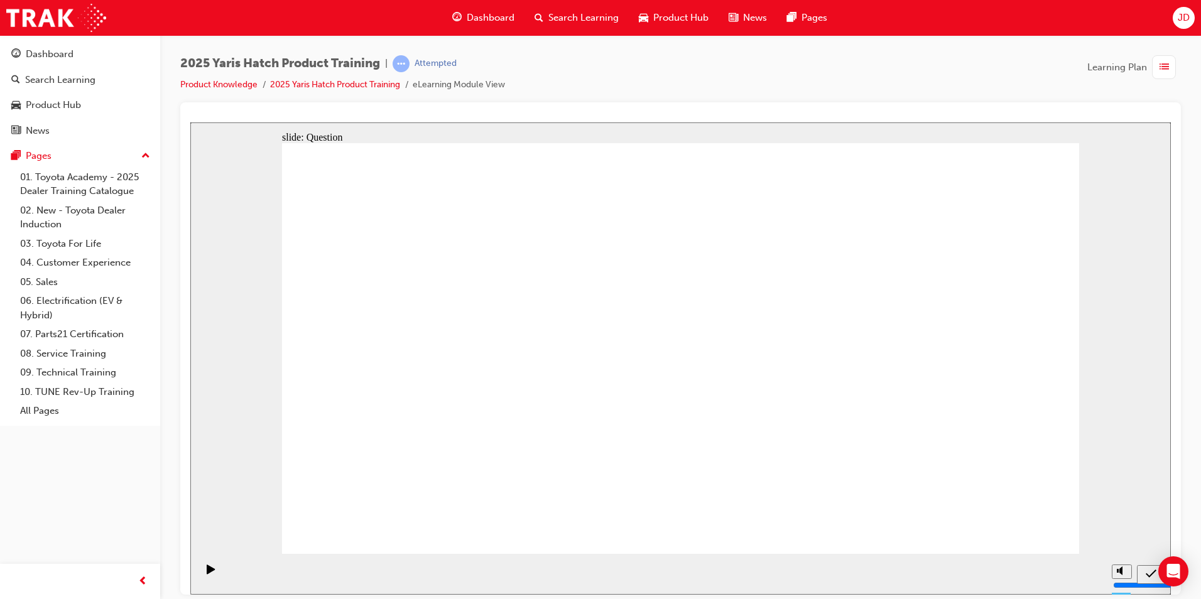
drag, startPoint x: 393, startPoint y: 315, endPoint x: 397, endPoint y: 441, distance: 126.3
drag, startPoint x: 455, startPoint y: 350, endPoint x: 468, endPoint y: 374, distance: 26.4
drag, startPoint x: 379, startPoint y: 479, endPoint x: 397, endPoint y: 381, distance: 99.7
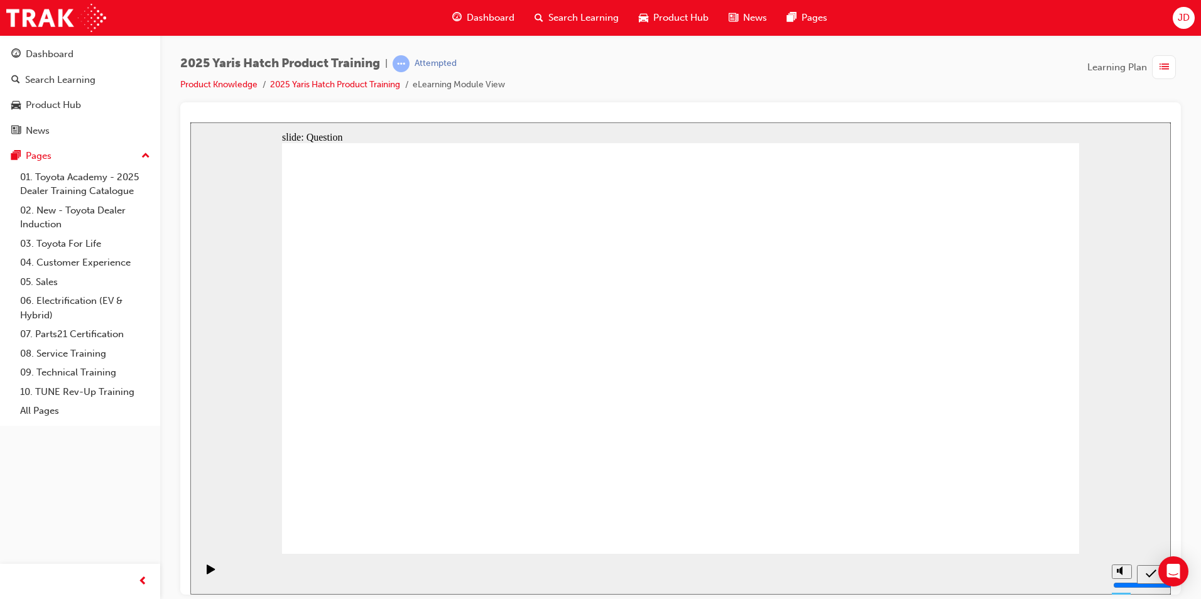
drag, startPoint x: 387, startPoint y: 346, endPoint x: 379, endPoint y: 414, distance: 68.9
drag, startPoint x: 491, startPoint y: 325, endPoint x: 573, endPoint y: 423, distance: 127.5
drag, startPoint x: 653, startPoint y: 359, endPoint x: 658, endPoint y: 438, distance: 79.3
drag, startPoint x: 792, startPoint y: 350, endPoint x: 940, endPoint y: 345, distance: 148.2
drag, startPoint x: 1054, startPoint y: 291, endPoint x: 961, endPoint y: 337, distance: 103.1
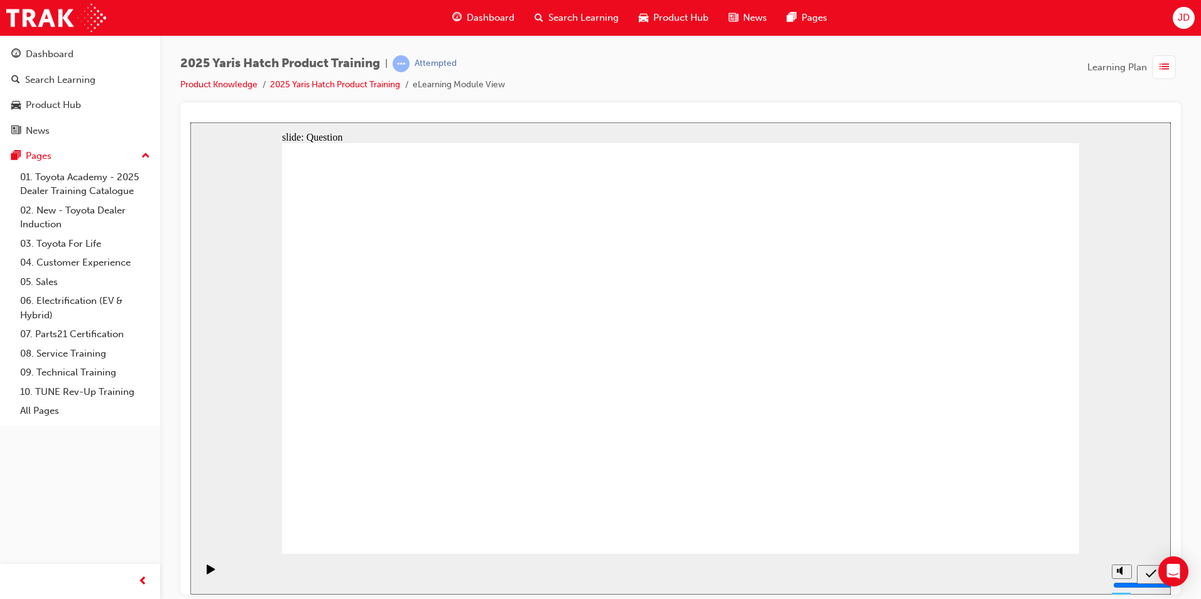
drag, startPoint x: 964, startPoint y: 409, endPoint x: 966, endPoint y: 456, distance: 46.5
drag, startPoint x: 1005, startPoint y: 512, endPoint x: 1005, endPoint y: 522, distance: 10.7
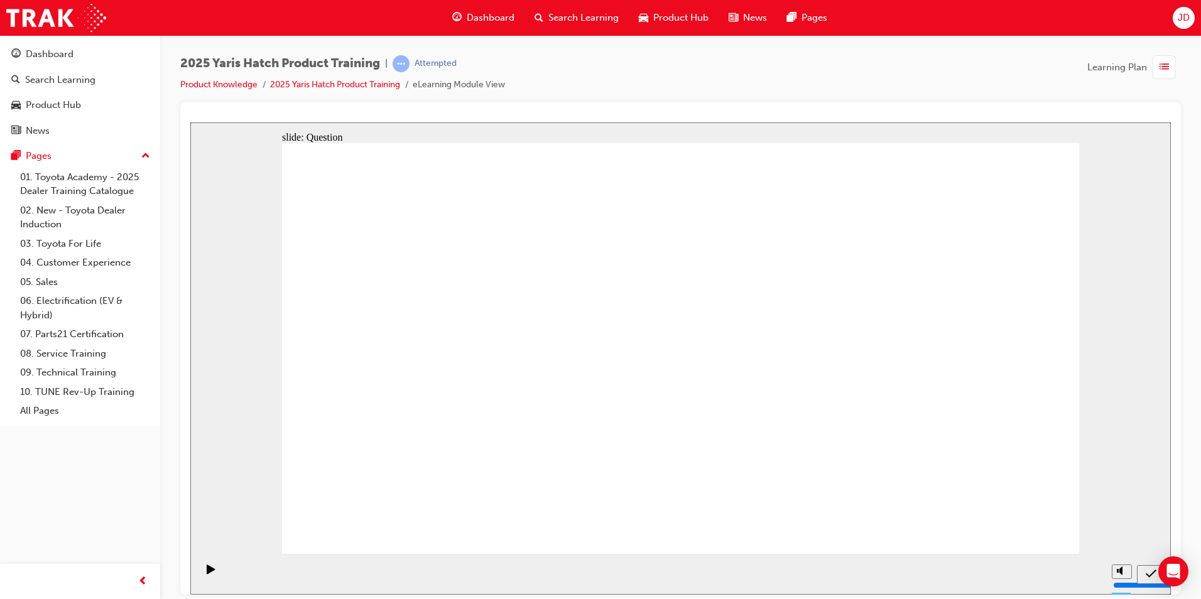
drag, startPoint x: 998, startPoint y: 532, endPoint x: 1009, endPoint y: 519, distance: 16.5
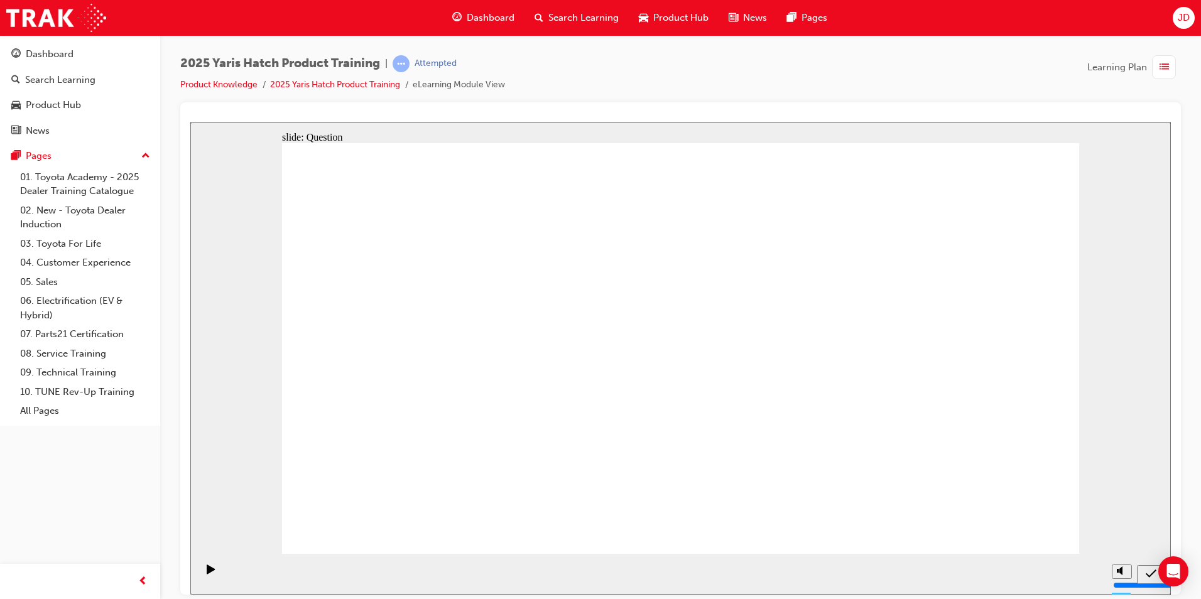
radio input "true"
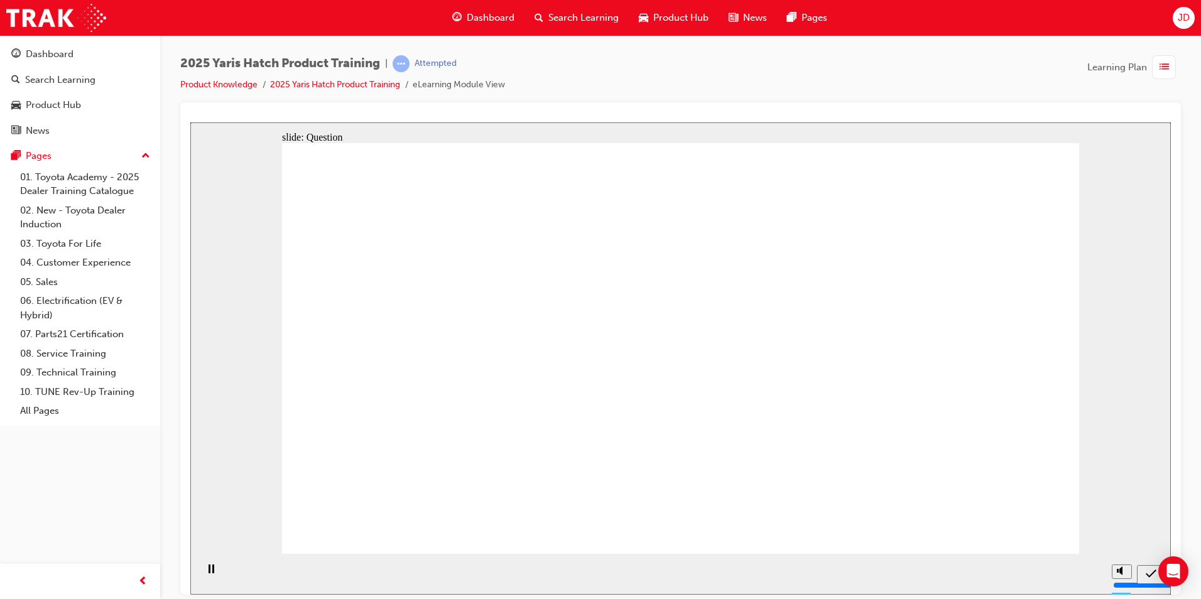
radio input "true"
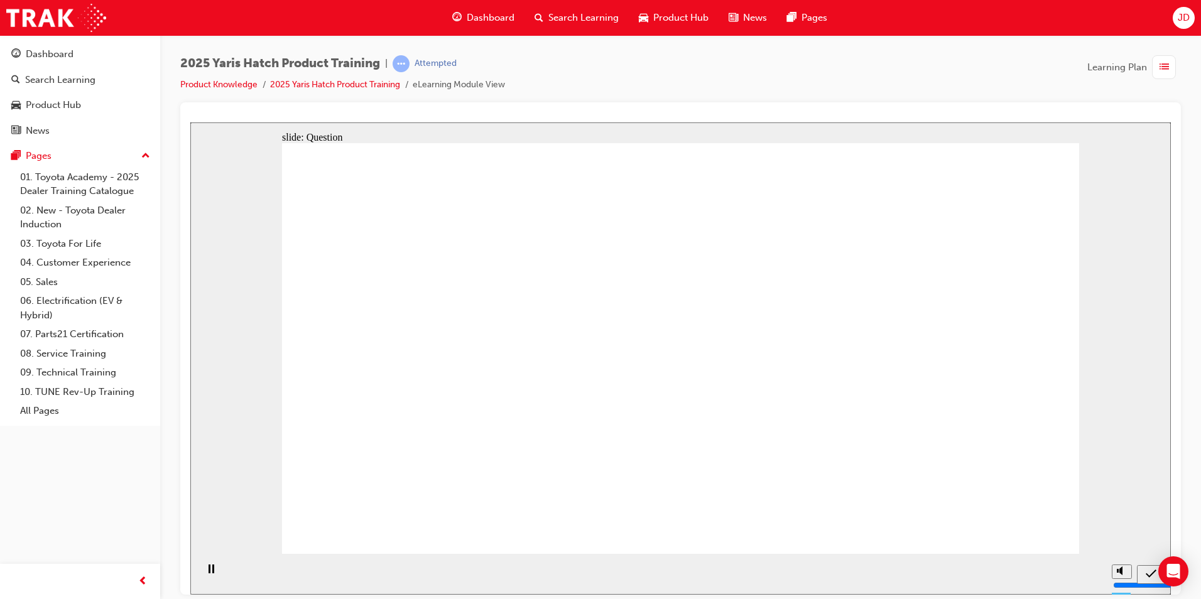
radio input "true"
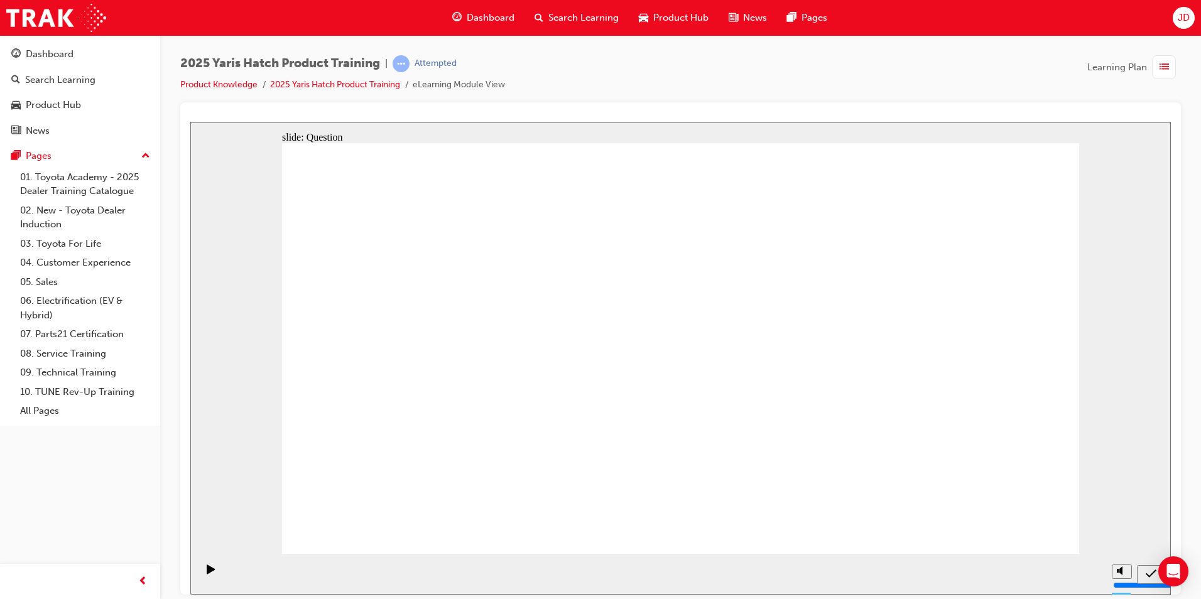
drag, startPoint x: 411, startPoint y: 329, endPoint x: 978, endPoint y: 458, distance: 581.4
drag, startPoint x: 812, startPoint y: 347, endPoint x: 544, endPoint y: 447, distance: 286.3
drag, startPoint x: 666, startPoint y: 334, endPoint x: 795, endPoint y: 447, distance: 171.8
drag, startPoint x: 518, startPoint y: 338, endPoint x: 393, endPoint y: 440, distance: 161.1
drag, startPoint x: 838, startPoint y: 353, endPoint x: 602, endPoint y: 447, distance: 253.4
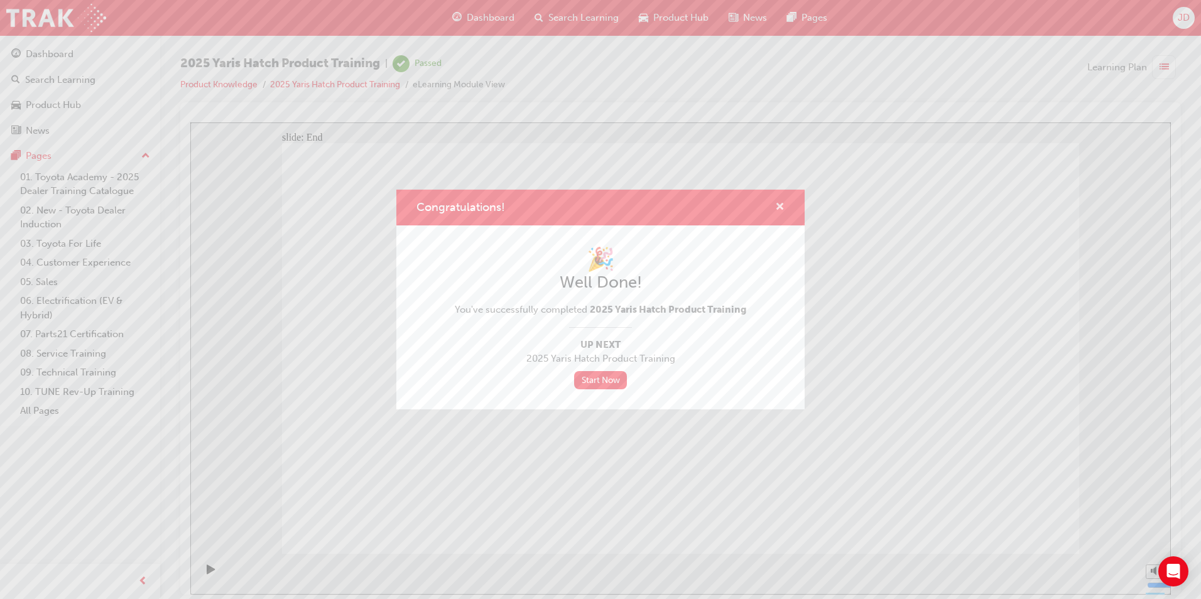
click at [782, 202] on span "cross-icon" at bounding box center [779, 207] width 9 height 11
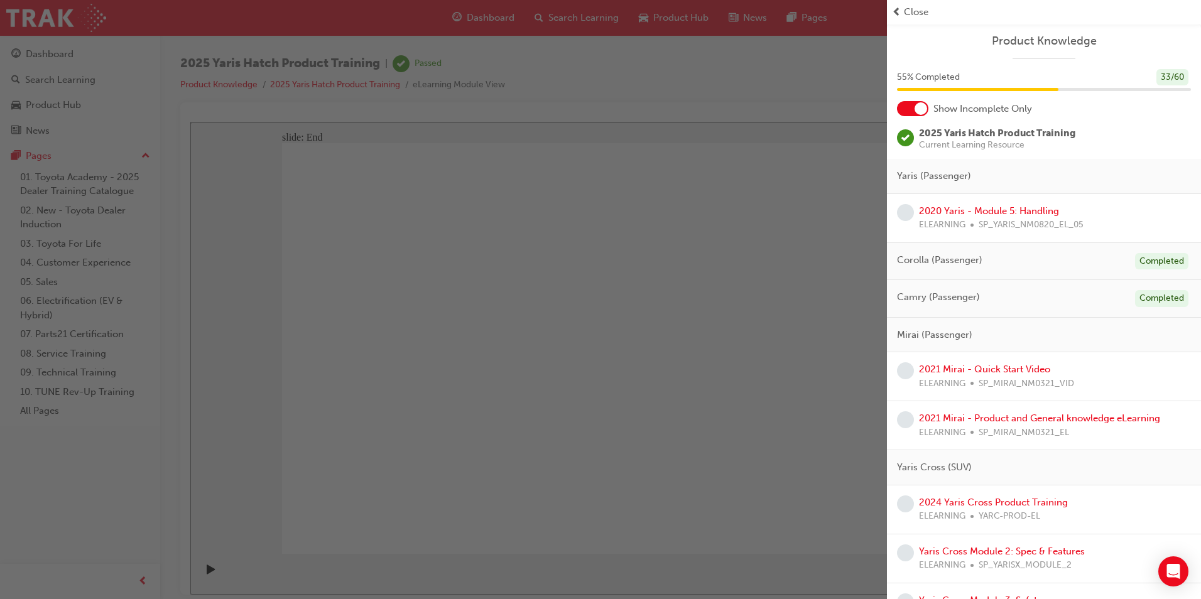
click at [896, 16] on span "prev-icon" at bounding box center [896, 12] width 9 height 14
